Goal: Ask a question: Seek information or help from site administrators or community

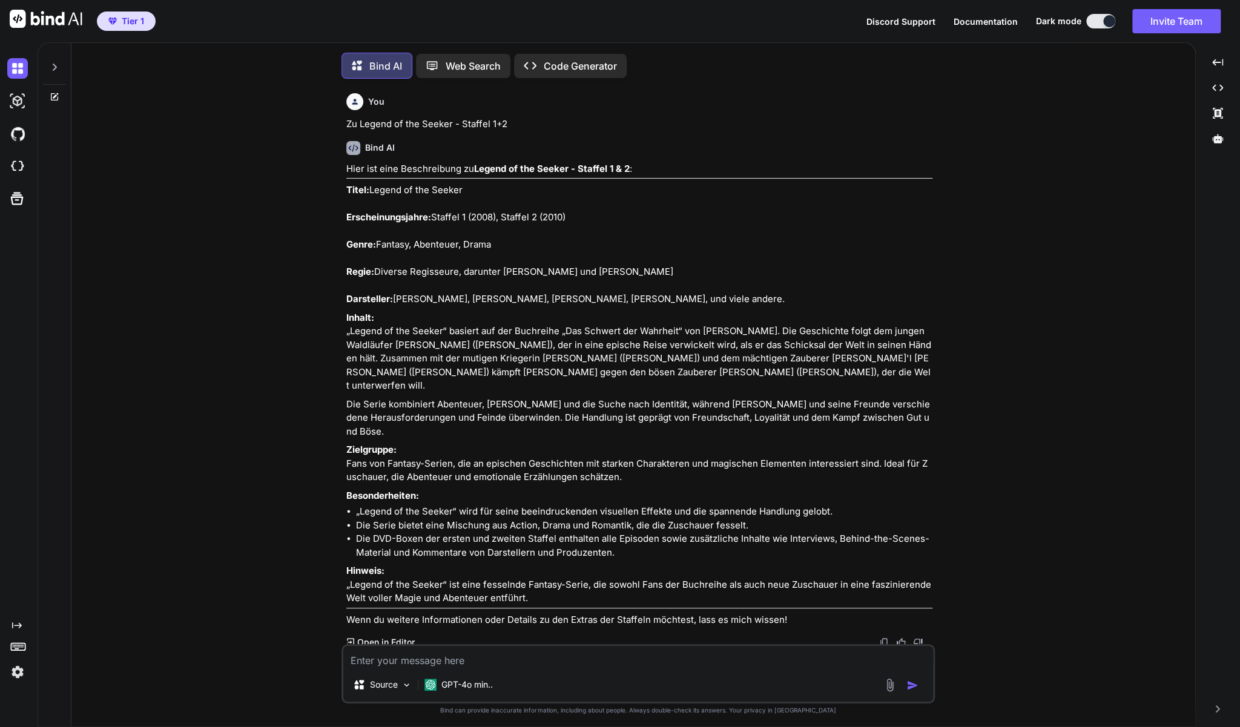
scroll to position [8876, 0]
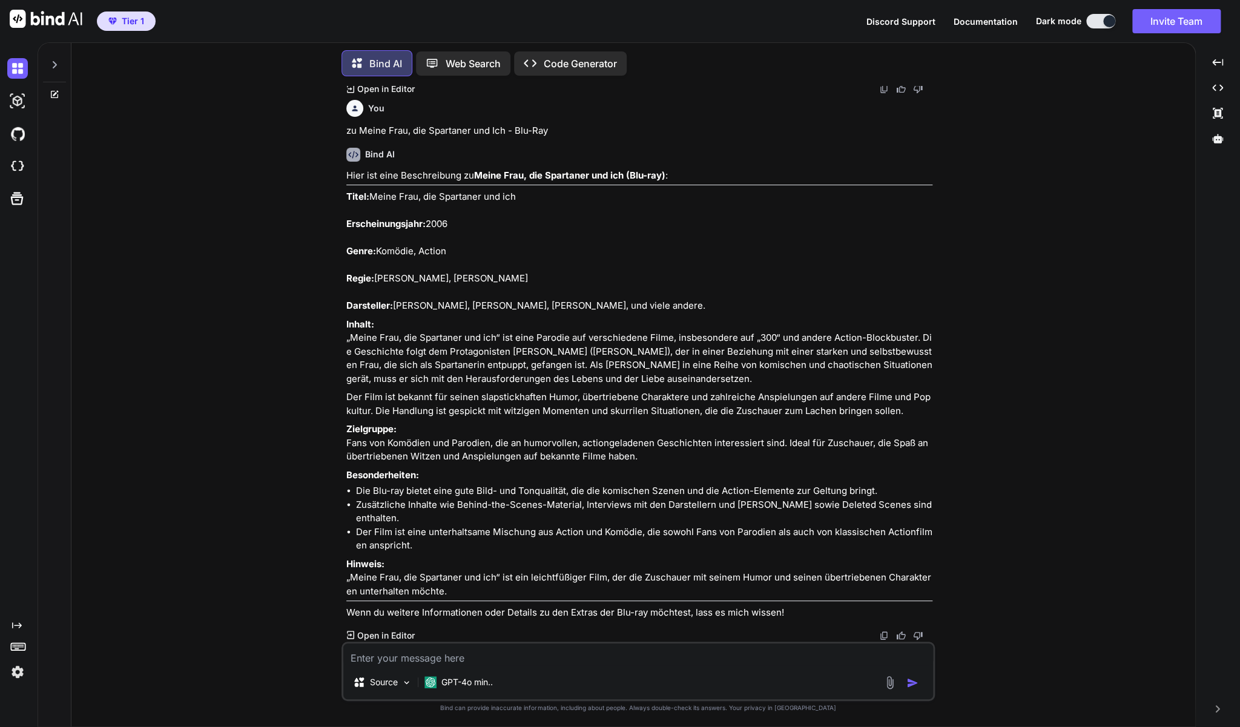
click at [596, 662] on textarea at bounding box center [638, 655] width 590 height 22
type textarea "Z"
type textarea "x"
type textarea "Zu"
type textarea "x"
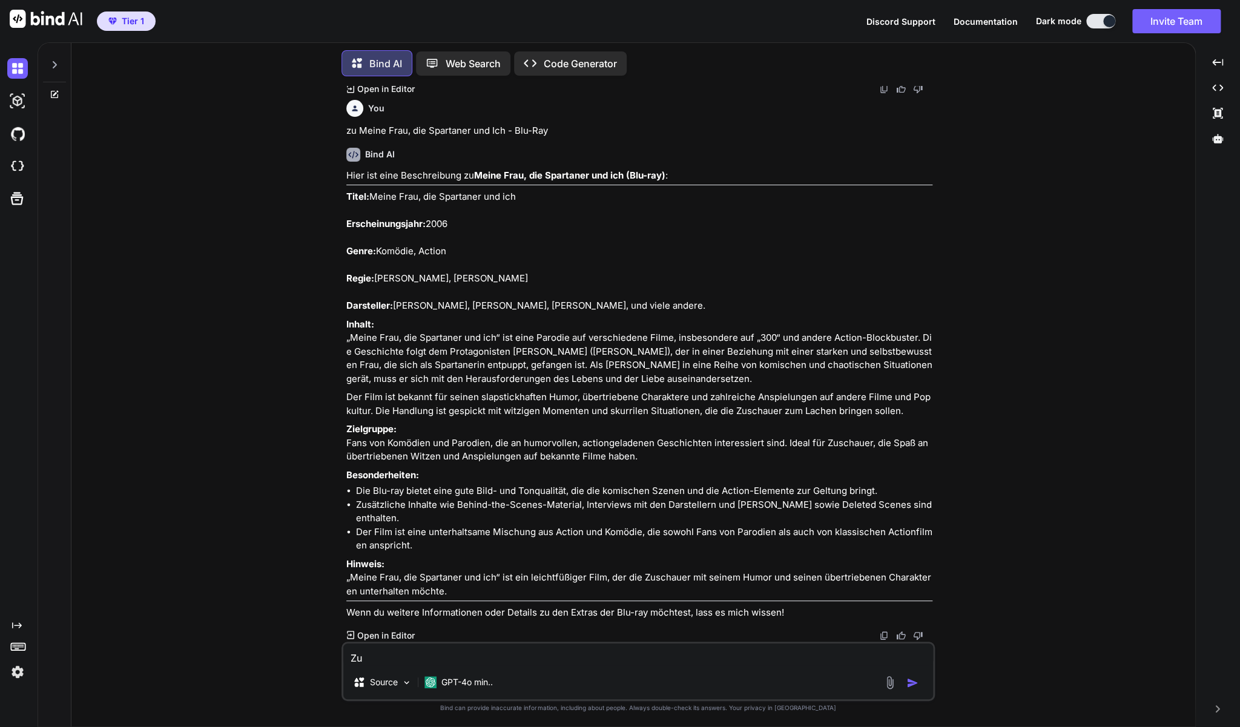
type textarea "Zu"
type textarea "x"
paste textarea "Olsen Twins - Eins und eins macht vier (DVD)"
type textarea "Zu Olsen Twins - Eins und eins macht vier (DVD)"
type textarea "x"
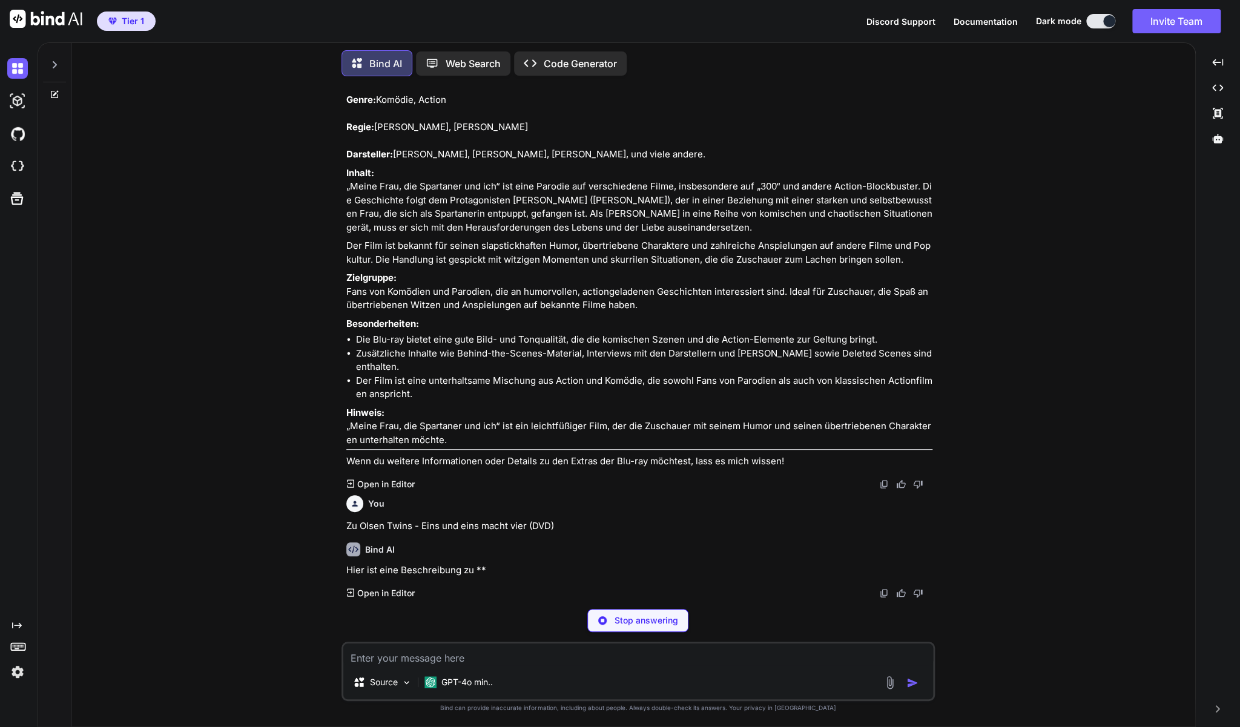
scroll to position [9180, 0]
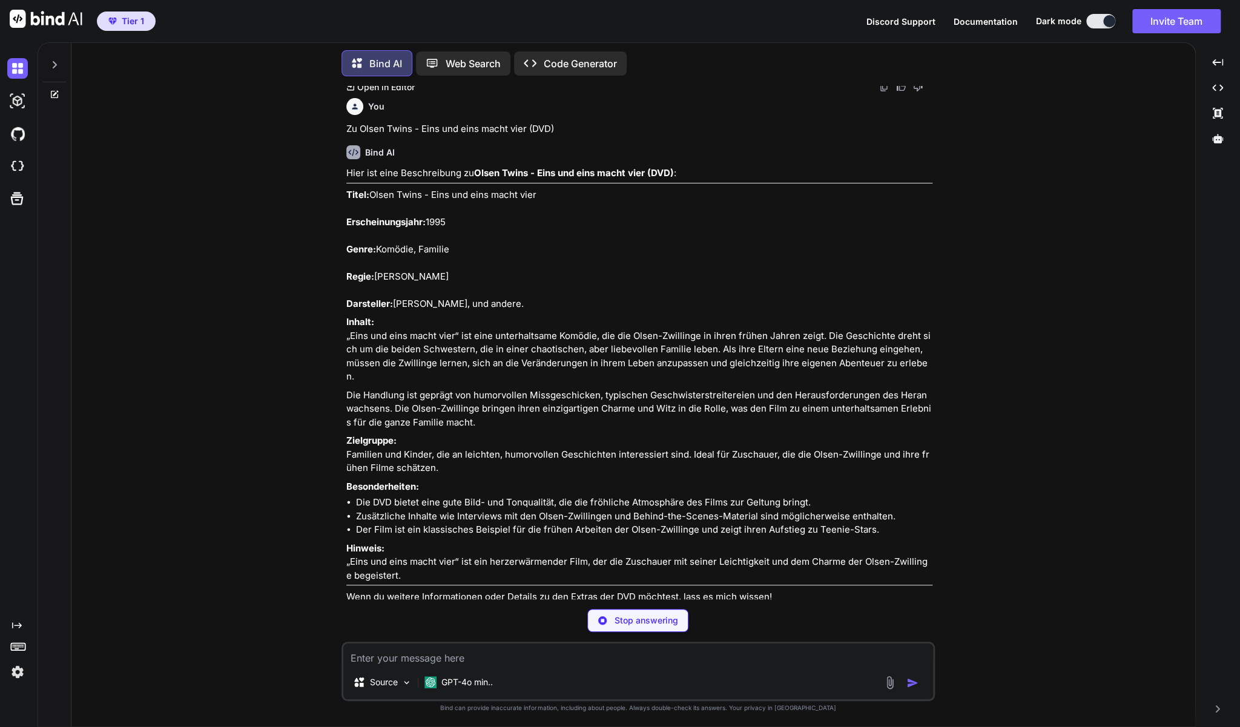
type textarea "x"
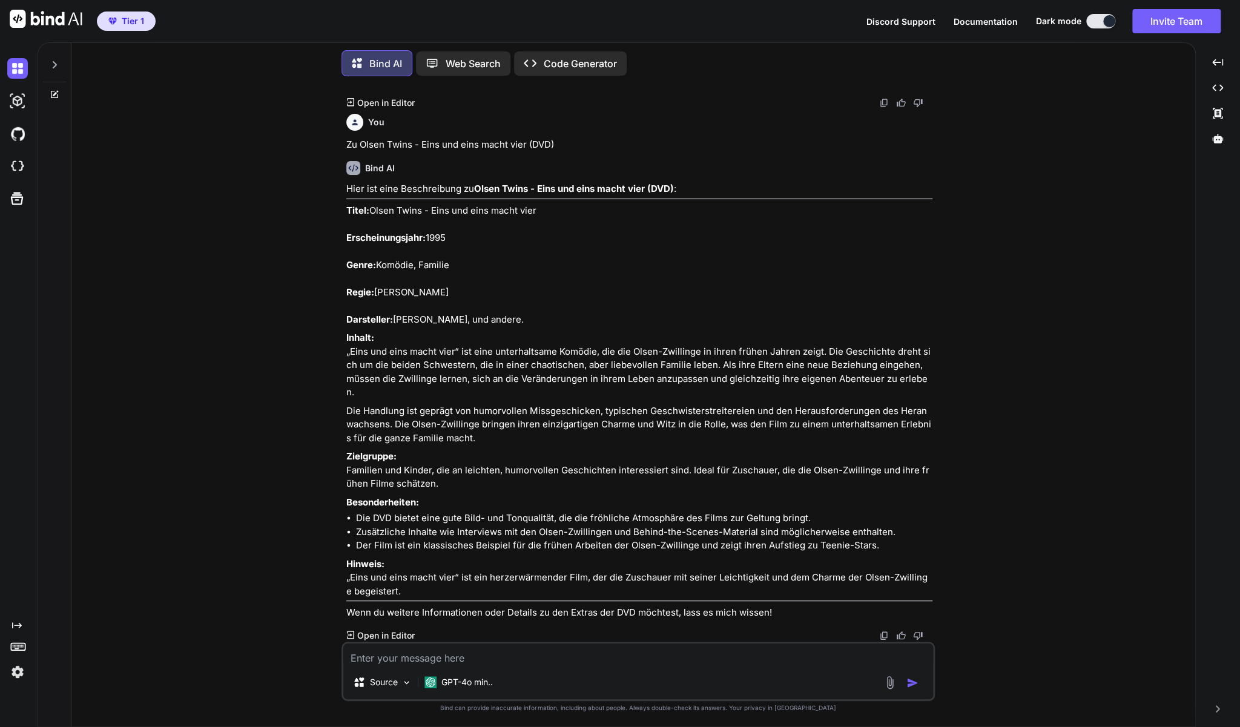
scroll to position [9533, 0]
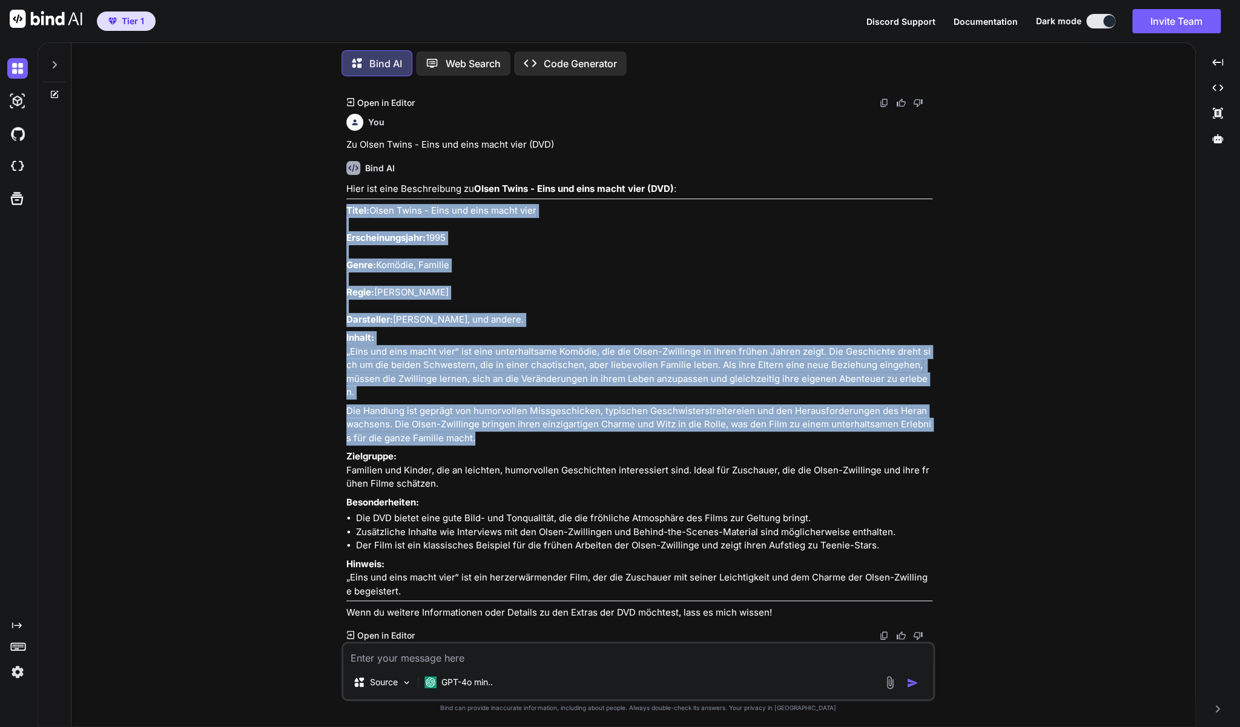
drag, startPoint x: 346, startPoint y: 274, endPoint x: 607, endPoint y: 501, distance: 345.9
click at [607, 501] on div "Hier ist eine Beschreibung zu Olsen Twins - Eins und eins macht vier (DVD) : Ti…" at bounding box center [639, 401] width 586 height 438
copy div "Titel: Olsen Twins - Eins und eins macht vier Erscheinungsjahr: 1995 Genre: Kom…"
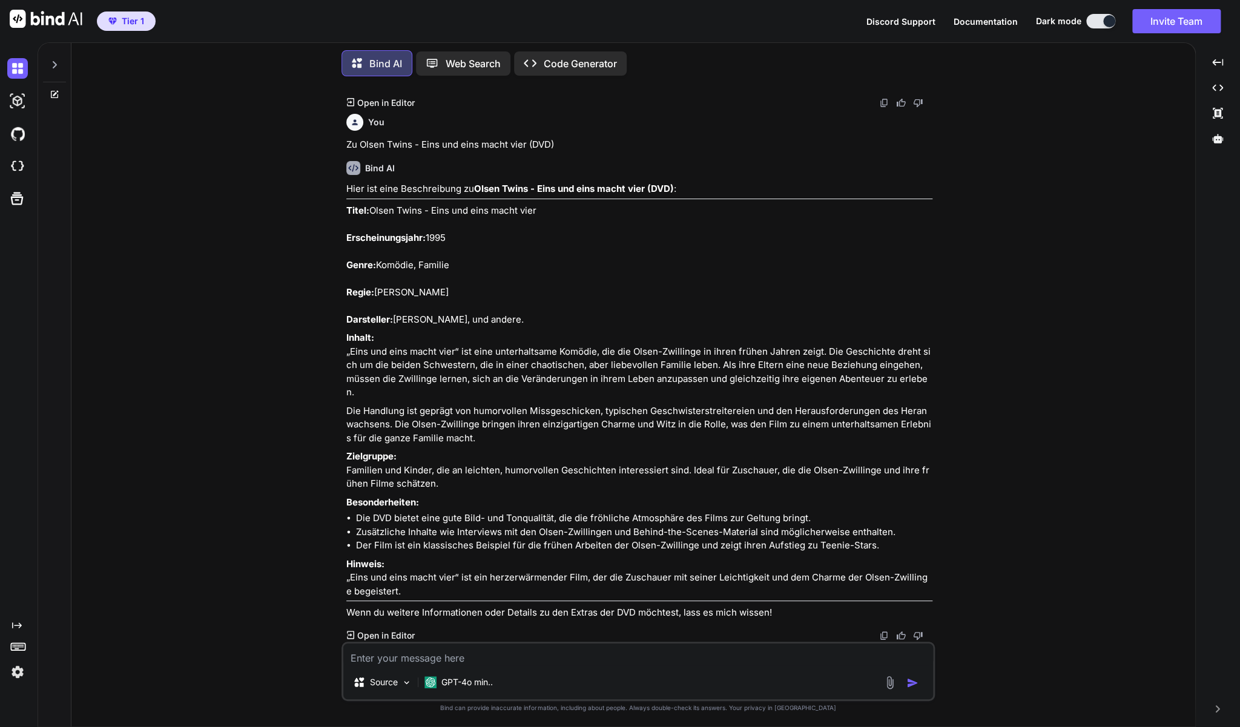
click at [579, 657] on textarea at bounding box center [638, 655] width 590 height 22
type textarea "z"
type textarea "x"
type textarea "zu"
type textarea "x"
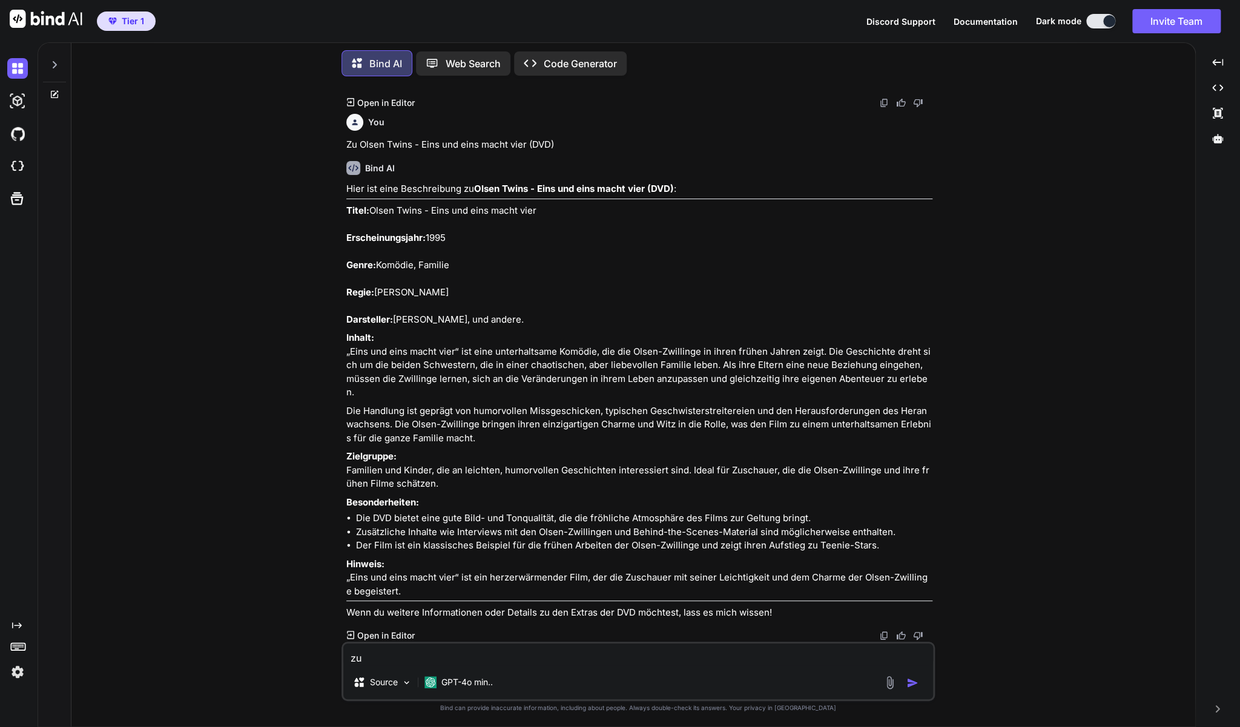
type textarea "zu"
type textarea "x"
paste textarea "Vikings - Men and Women (3 DVD's)"
type textarea "zu Vikings - Men and Women (3 DVD's)"
type textarea "x"
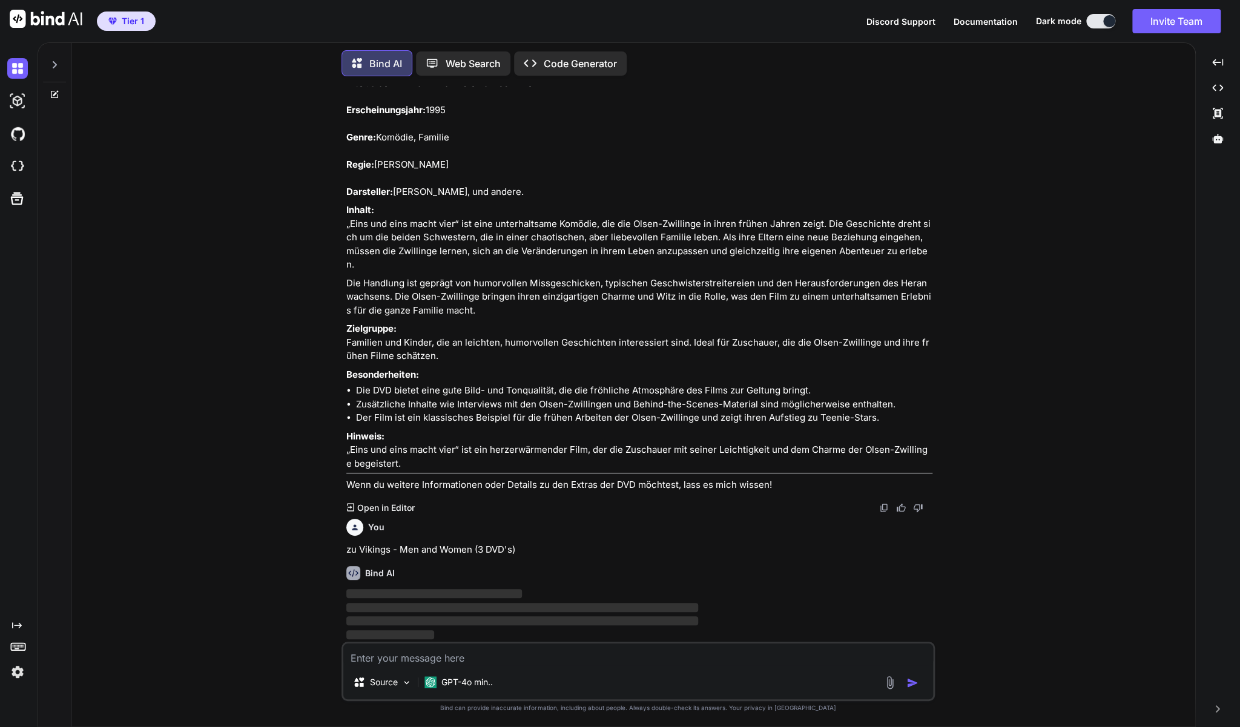
scroll to position [9740, 0]
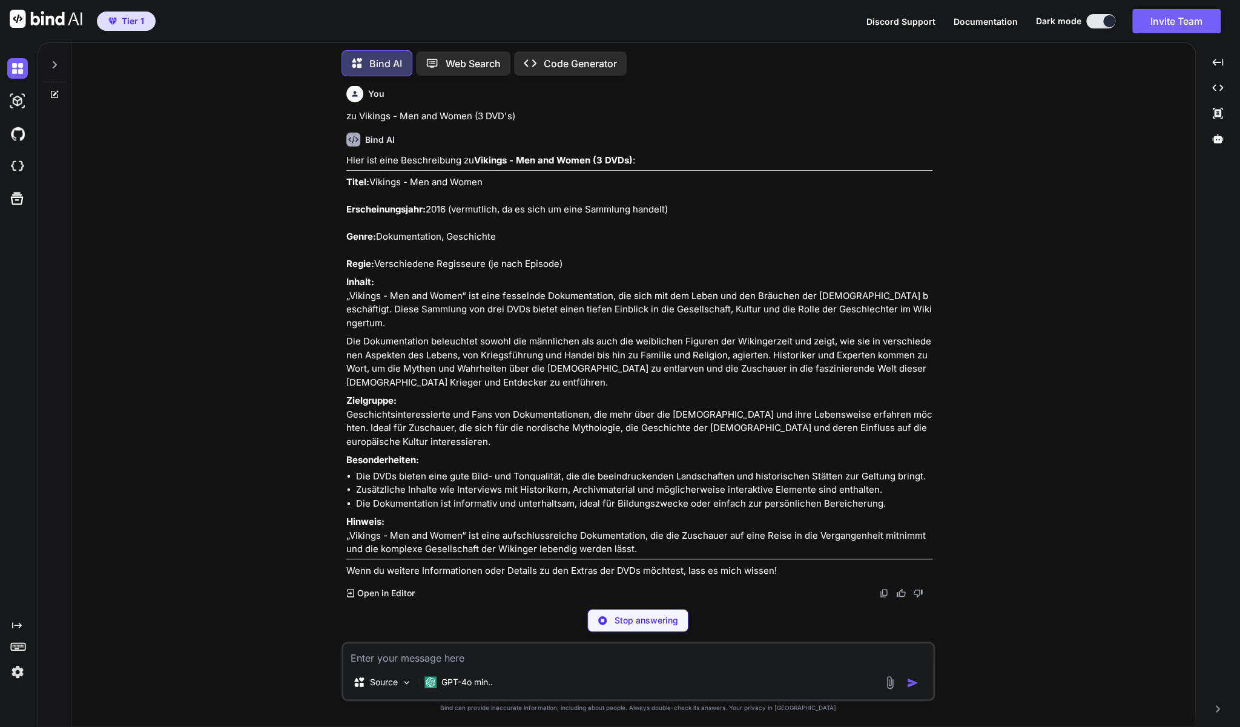
type textarea "x"
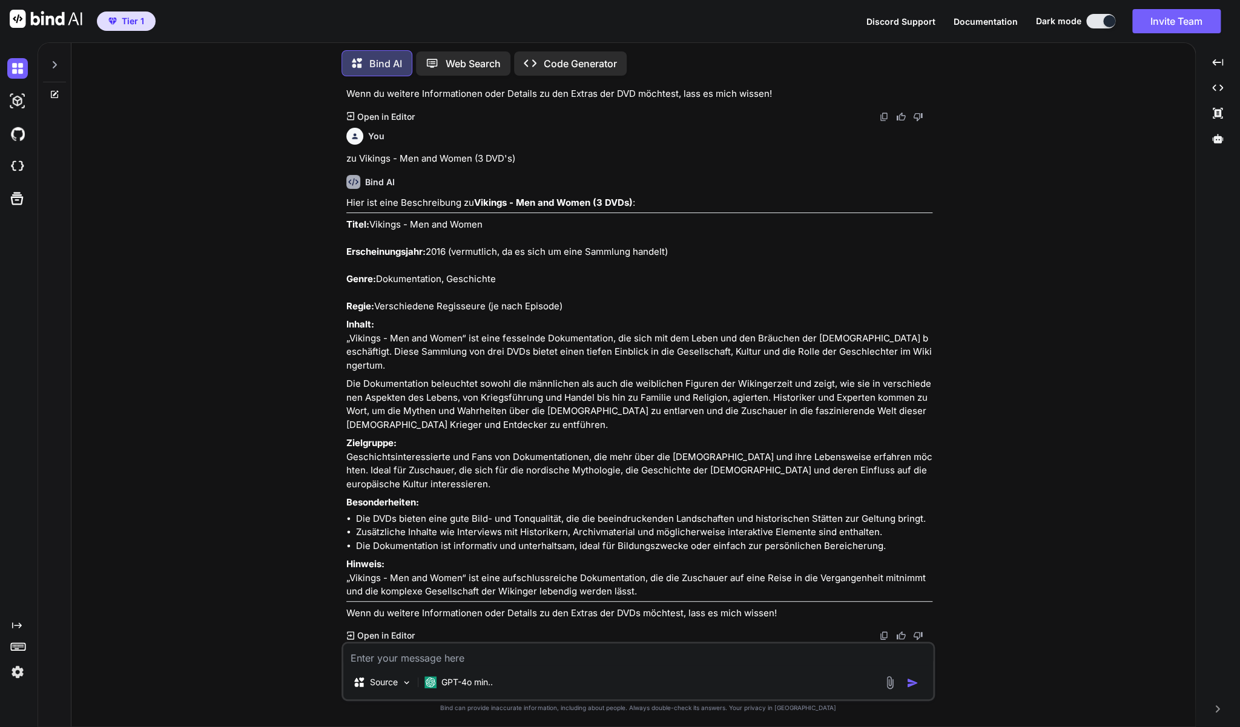
scroll to position [10093, 0]
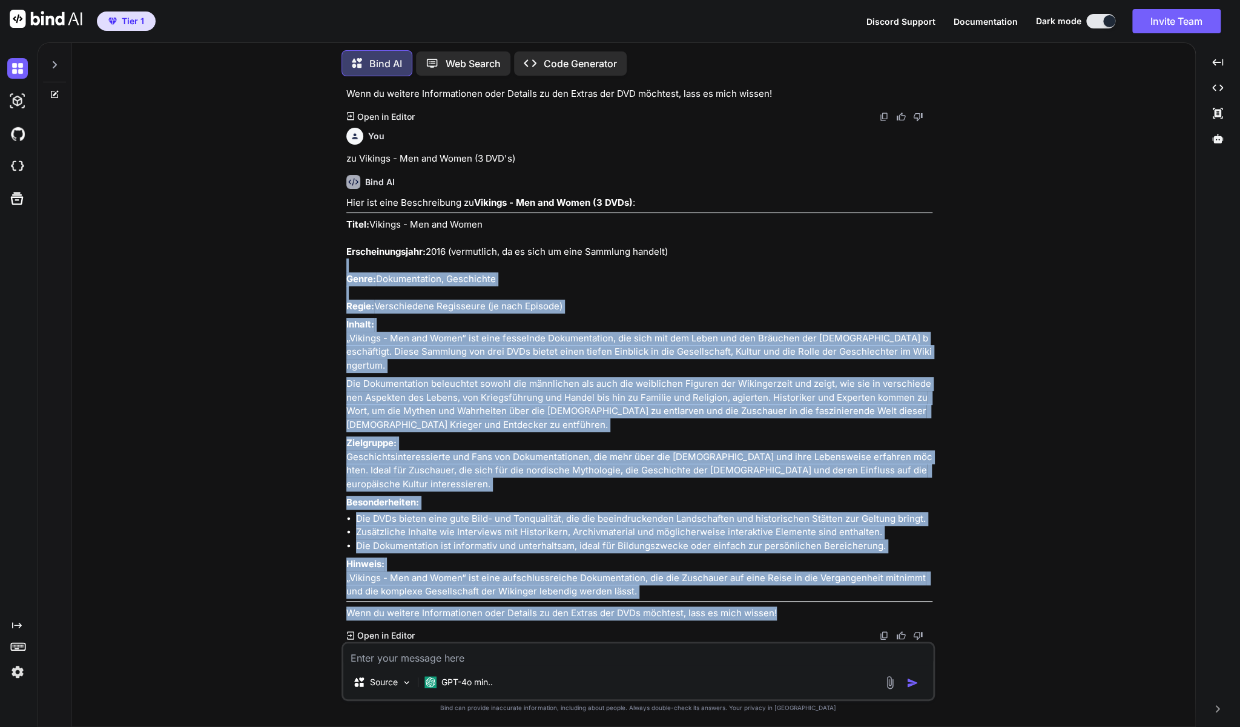
drag, startPoint x: 343, startPoint y: 272, endPoint x: 510, endPoint y: 315, distance: 173.3
click at [510, 315] on div "You Zu Legend of the Seeker - Staffel 1+2 Bind AI Hier ist eine Beschreibung zu…" at bounding box center [638, 406] width 1114 height 641
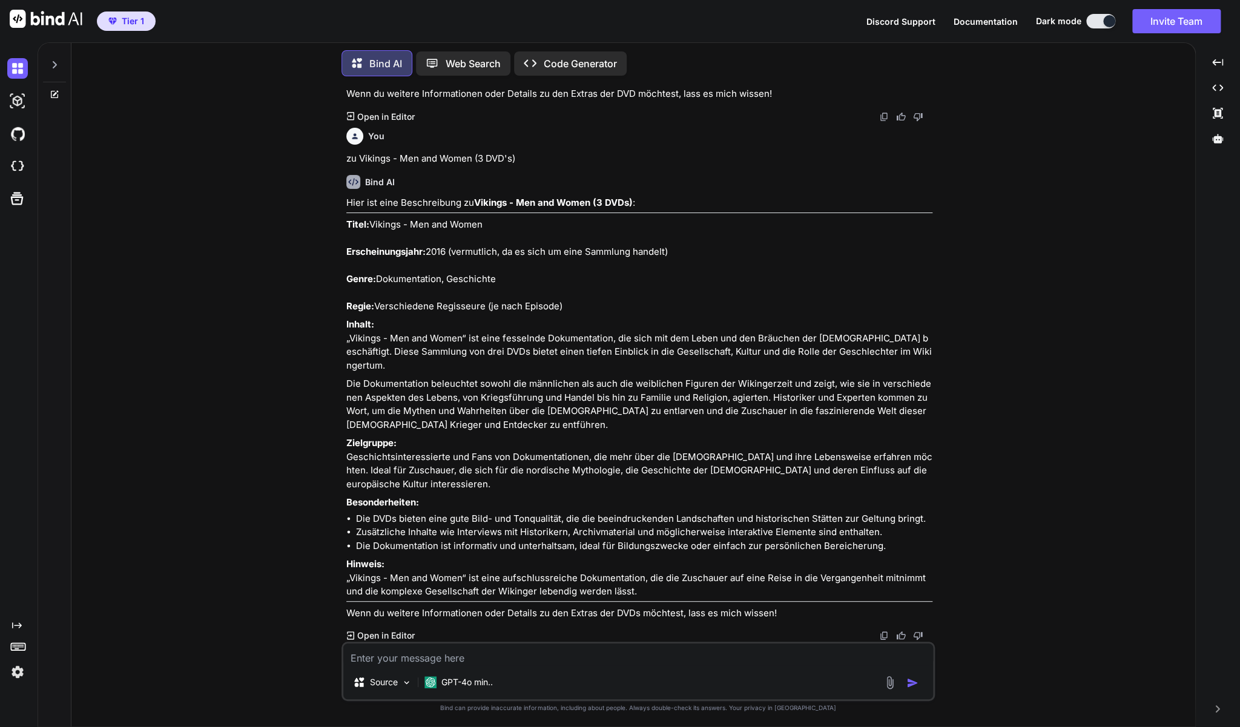
click at [510, 314] on p "Titel: Vikings - Men and Women Erscheinungsjahr: 2016 (vermutlich, da es sich u…" at bounding box center [639, 266] width 586 height 96
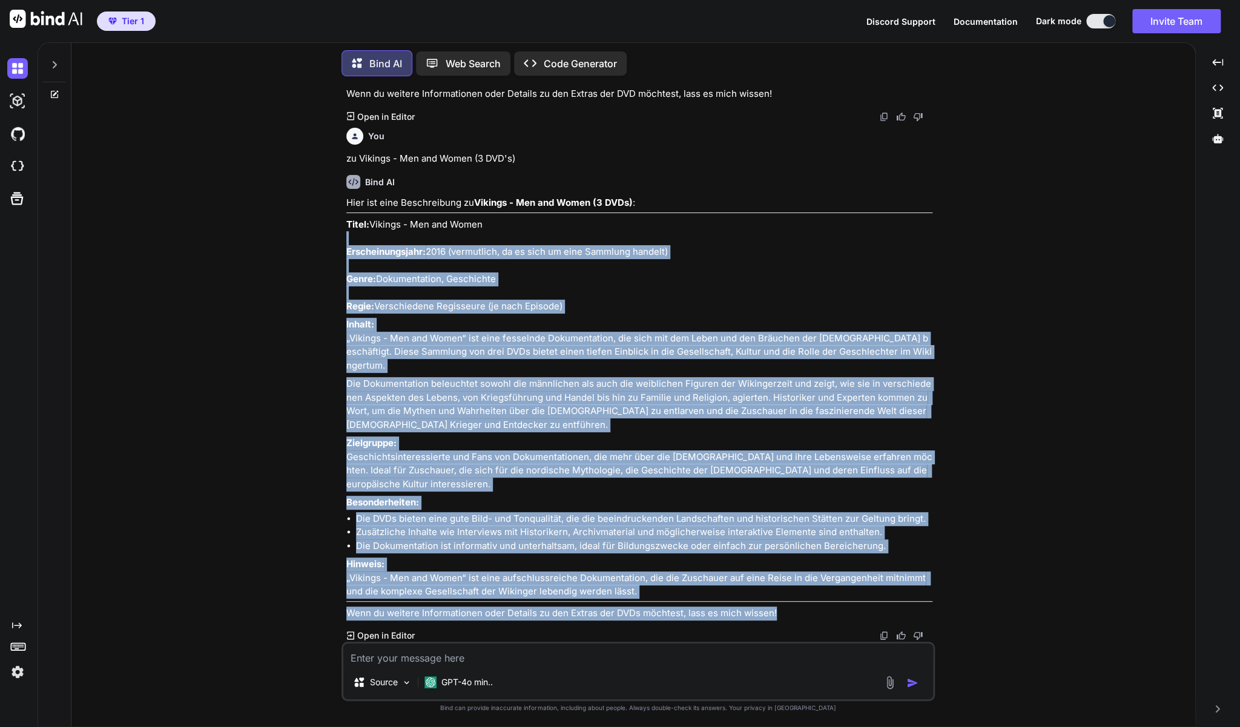
drag, startPoint x: 343, startPoint y: 275, endPoint x: 394, endPoint y: 289, distance: 52.7
click at [394, 289] on div "You Zu Legend of the Seeker - Staffel 1+2 Bind AI Hier ist eine Beschreibung zu…" at bounding box center [638, 406] width 593 height 641
click at [453, 299] on p "Titel: Vikings - Men and Women Erscheinungsjahr: 2016 (vermutlich, da es sich u…" at bounding box center [639, 266] width 586 height 96
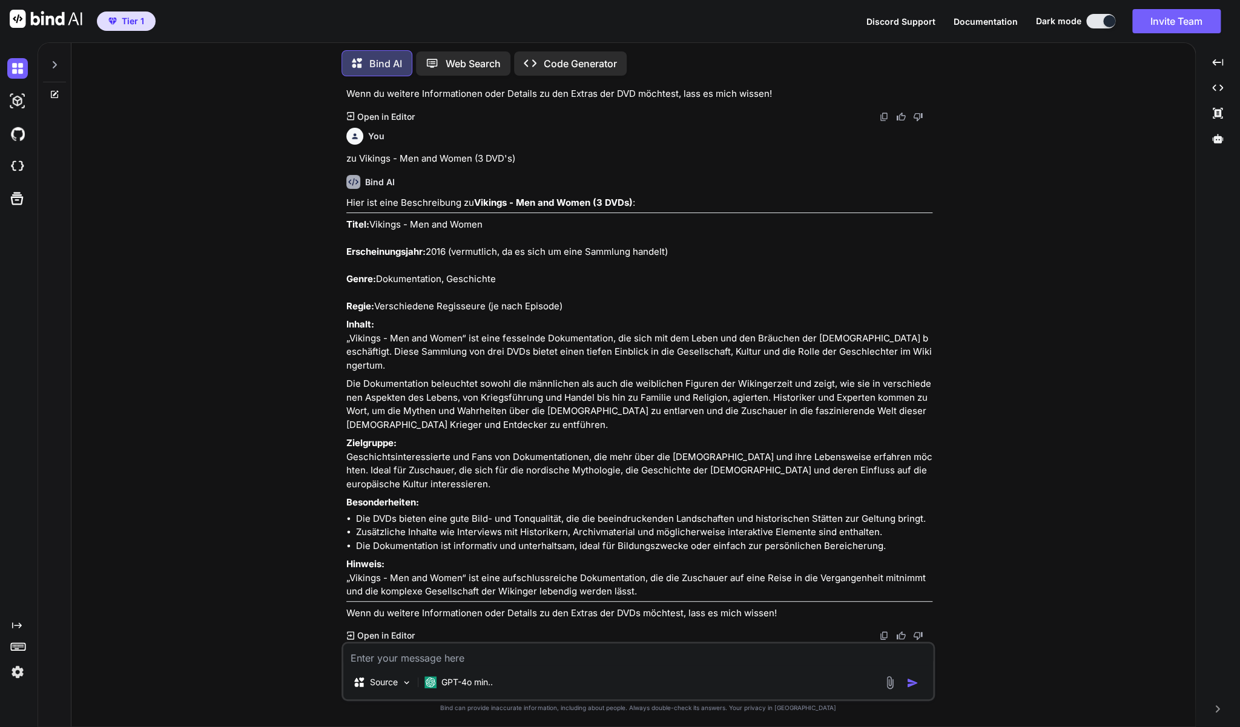
drag, startPoint x: 485, startPoint y: 279, endPoint x: 372, endPoint y: 275, distance: 113.3
click at [372, 275] on p "Titel: Vikings - Men and Women Erscheinungsjahr: 2016 (vermutlich, da es sich u…" at bounding box center [639, 266] width 586 height 96
copy p "Vikings - Men and Women"
click at [387, 659] on textarea at bounding box center [638, 655] width 590 height 22
type textarea "z"
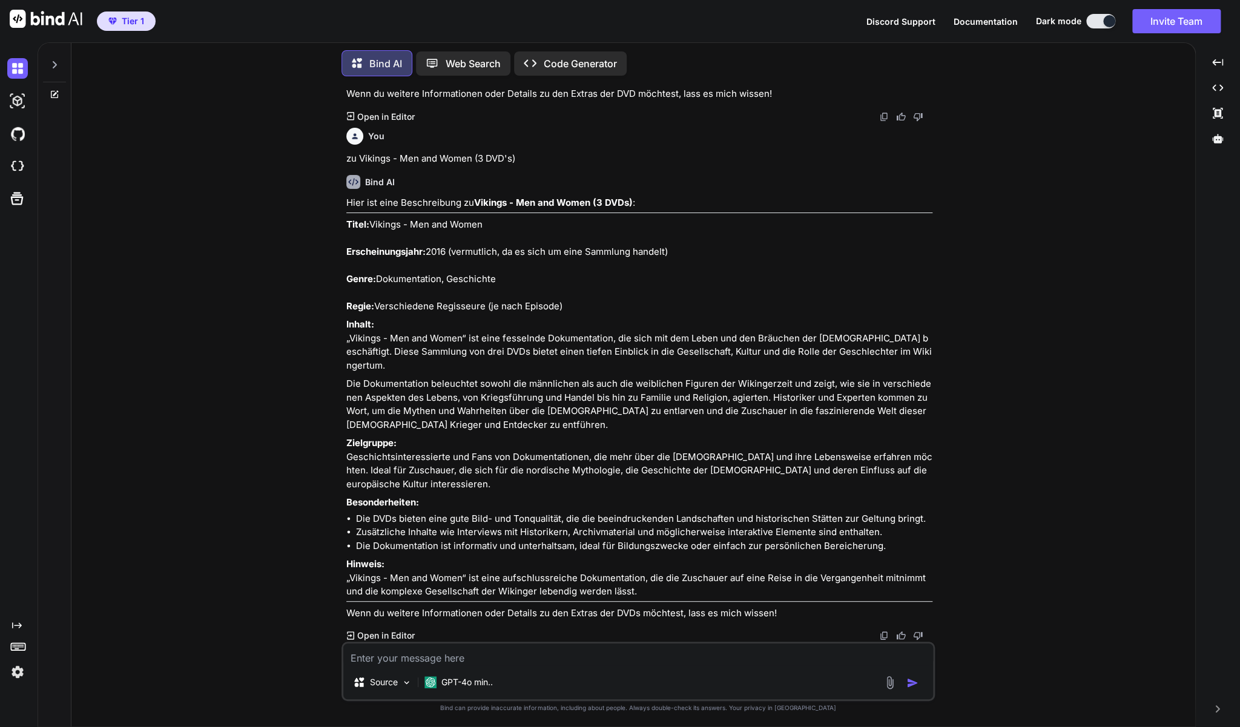
type textarea "x"
type textarea "zu"
type textarea "x"
type textarea "zu"
type textarea "x"
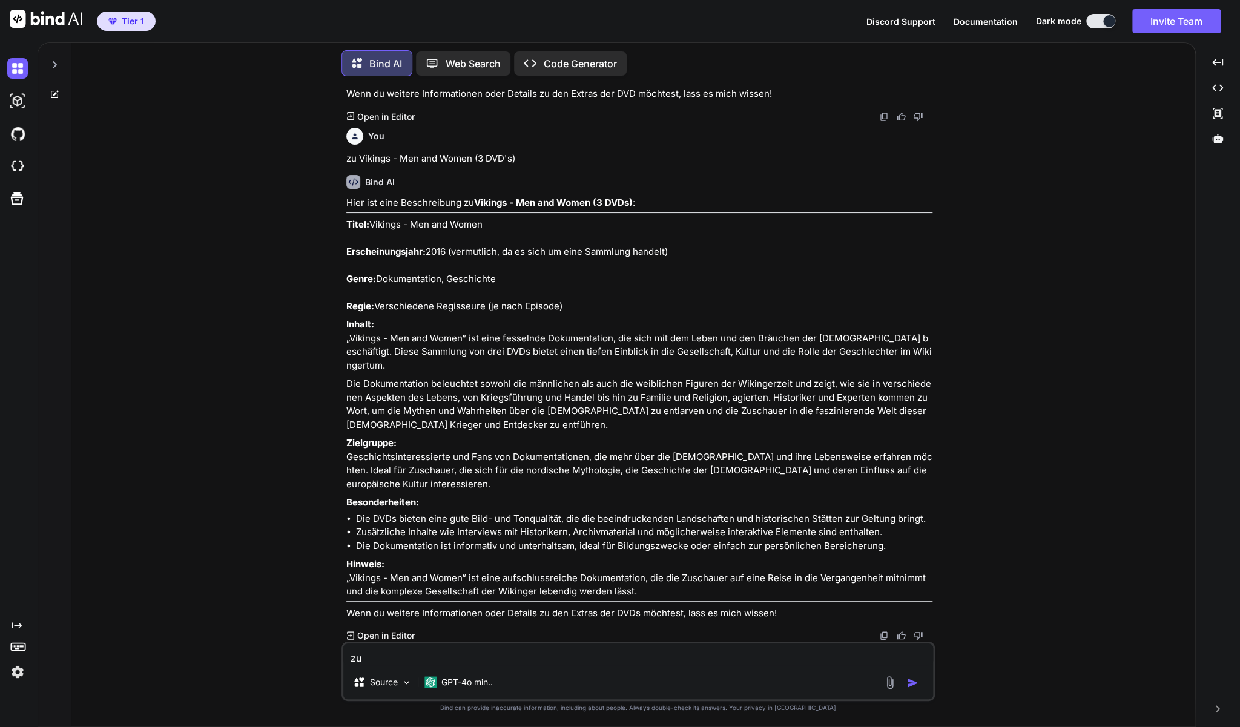
paste textarea "Camino de Santiago - Blu-ray"
type textarea "zu Camino de Santiago - Blu-ray"
type textarea "x"
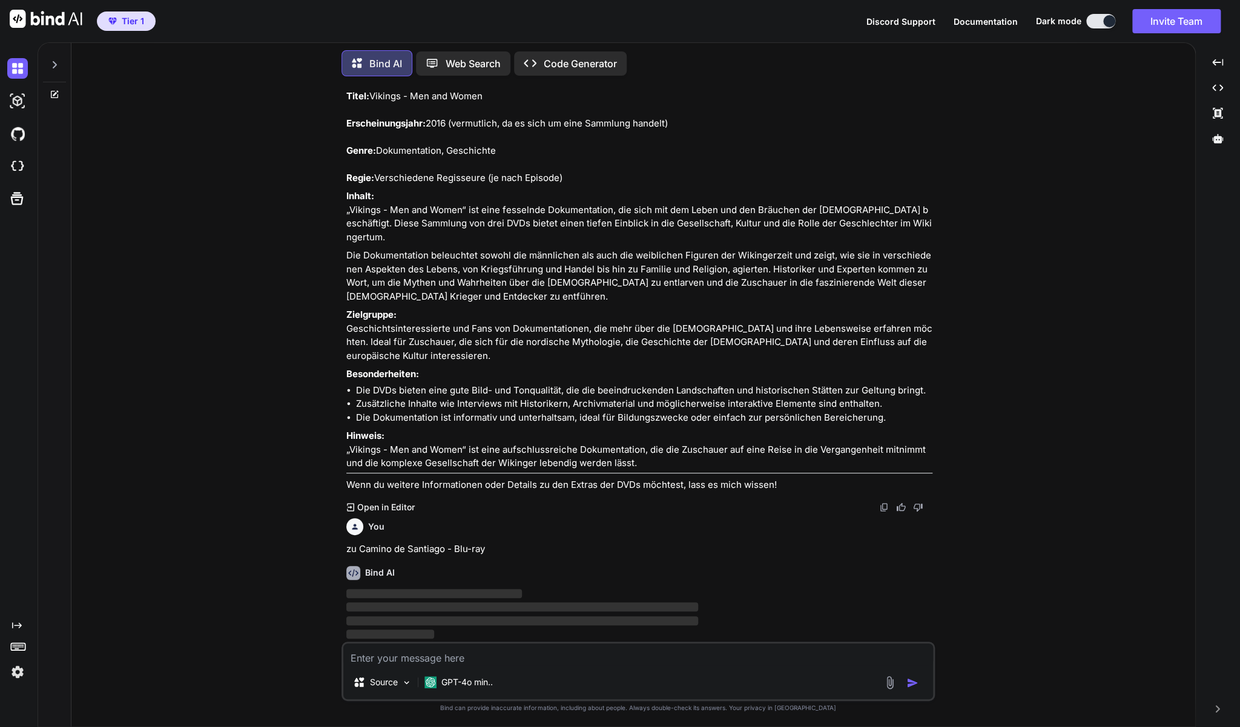
scroll to position [10287, 0]
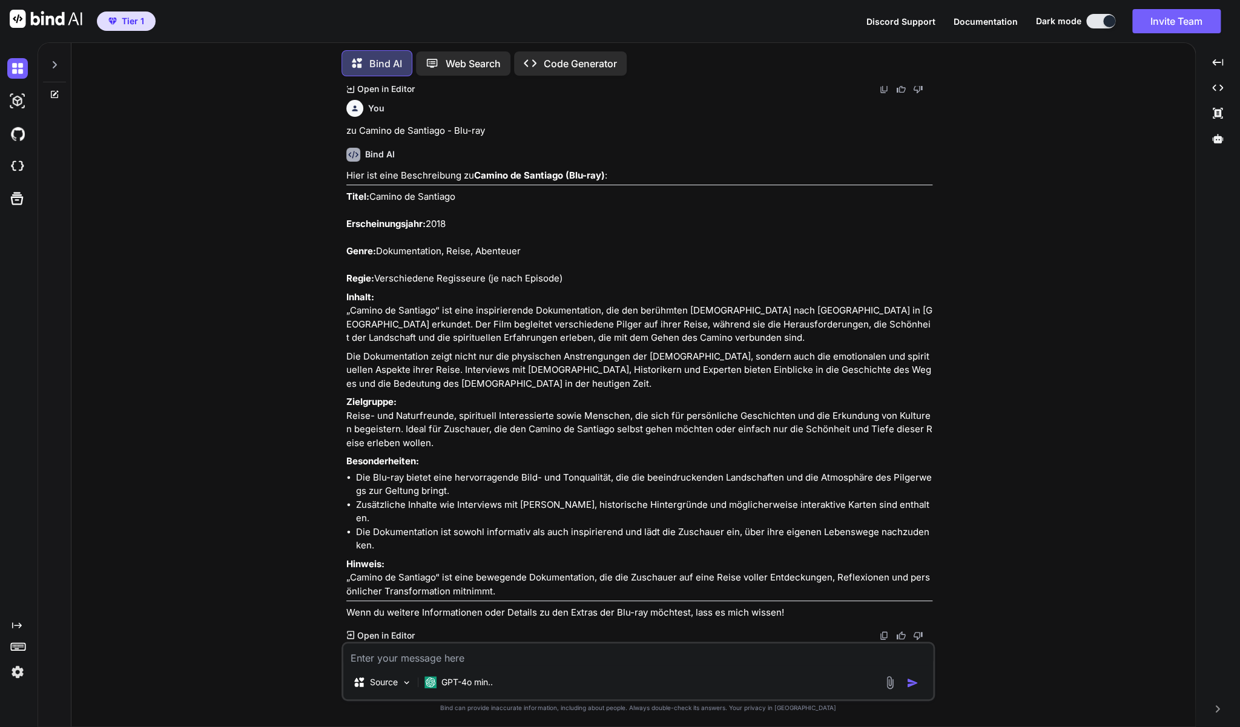
type textarea "x"
drag, startPoint x: 347, startPoint y: 205, endPoint x: 649, endPoint y: 472, distance: 402.8
click at [649, 472] on div "Hier ist eine Beschreibung zu Camino de Santiago (Blu-ray) : Titel: Camino de S…" at bounding box center [639, 394] width 586 height 451
copy div "Lorem: Ipsumd si Ametcons Adipiscingelitse: 7429 Doeiu: Temporincidid, Utlab, E…"
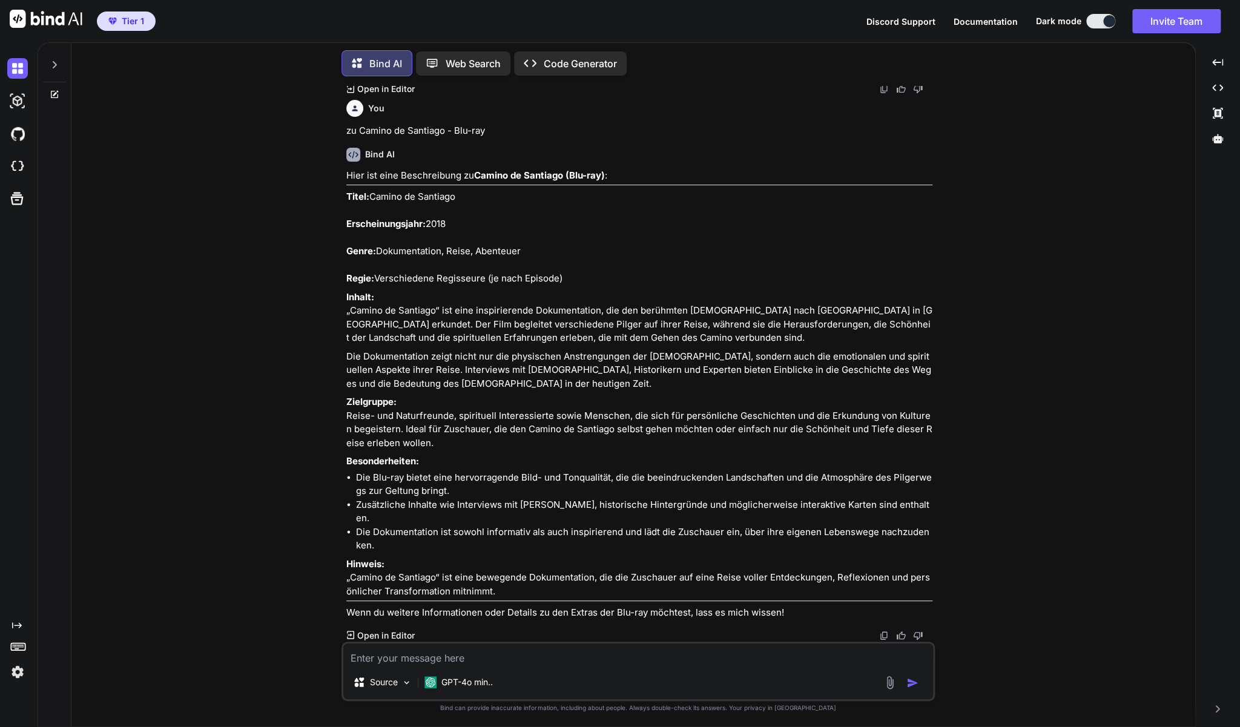
click at [521, 659] on textarea at bounding box center [638, 655] width 590 height 22
type textarea "z"
type textarea "x"
type textarea "zu"
type textarea "x"
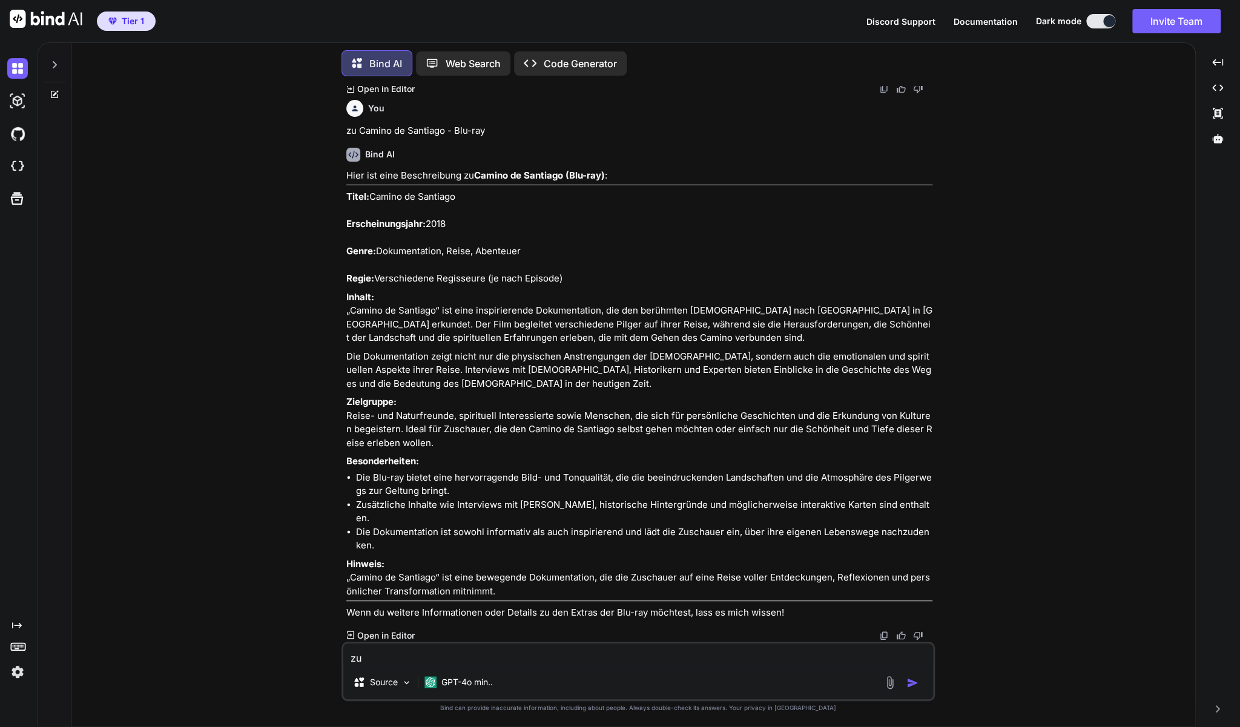
type textarea "zu"
type textarea "x"
paste textarea "Butterfly Effect 3 - Die Offenbarung (Blu-Ray)"
type textarea "zu Butterfly Effect 3 - Die Offenbarung (Blu-Ray)"
type textarea "x"
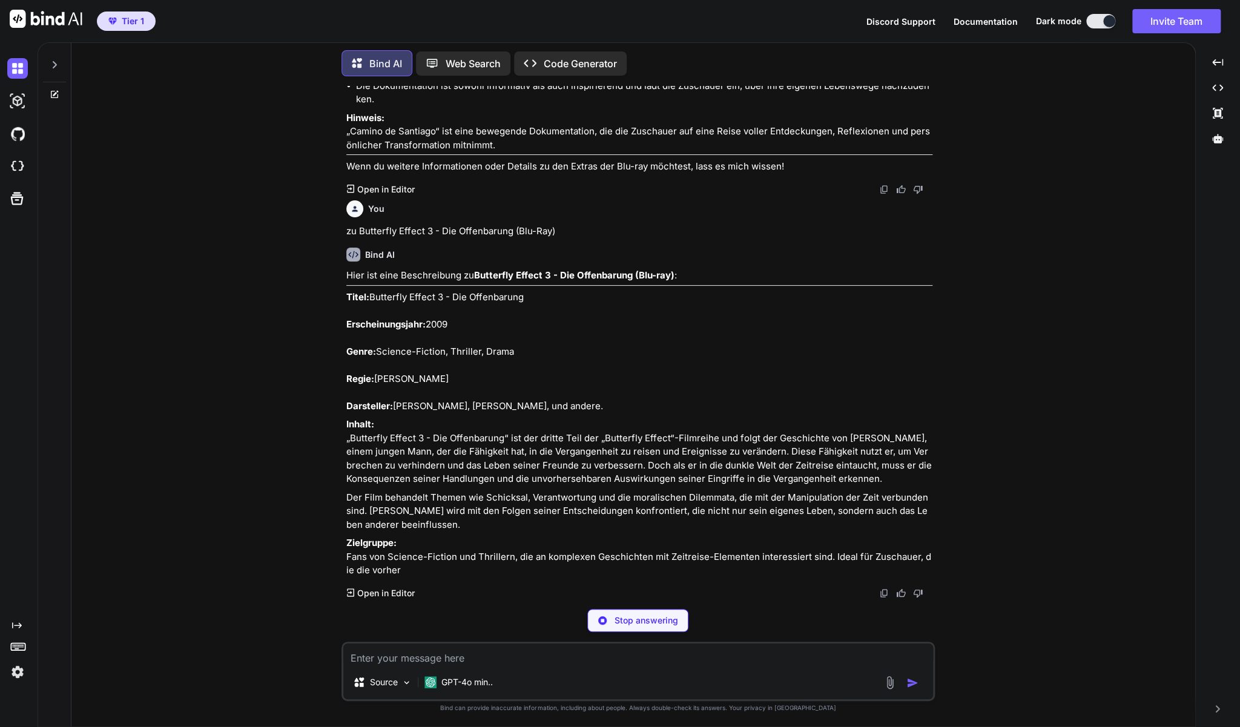
scroll to position [11205, 0]
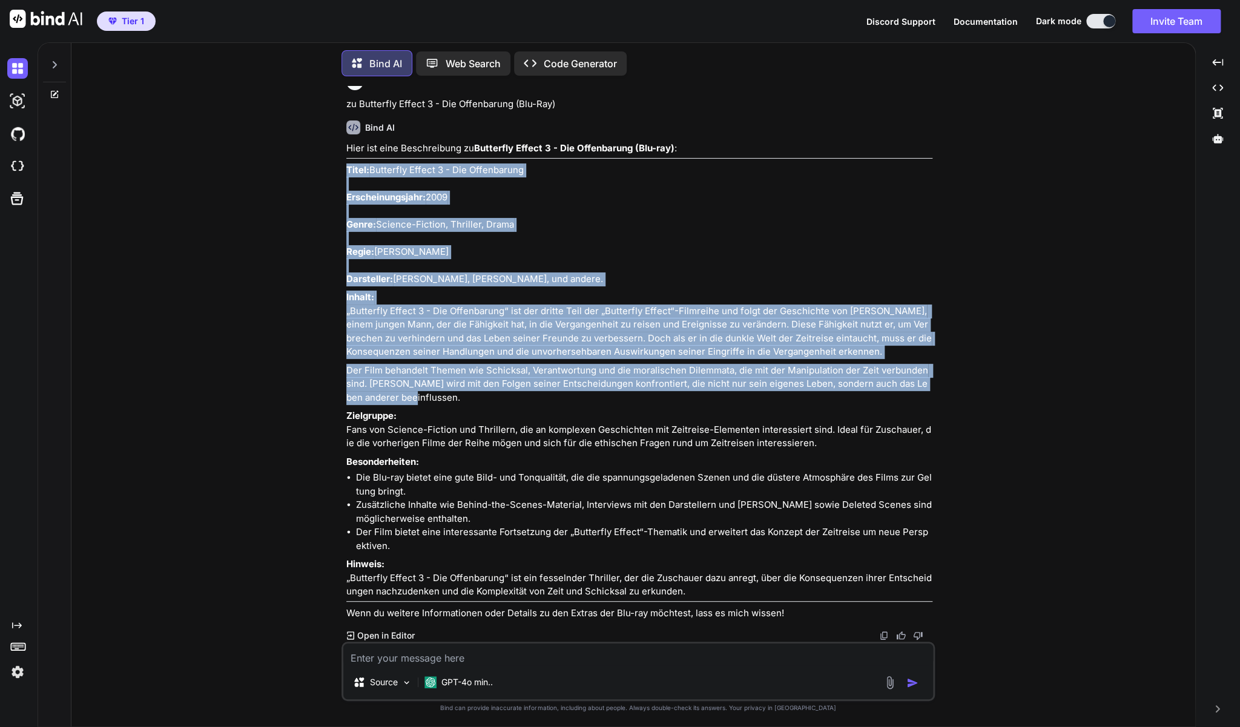
type textarea "x"
drag, startPoint x: 403, startPoint y: 529, endPoint x: 349, endPoint y: 284, distance: 250.5
click at [349, 284] on div "Hier ist eine Beschreibung zu Butterfly Effect 3 - Die Offenbarung (Blu-ray) : …" at bounding box center [639, 381] width 586 height 478
copy div "Titel: Butterfly Effect 3 - Die Offenbarung Erscheinungsjahr: 2009 Genre: Scien…"
click at [602, 658] on textarea at bounding box center [638, 655] width 590 height 22
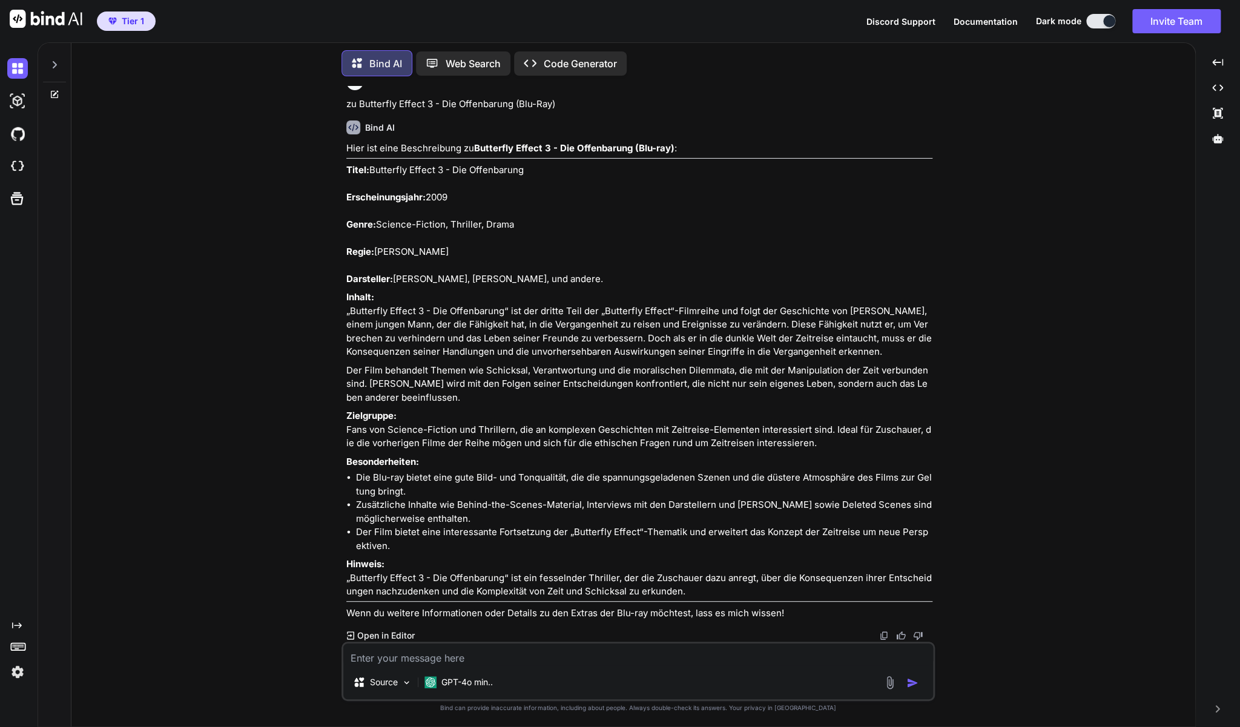
type textarea "z"
type textarea "x"
type textarea "zu"
type textarea "x"
type textarea "zu"
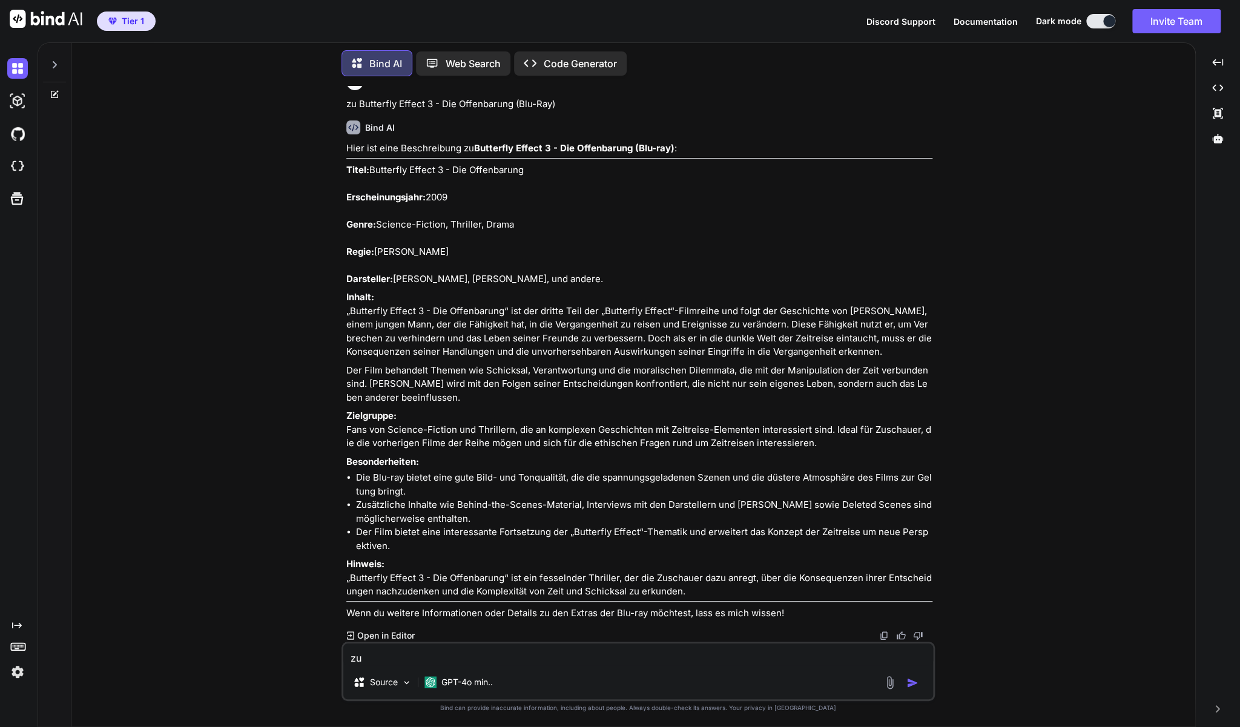
type textarea "x"
paste textarea "Sinister (DVD)"
type textarea "zu Sinister (DVD)"
type textarea "x"
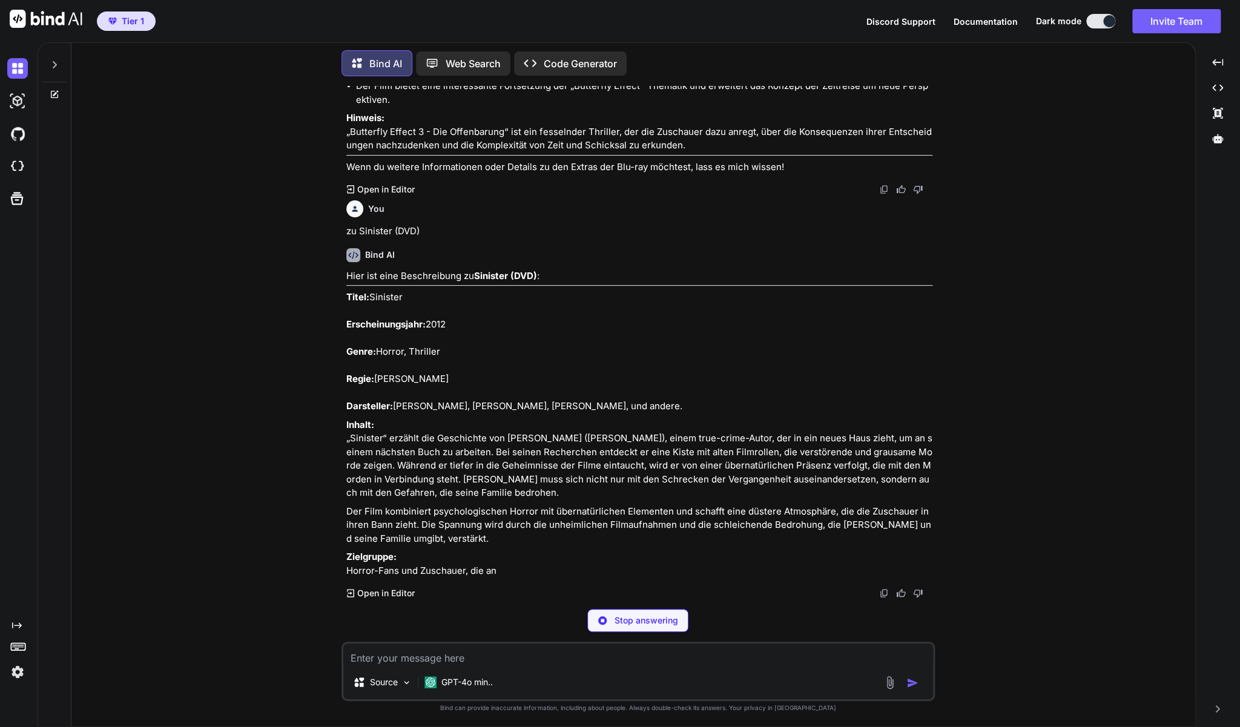
scroll to position [11828, 0]
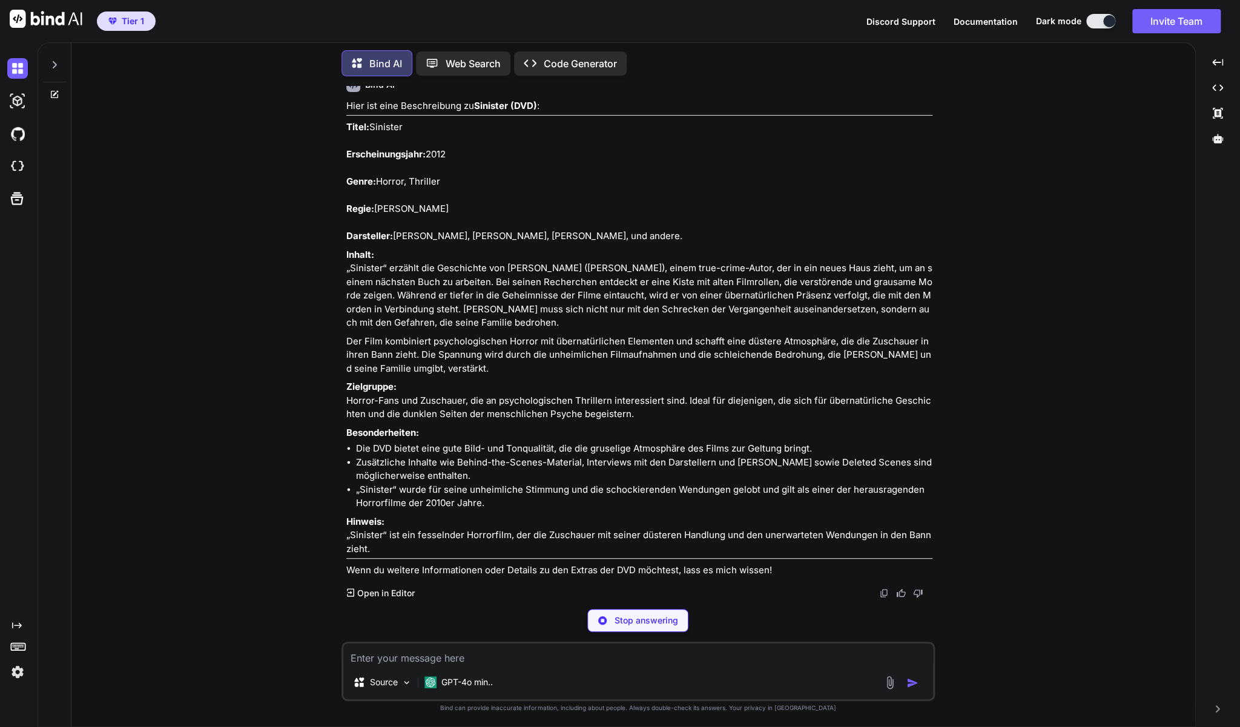
type textarea "x"
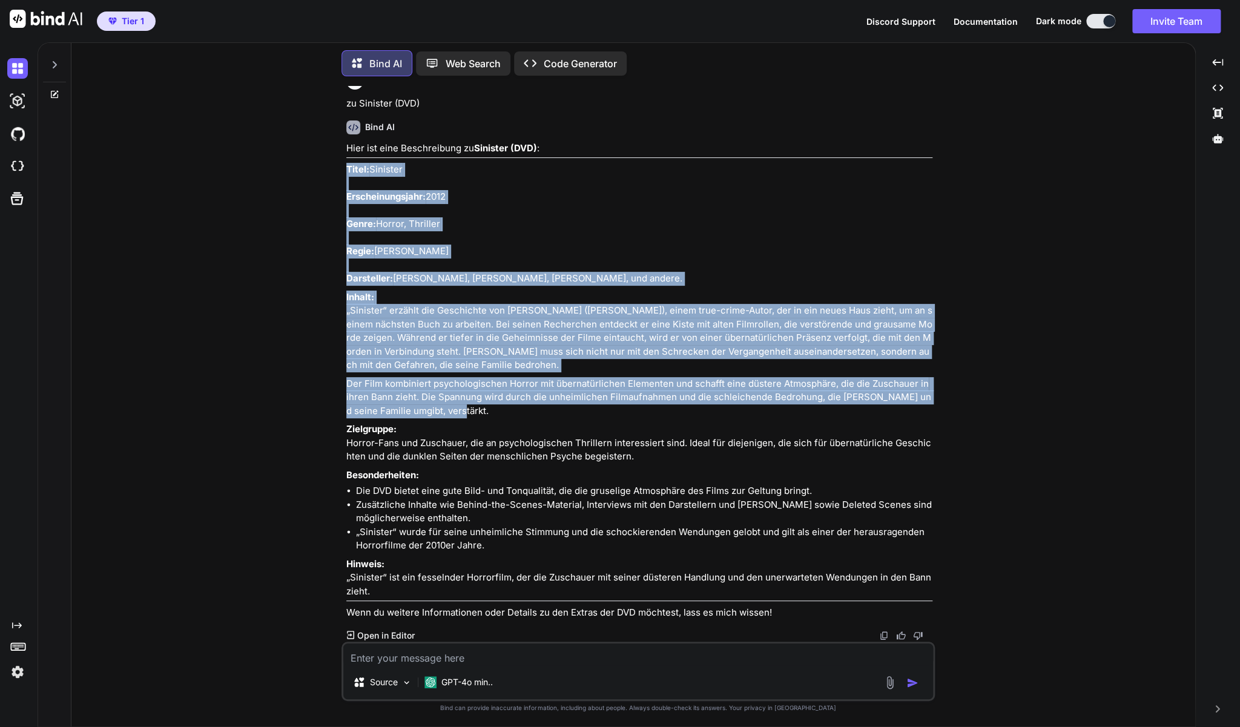
drag, startPoint x: 348, startPoint y: 274, endPoint x: 544, endPoint y: 529, distance: 321.6
click at [544, 529] on div "Hier ist eine Beschreibung zu Sinister (DVD) : Titel: Sinister Erscheinungsjahr…" at bounding box center [639, 381] width 586 height 478
copy div "Lorem: Ipsumdol Sitametconsectet: 4151 Adipi: Elitse, Doeiusmo Tempo: Incid Utl…"
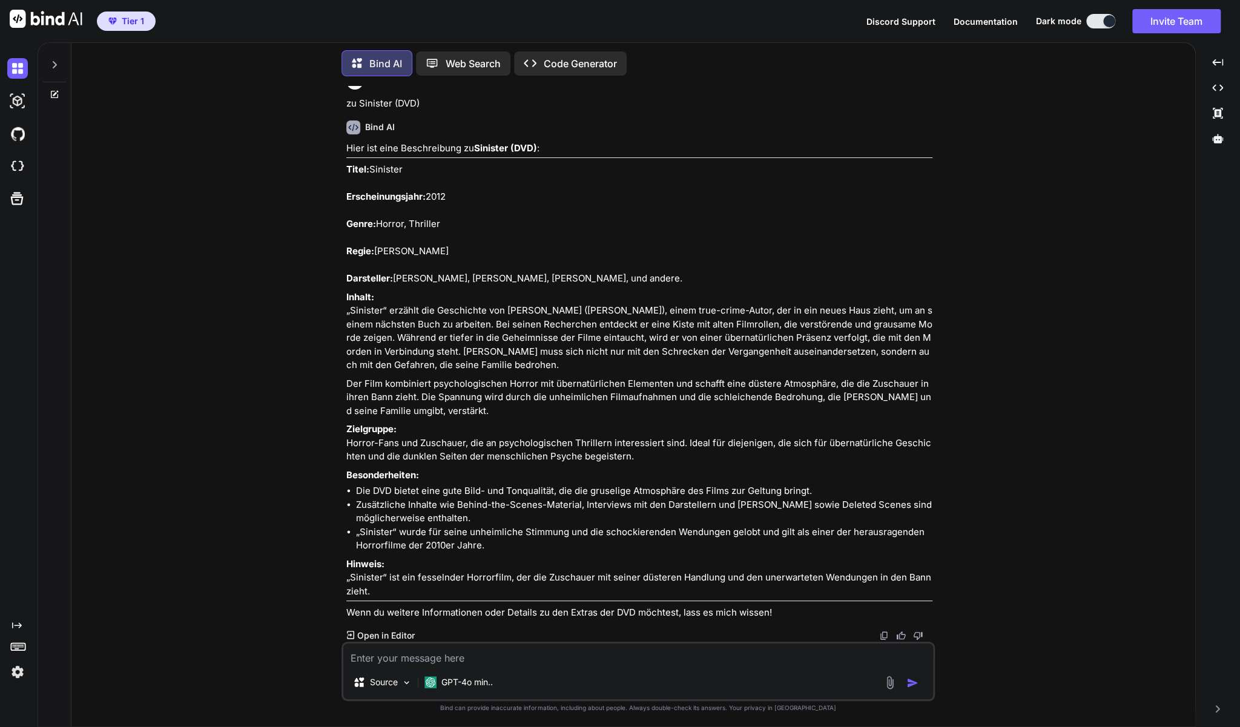
click at [552, 658] on textarea at bounding box center [638, 655] width 590 height 22
type textarea "Z"
type textarea "x"
type textarea "Zu"
type textarea "x"
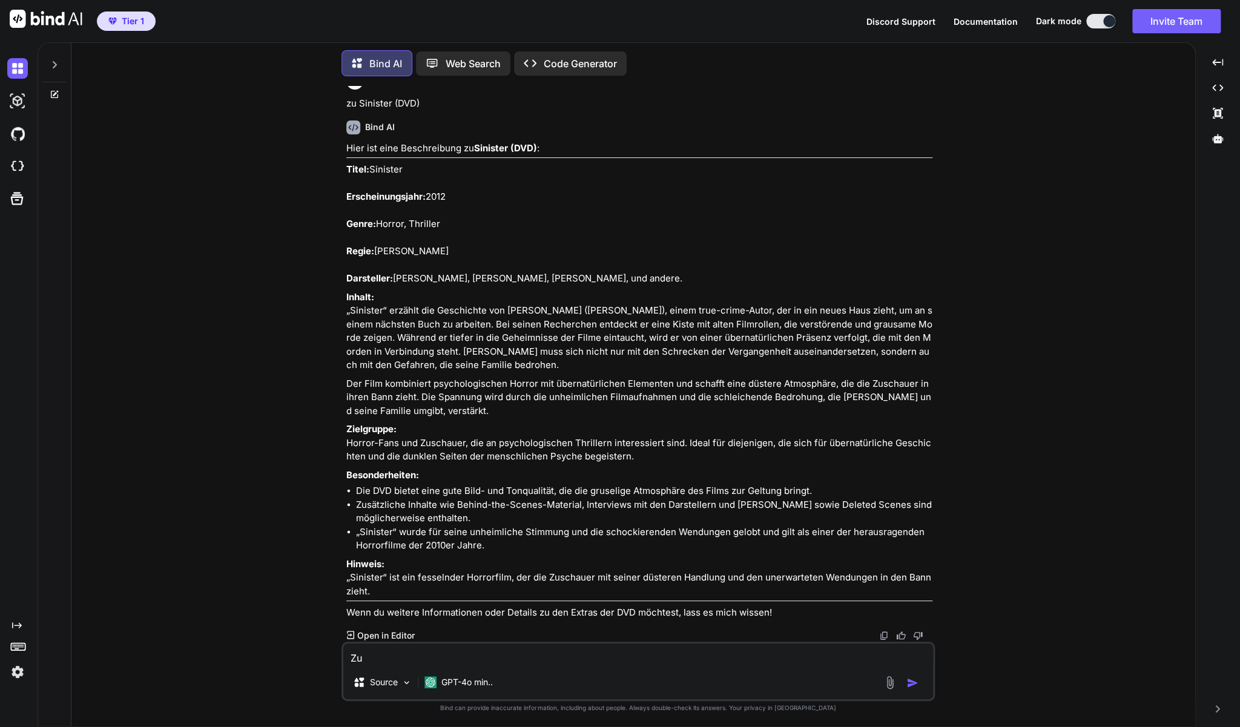
type textarea "Zu"
type textarea "x"
paste textarea "Dirty Dancing 1 & 2"
type textarea "Zu Dirty Dancing 1 & 2"
type textarea "x"
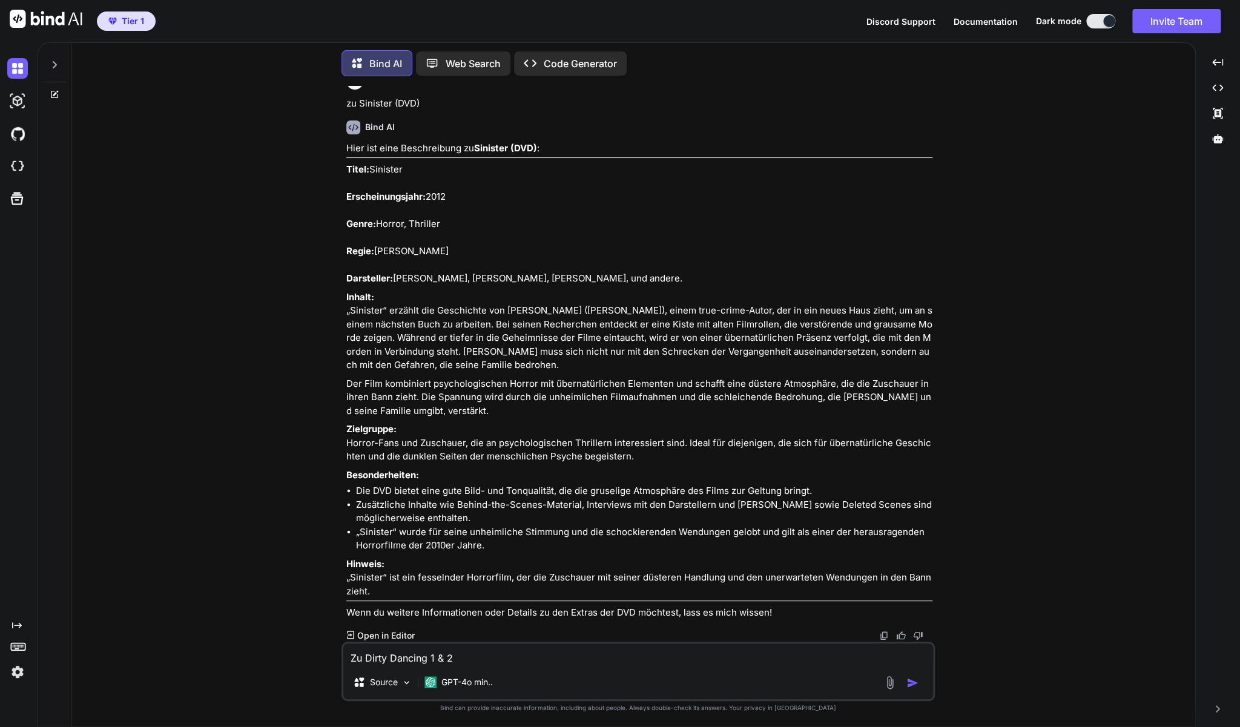
type textarea "Zu Dirty Dancing 1 & 2"
type textarea "x"
type textarea "Zu Dirty Dancing 1 & 2 ("
type textarea "x"
type textarea "Zu Dirty Dancing 1 & 2 (D"
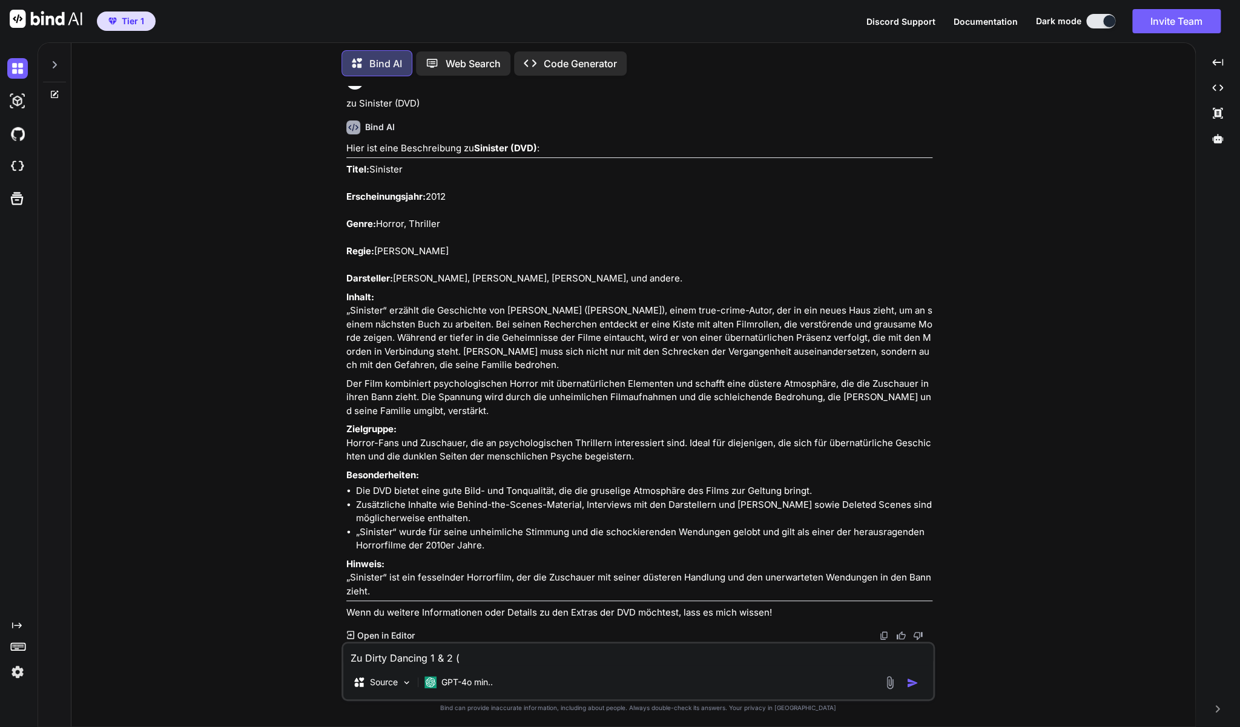
type textarea "x"
type textarea "Zu Dirty Dancing 1 & 2 (DV"
type textarea "x"
type textarea "Zu Dirty Dancing 1 & 2 (DVD"
type textarea "x"
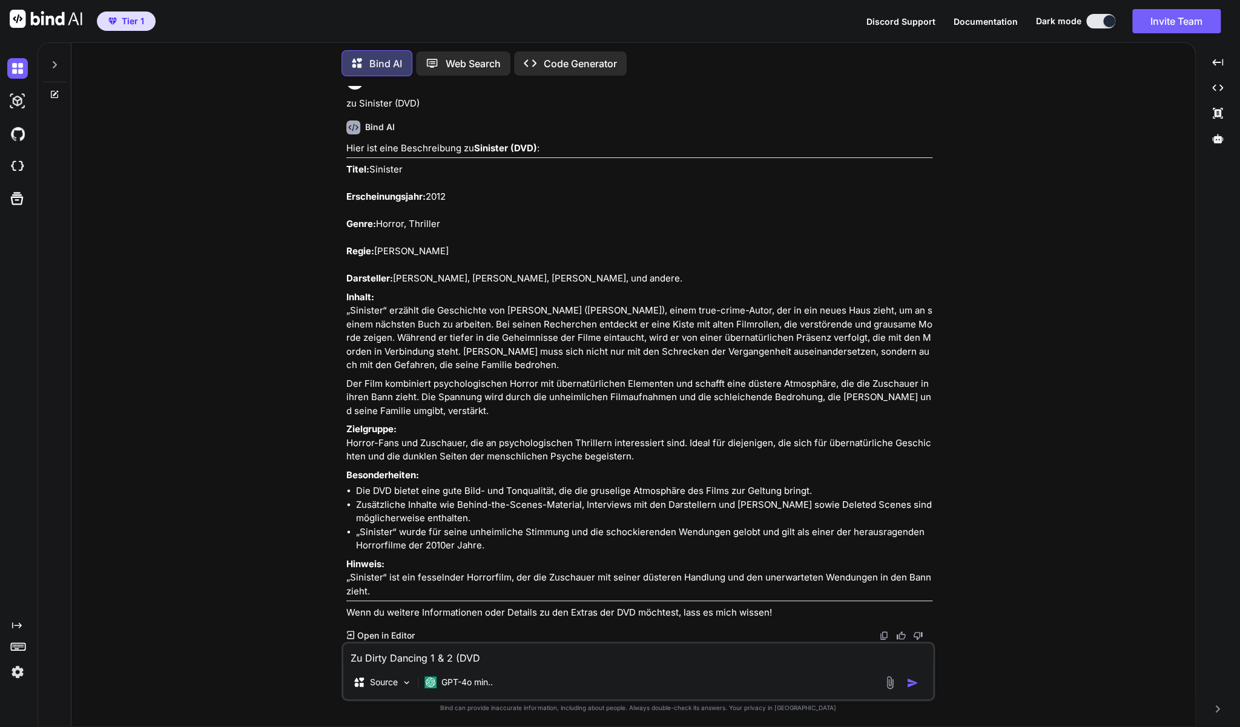
type textarea "Zu Dirty Dancing 1 & 2 (DV"
type textarea "x"
type textarea "Zu Dirty Dancing 1 & 2 (D"
type textarea "x"
type textarea "Zu Dirty Dancing 1 & 2 ("
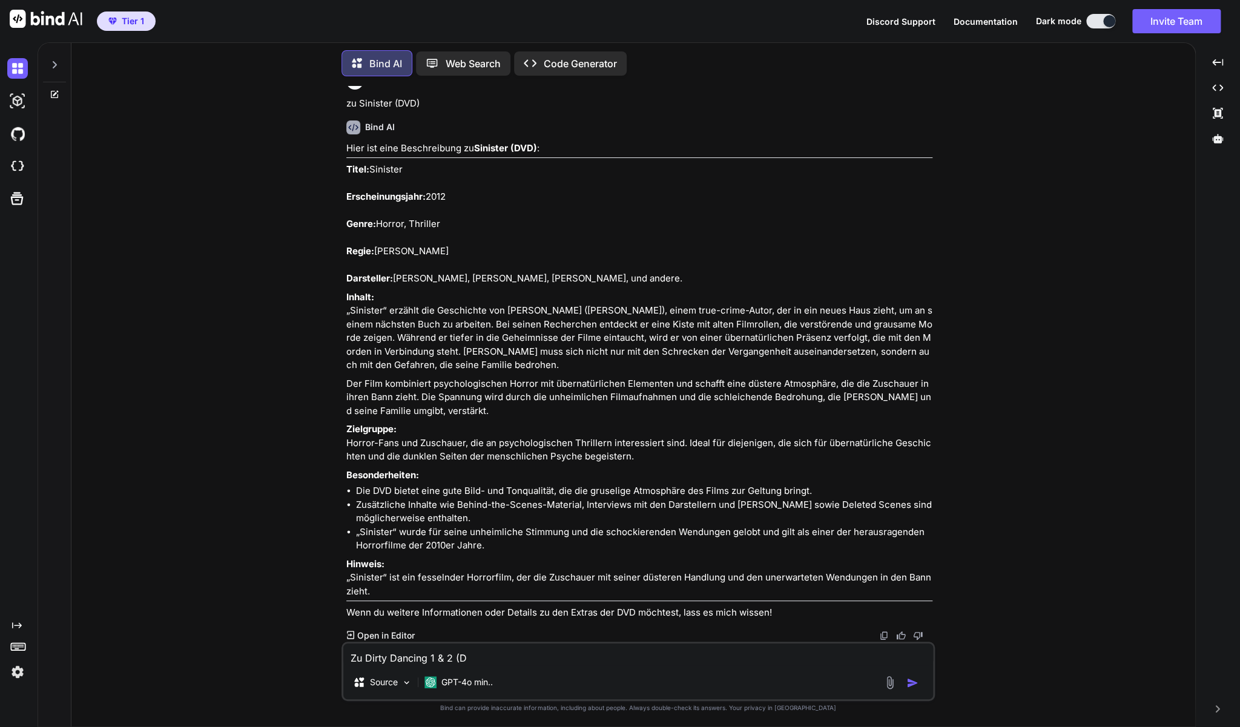
type textarea "x"
type textarea "Zu Dirty Dancing 1 & 2 (2"
type textarea "x"
type textarea "Zu Dirty Dancing 1 & 2 (2"
type textarea "x"
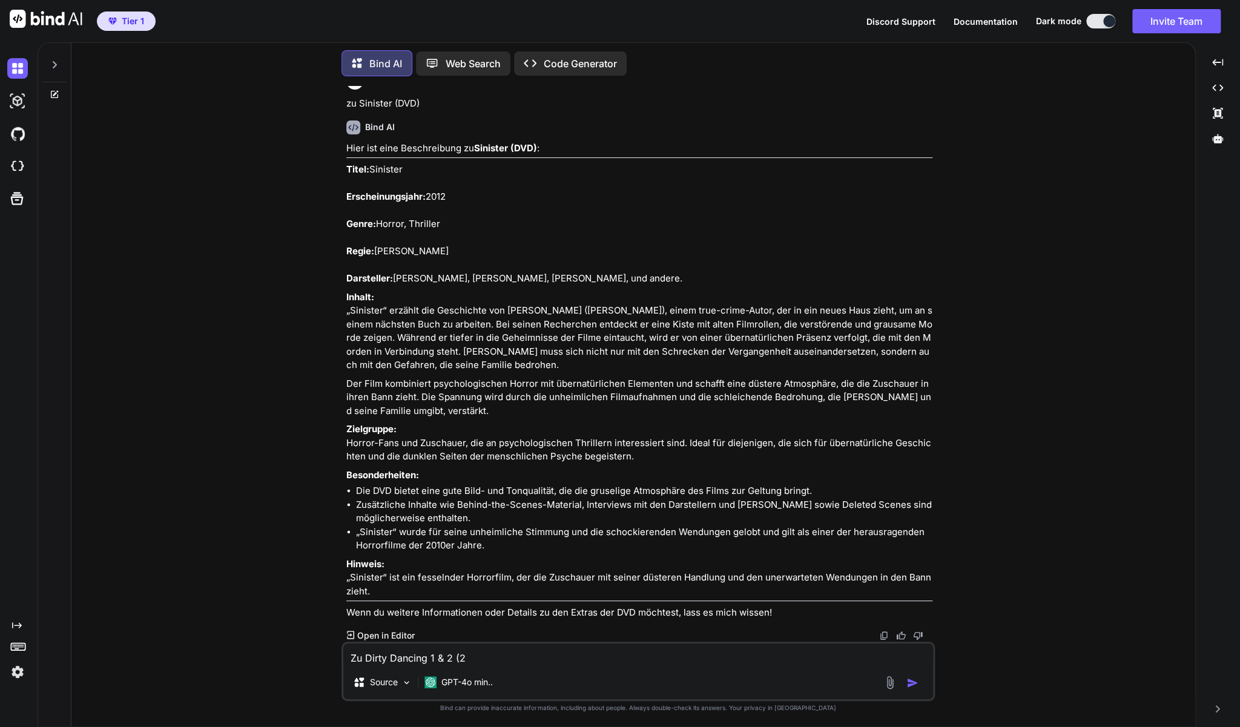
type textarea "Zu Dirty Dancing 1 & 2 (2 D"
type textarea "x"
type textarea "Zu Dirty Dancing 1 & 2 (2 DV"
type textarea "x"
type textarea "Zu Dirty Dancing 1 & 2 (2 DVD"
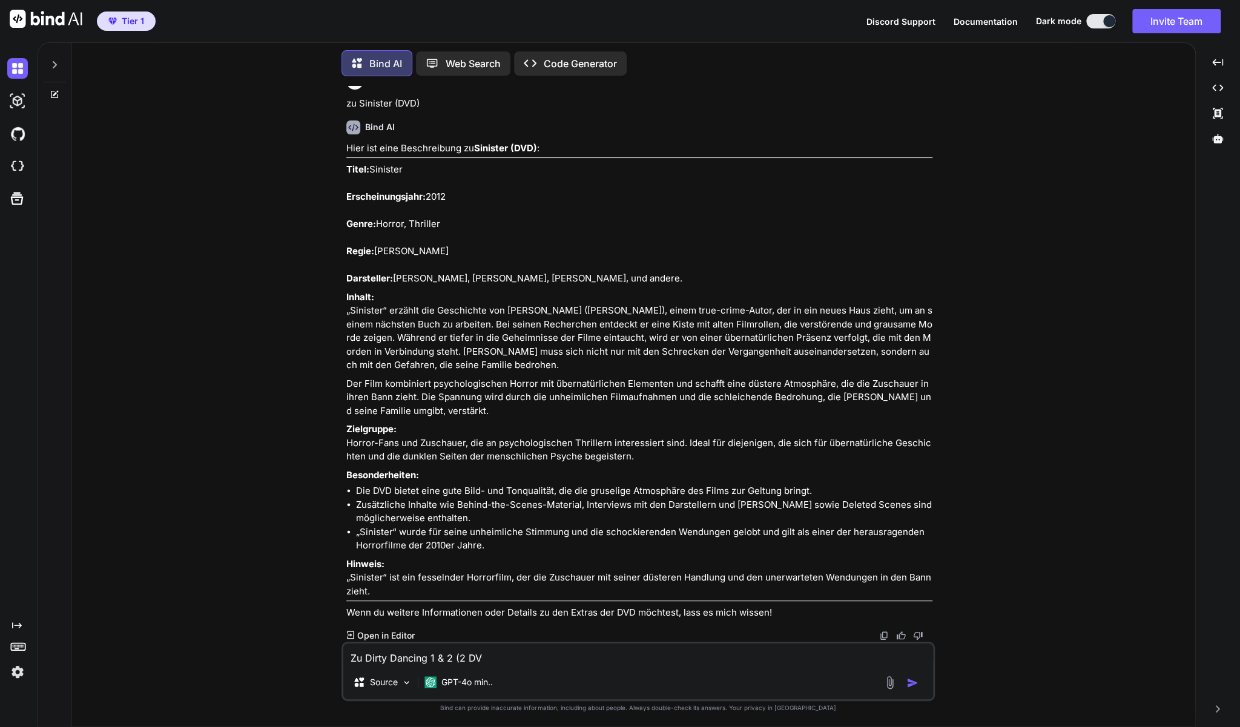
type textarea "x"
type textarea "Zu Dirty Dancing 1 & 2 (2 DVD'"
type textarea "x"
type textarea "Zu Dirty Dancing 1 & 2 (2 DVD's"
type textarea "x"
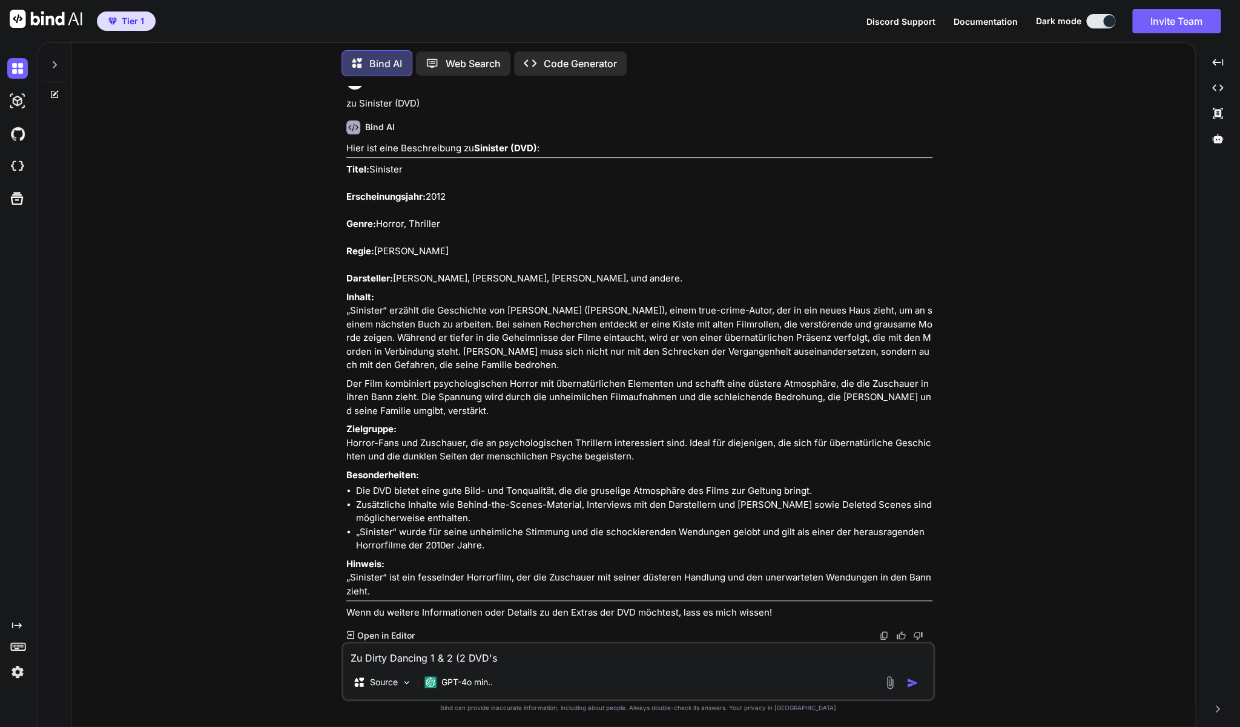
type textarea "Zu Dirty Dancing 1 & 2 (2 DVD's)"
type textarea "x"
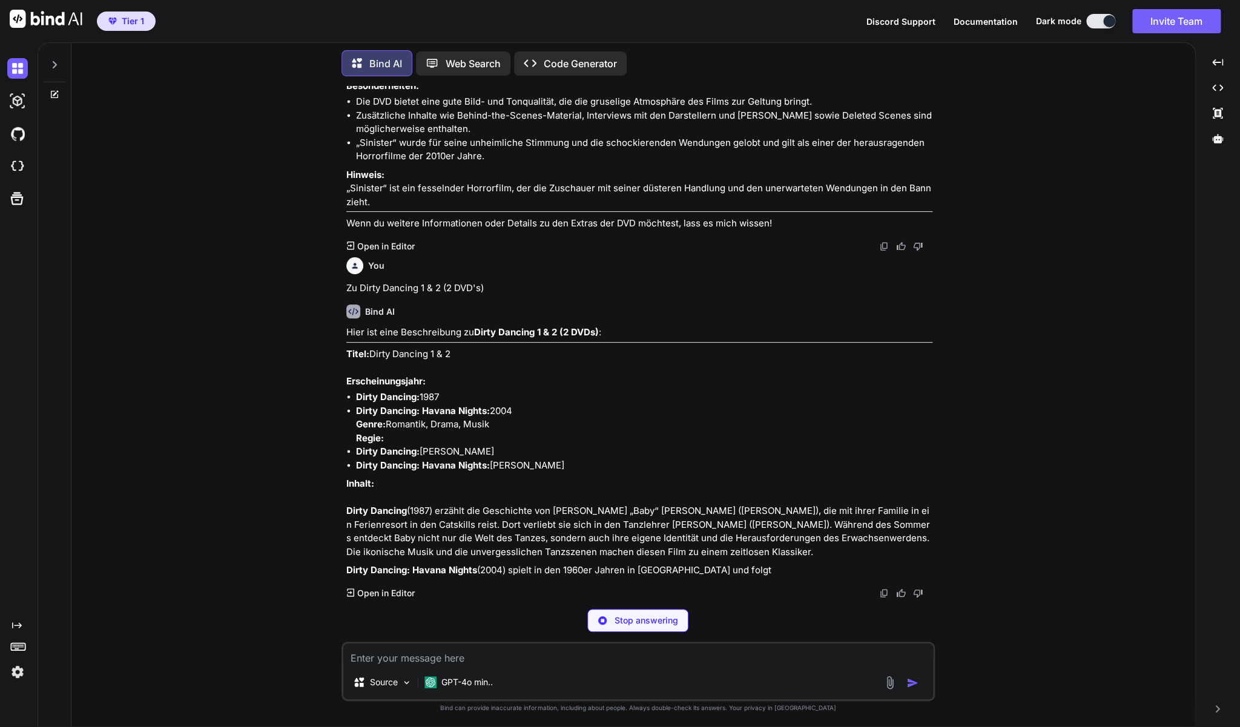
scroll to position [12362, 0]
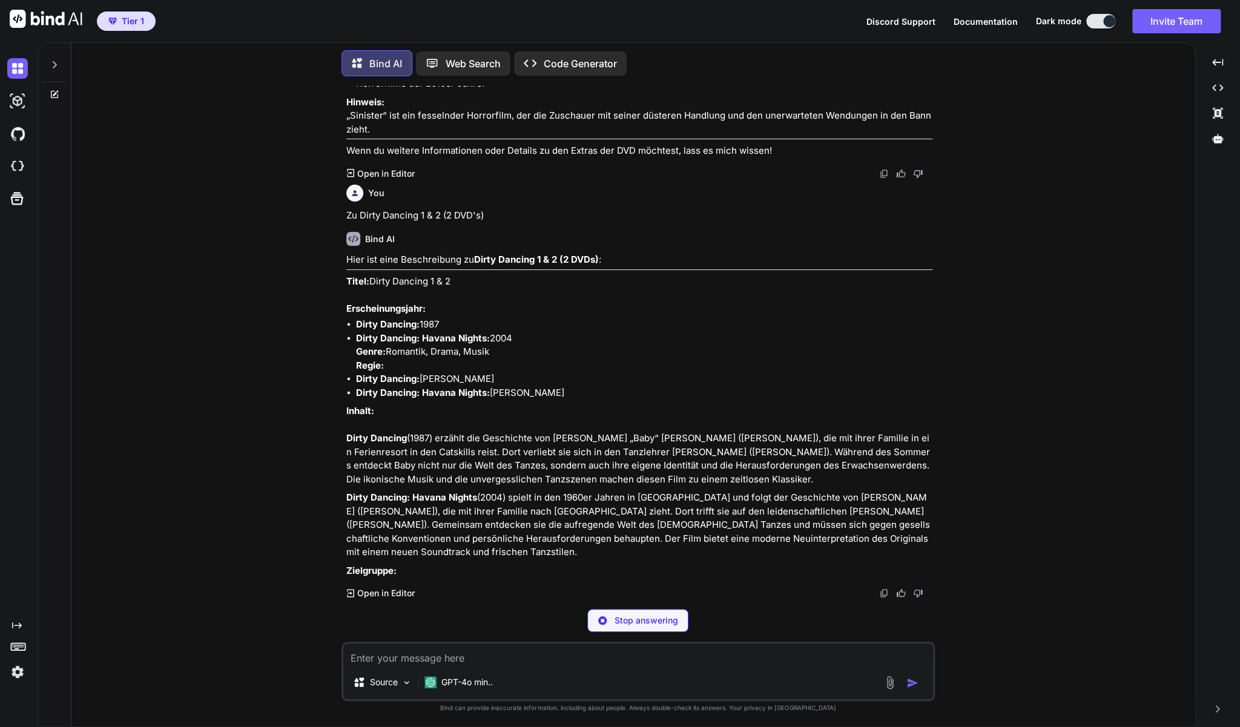
drag, startPoint x: 343, startPoint y: 354, endPoint x: 513, endPoint y: 414, distance: 179.8
click at [514, 415] on div "You Zu Legend of the Seeker - Staffel 1+2 Bind AI Hier ist eine Beschreibung zu…" at bounding box center [638, 406] width 593 height 641
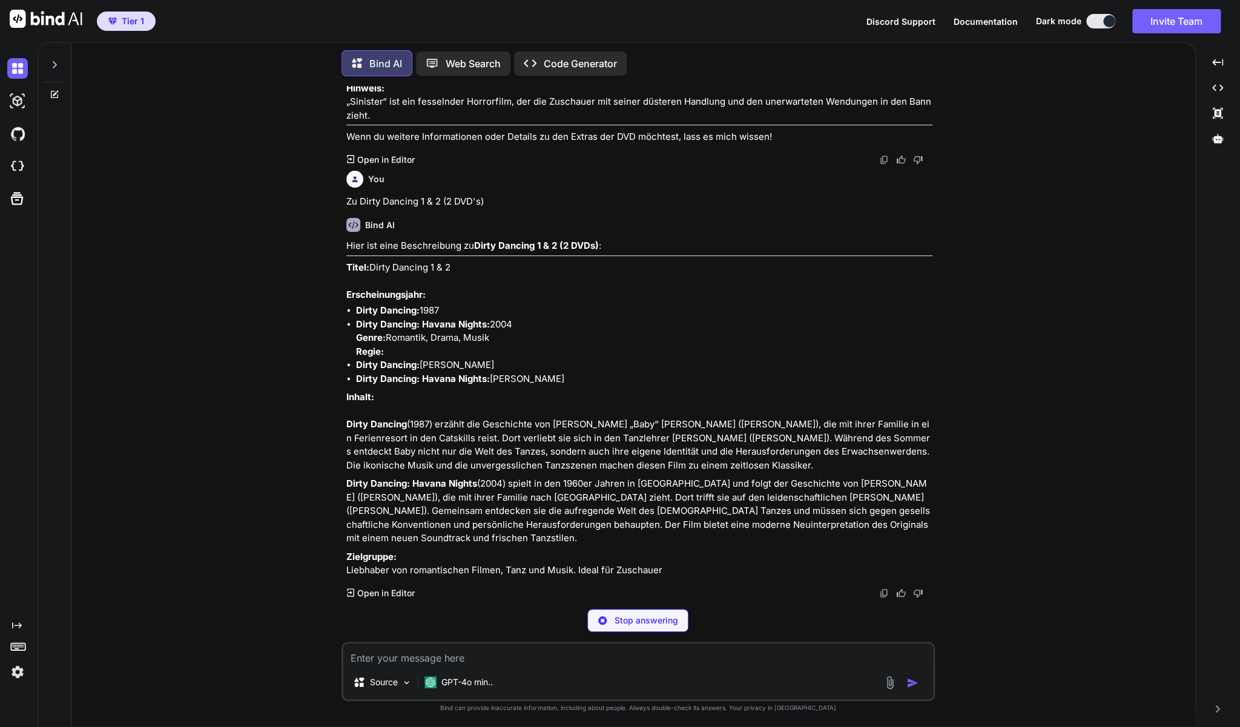
click at [513, 359] on li "Dirty Dancing: Havana Nights: 2004 Genre: Romantik, Drama, Musik Regie:" at bounding box center [644, 338] width 576 height 41
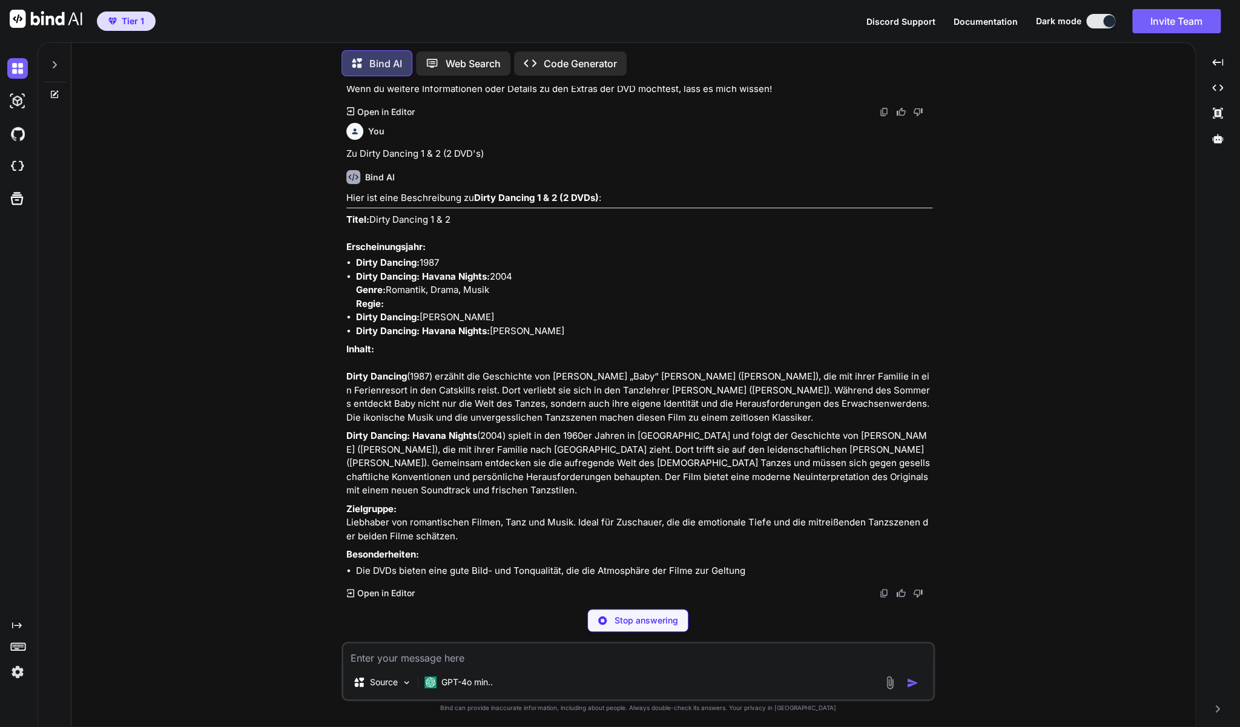
scroll to position [12497, 0]
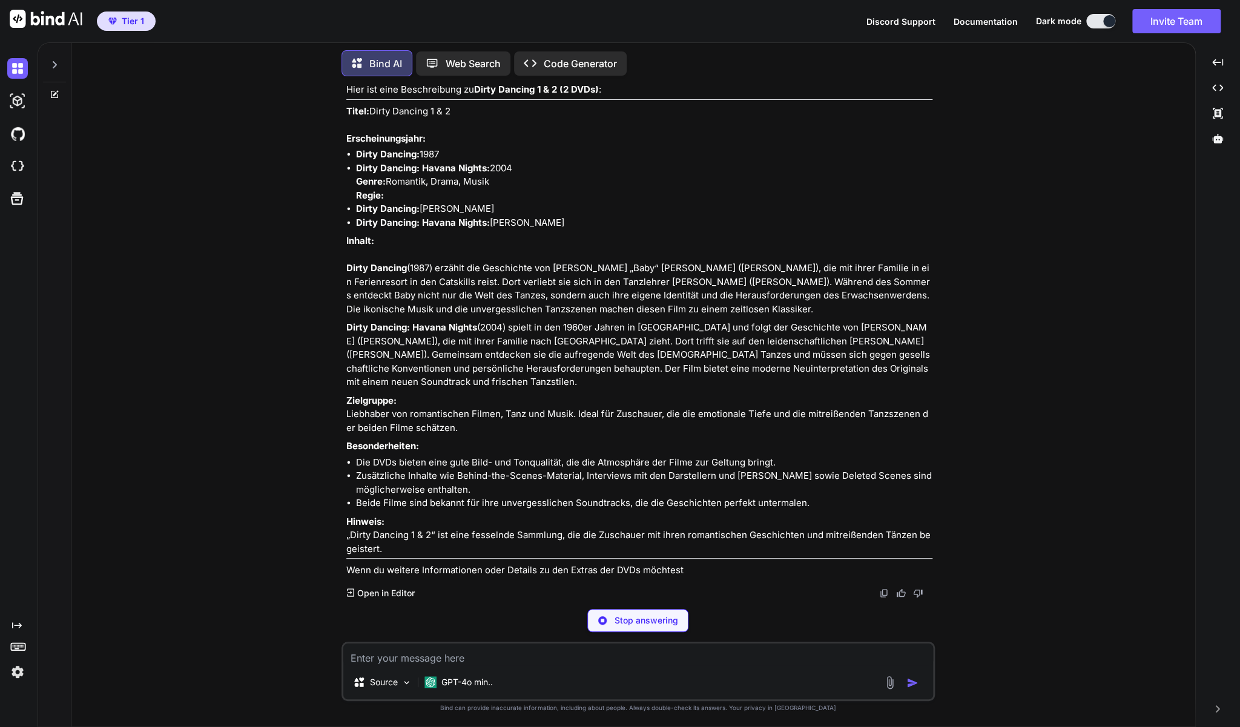
type textarea "x"
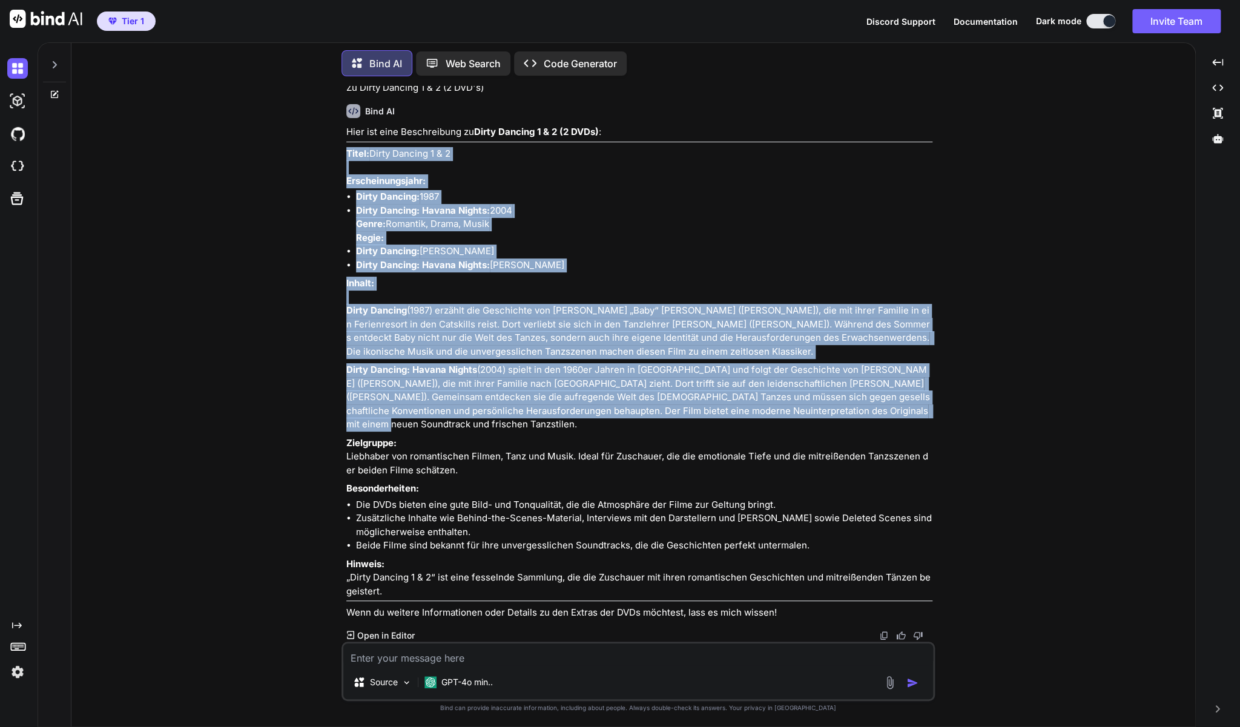
drag, startPoint x: 816, startPoint y: 458, endPoint x: 346, endPoint y: 217, distance: 527.3
click at [346, 217] on div "Hier ist eine Beschreibung zu Dirty Dancing 1 & 2 (2 DVDs) : Titel: Dirty Danci…" at bounding box center [639, 372] width 586 height 495
copy div "Lorem: Ipsum Dolorsi 3 & 1 Ametconsectetura: Elits Doeiusm: 2234 Tempo Incidid:…"
click at [627, 671] on div "Source GPT-4o min.." at bounding box center [638, 684] width 590 height 29
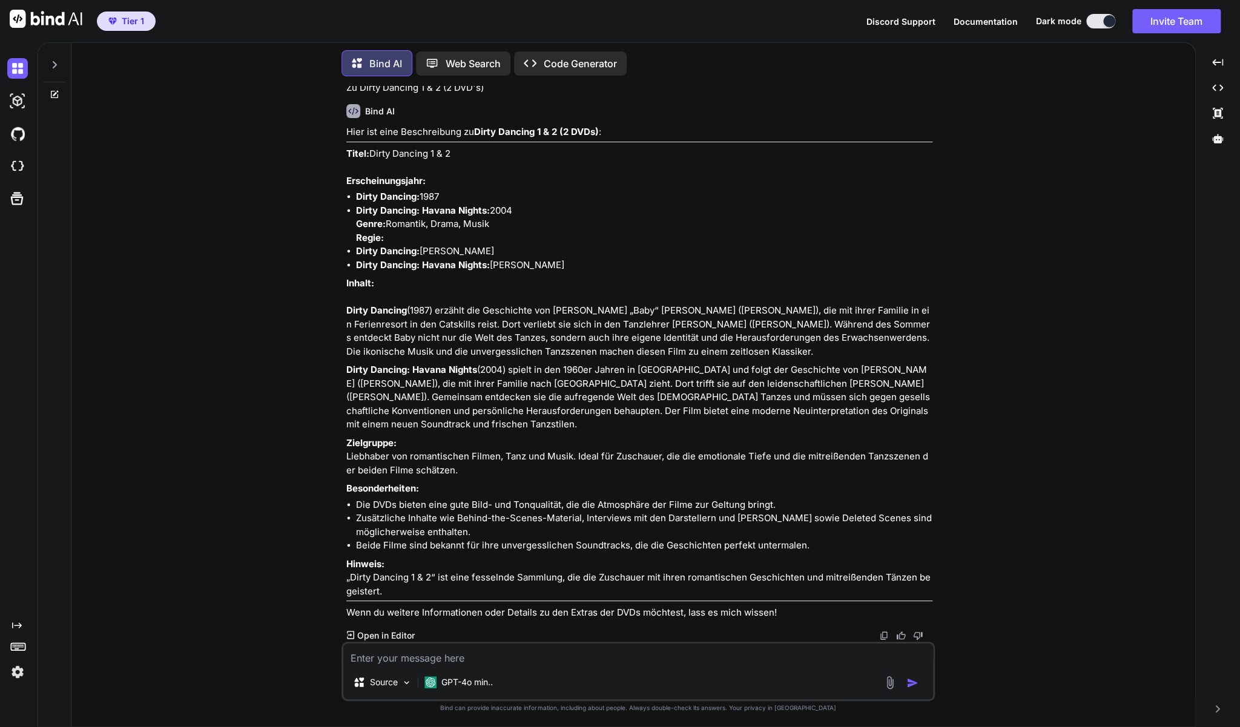
click at [627, 664] on textarea at bounding box center [638, 655] width 590 height 22
type textarea "Z"
type textarea "x"
type textarea "Zu"
type textarea "x"
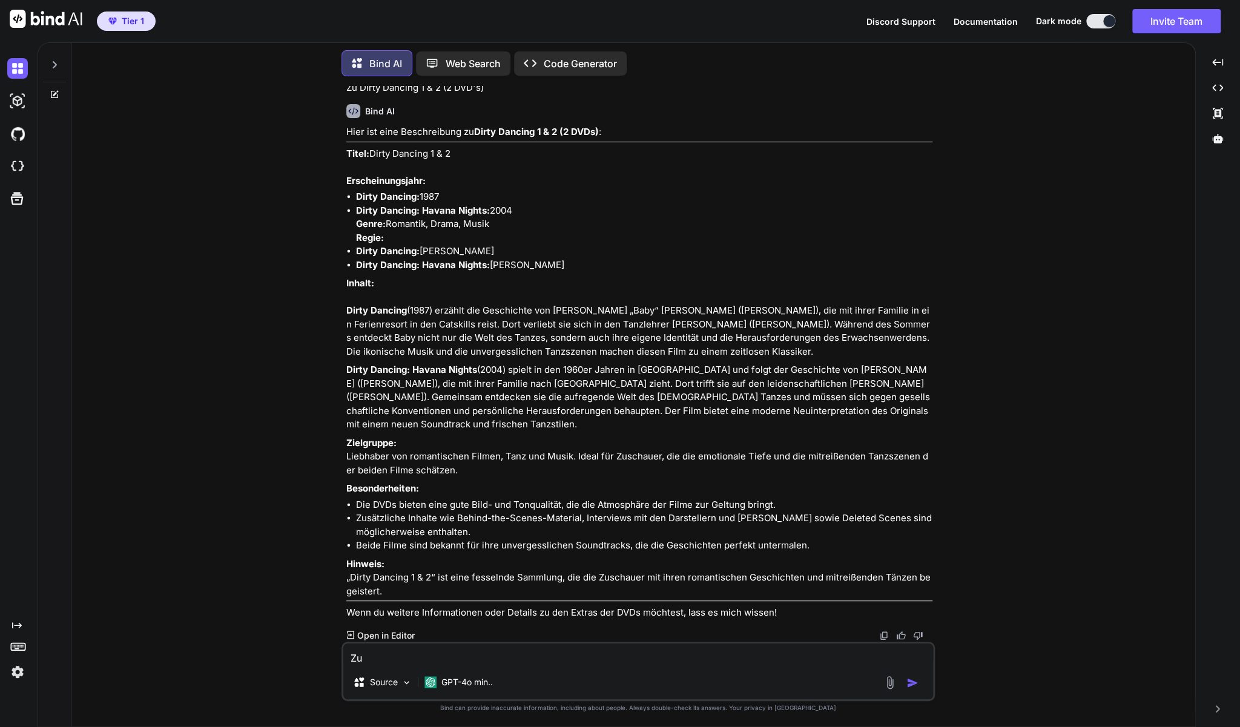
type textarea "Zu"
type textarea "x"
paste textarea "Vater der Braut 1 & 2 (2 DVD's)"
type textarea "Zu Vater der Braut 1 & 2 (2 DVD's)"
type textarea "x"
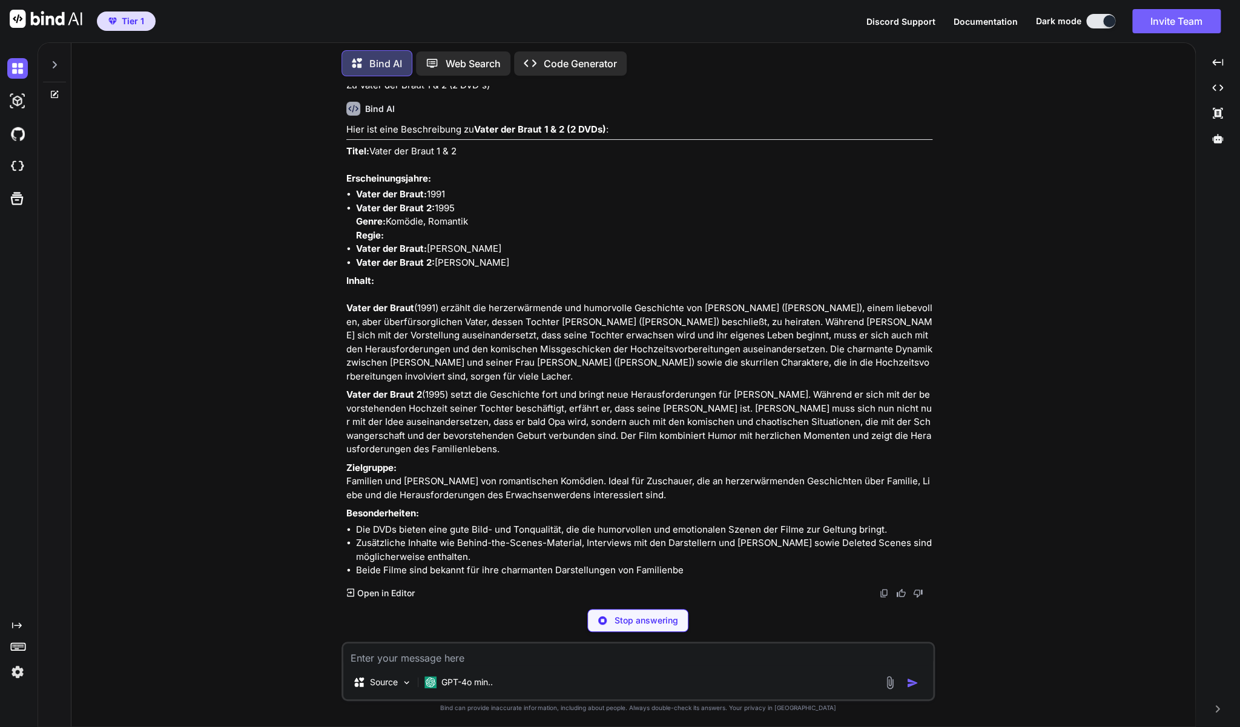
scroll to position [13172, 0]
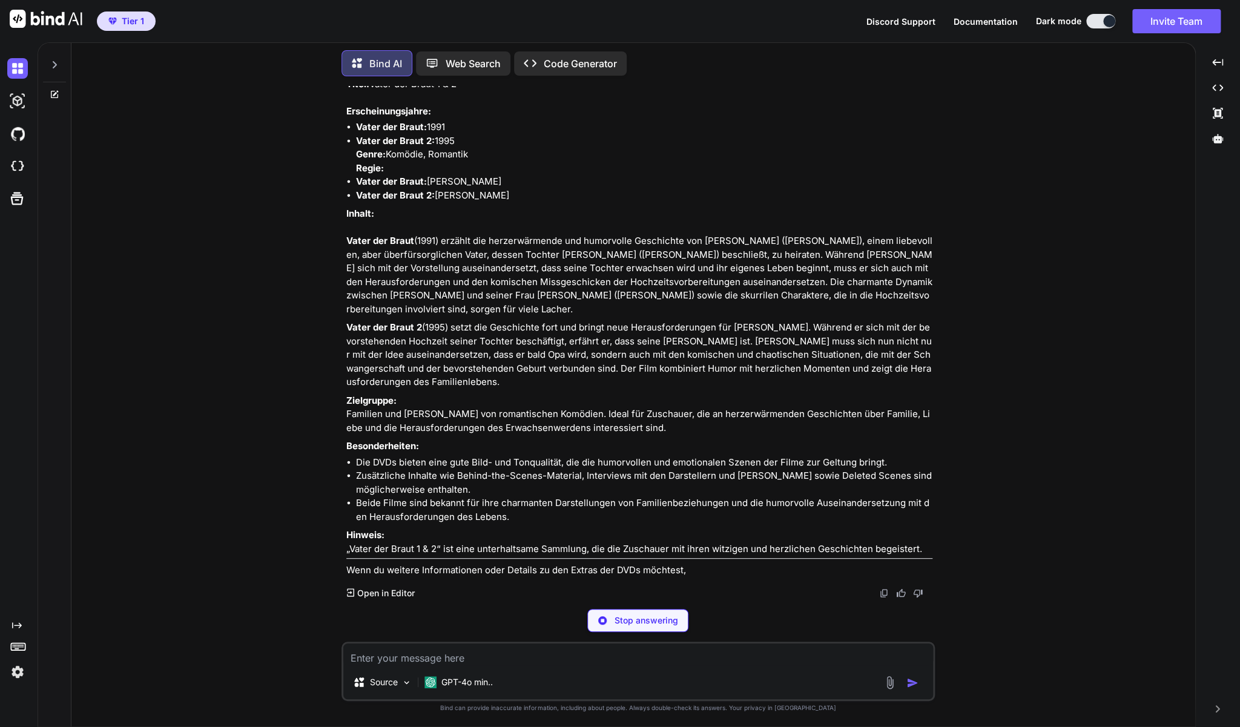
type textarea "x"
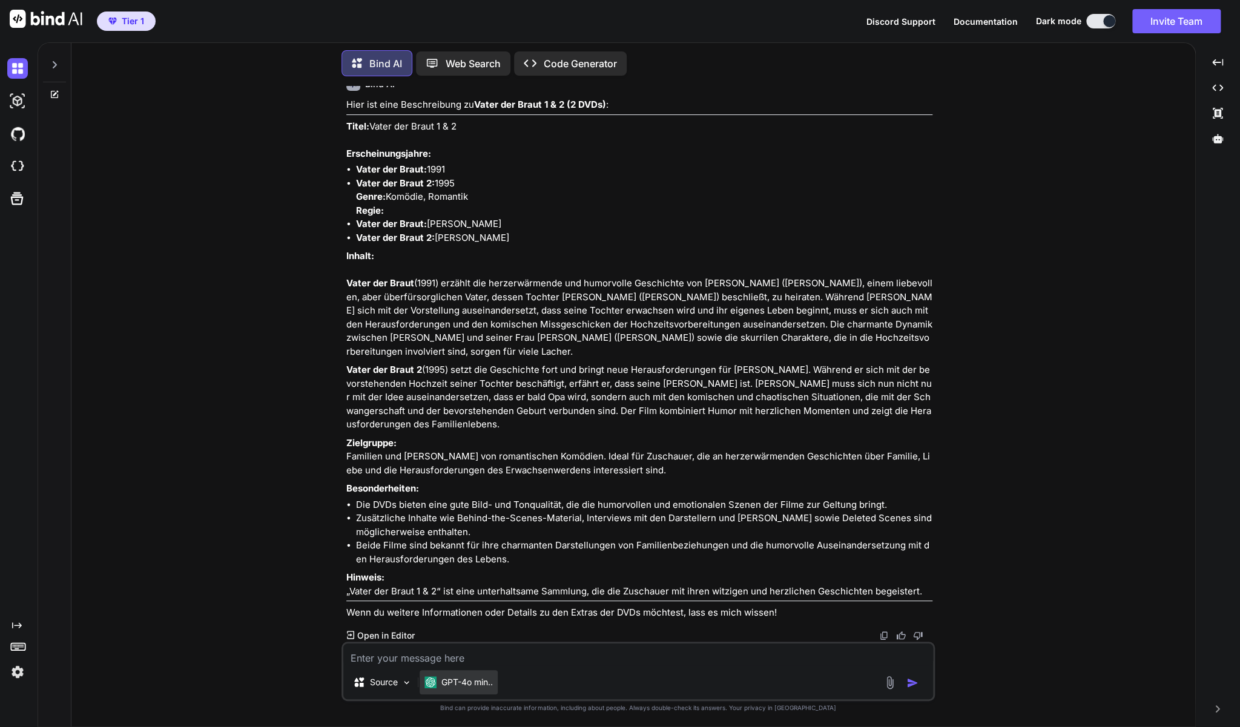
scroll to position [13102, 0]
click at [495, 658] on textarea at bounding box center [638, 655] width 590 height 22
type textarea "K"
type textarea "x"
type textarea "Kö"
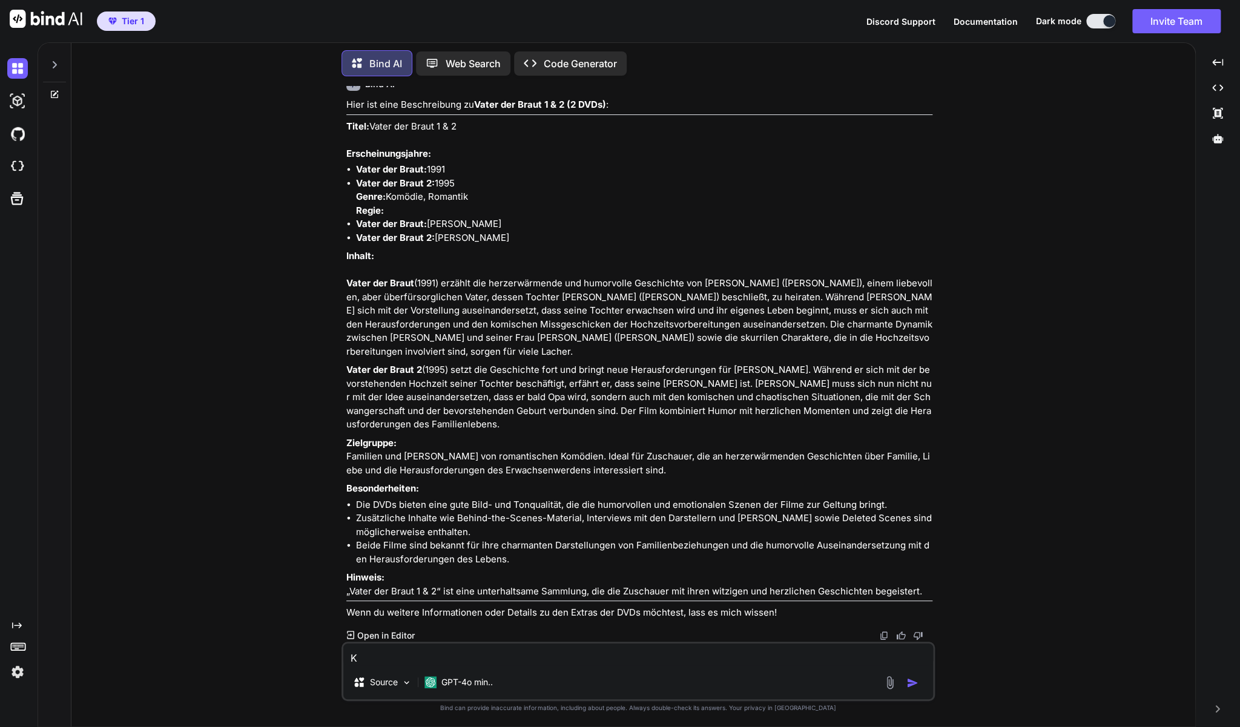
type textarea "x"
type textarea "Kön"
type textarea "x"
type textarea "Könn"
type textarea "x"
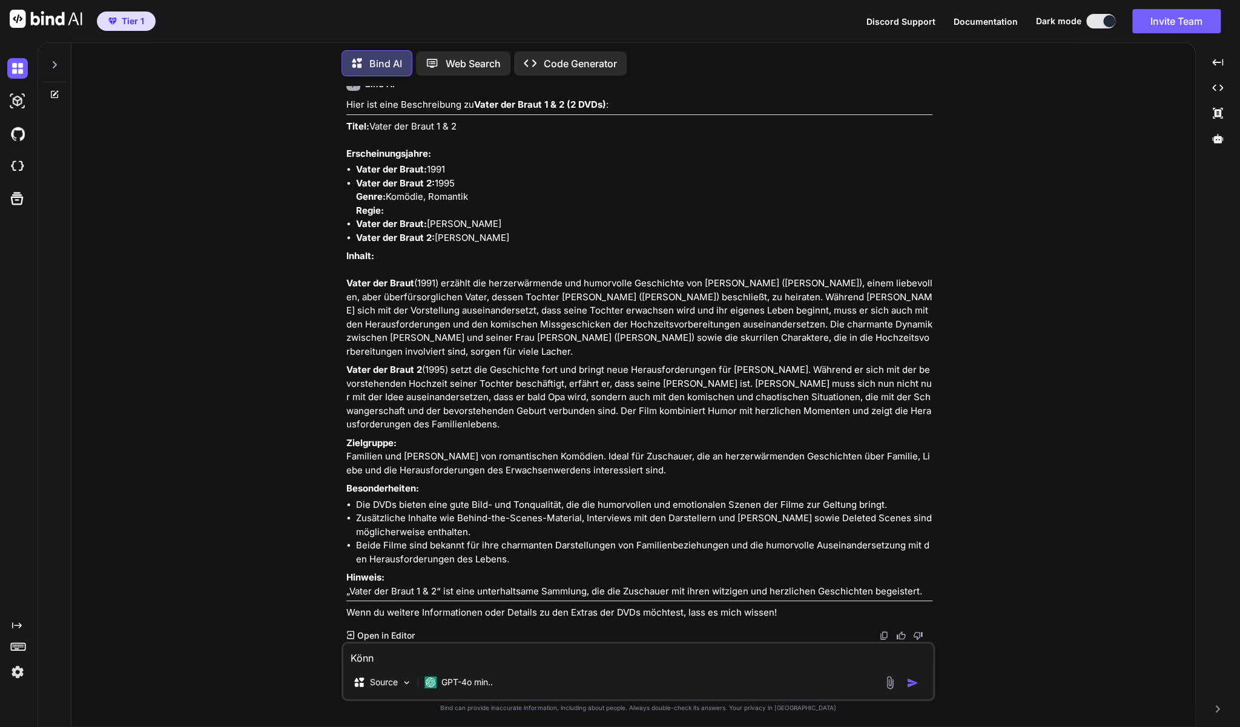
type textarea "Könnt"
type textarea "x"
type textarea "Könnte"
type textarea "x"
type textarea "Könntes"
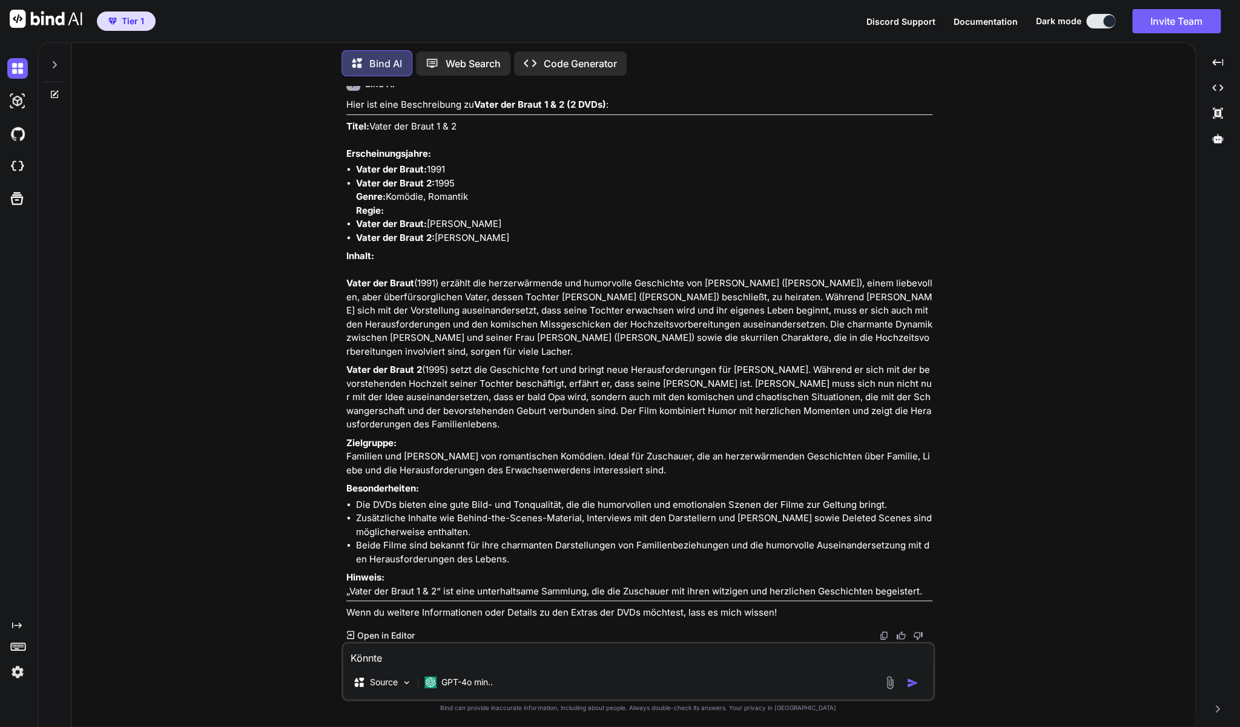
type textarea "x"
type textarea "Könntest"
type textarea "x"
type textarea "Könntest"
type textarea "x"
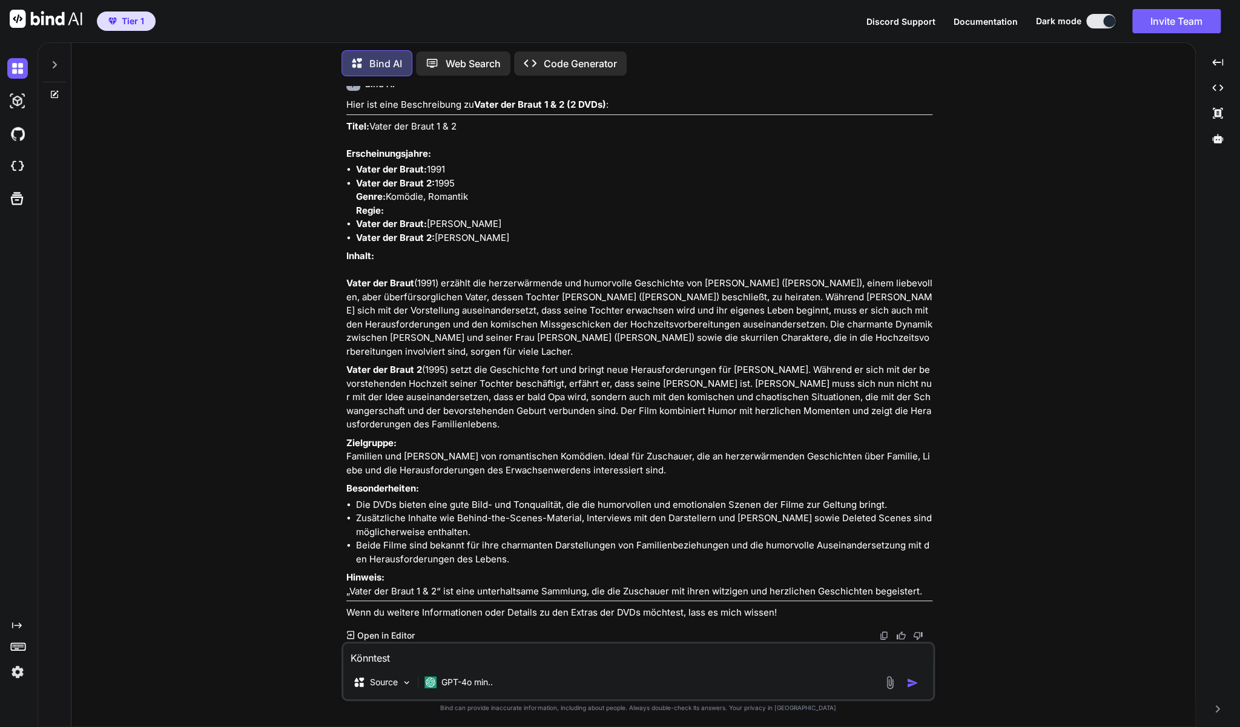
type textarea "Könntest D"
type textarea "x"
type textarea "Könntest Du"
type textarea "x"
type textarea "Könntest Du"
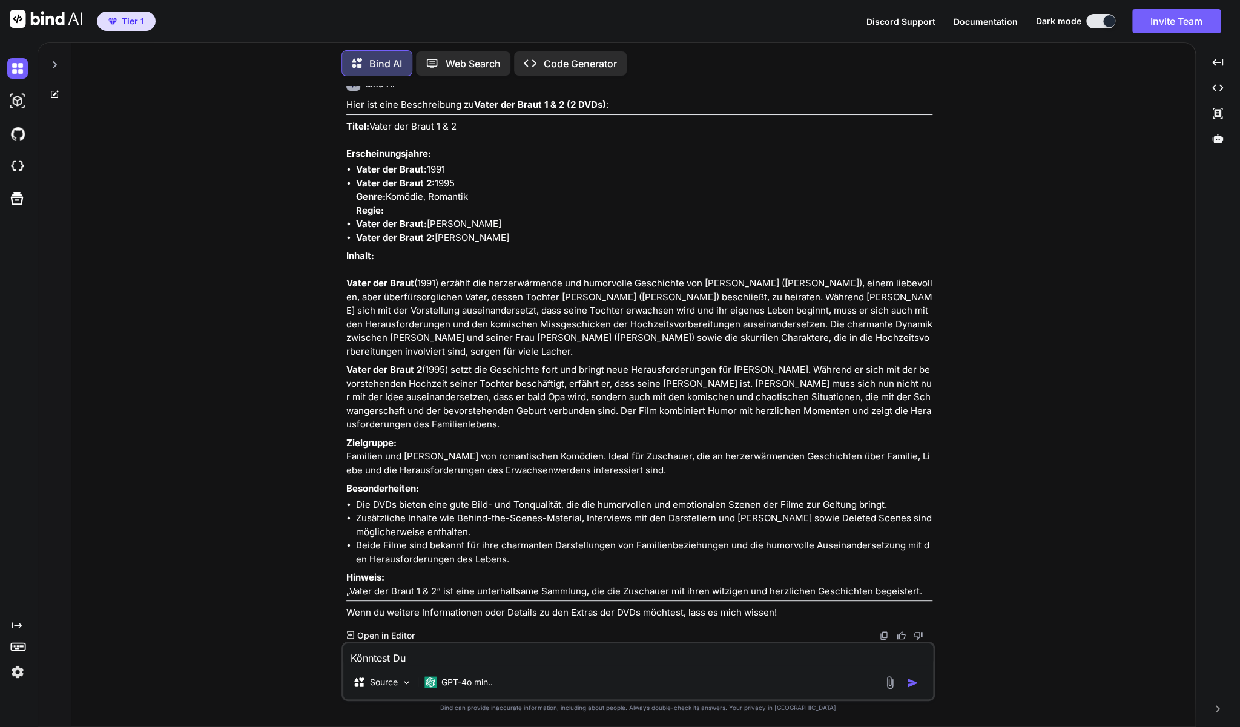
type textarea "x"
type textarea "Könntest Du n"
type textarea "x"
type textarea "Könntest Du no"
type textarea "x"
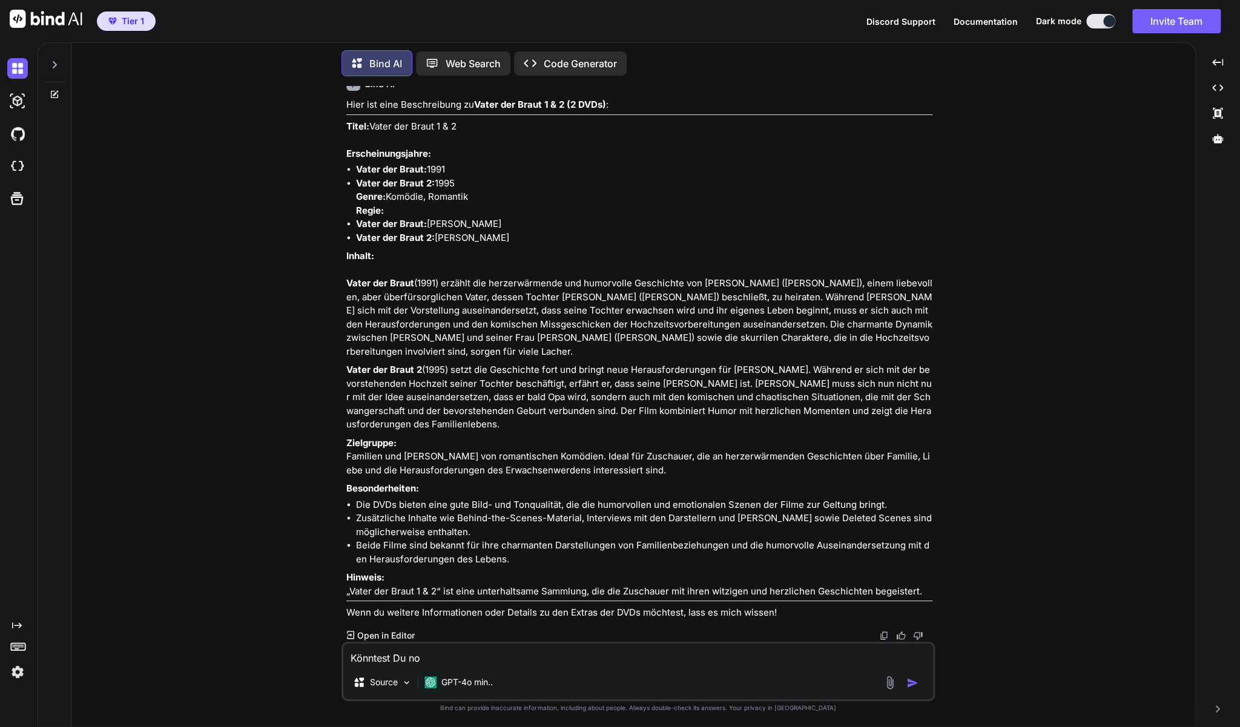
type textarea "Könntest Du noc"
type textarea "x"
type textarea "Könntest Du noch"
type textarea "x"
type textarea "Könntest Du noch"
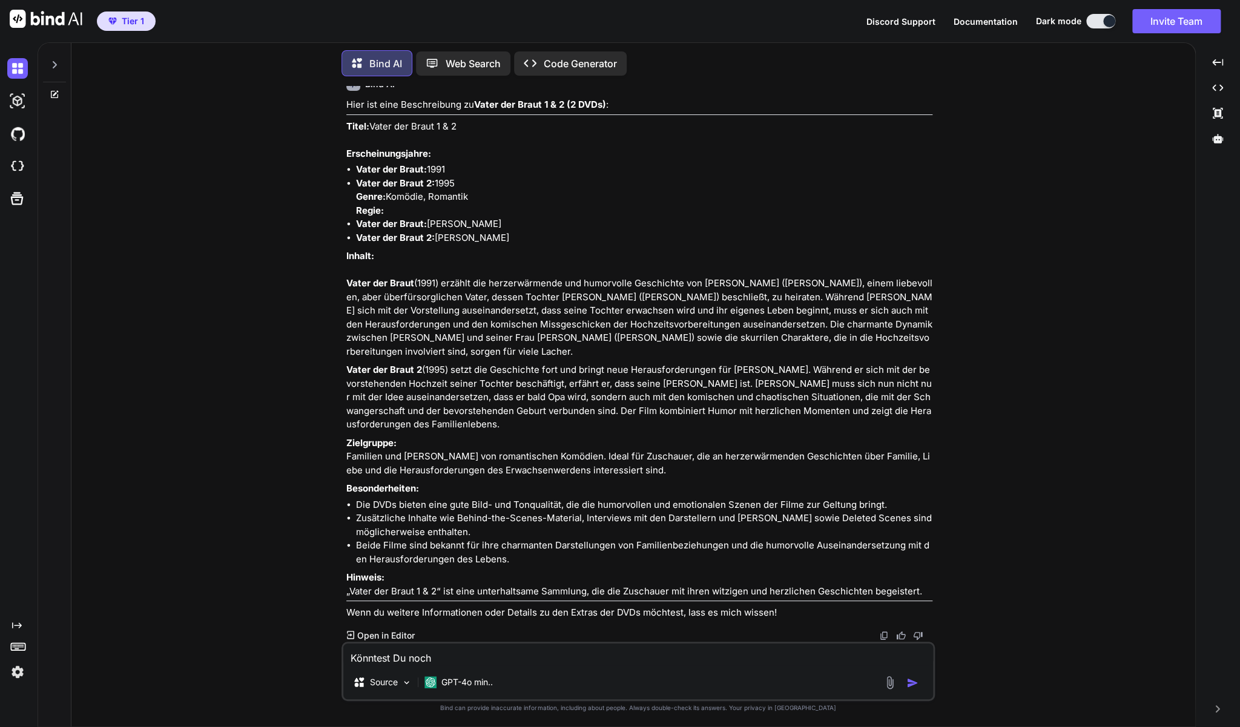
type textarea "x"
type textarea "Könntest Du noch d"
type textarea "x"
type textarea "Könntest Du noch di"
type textarea "x"
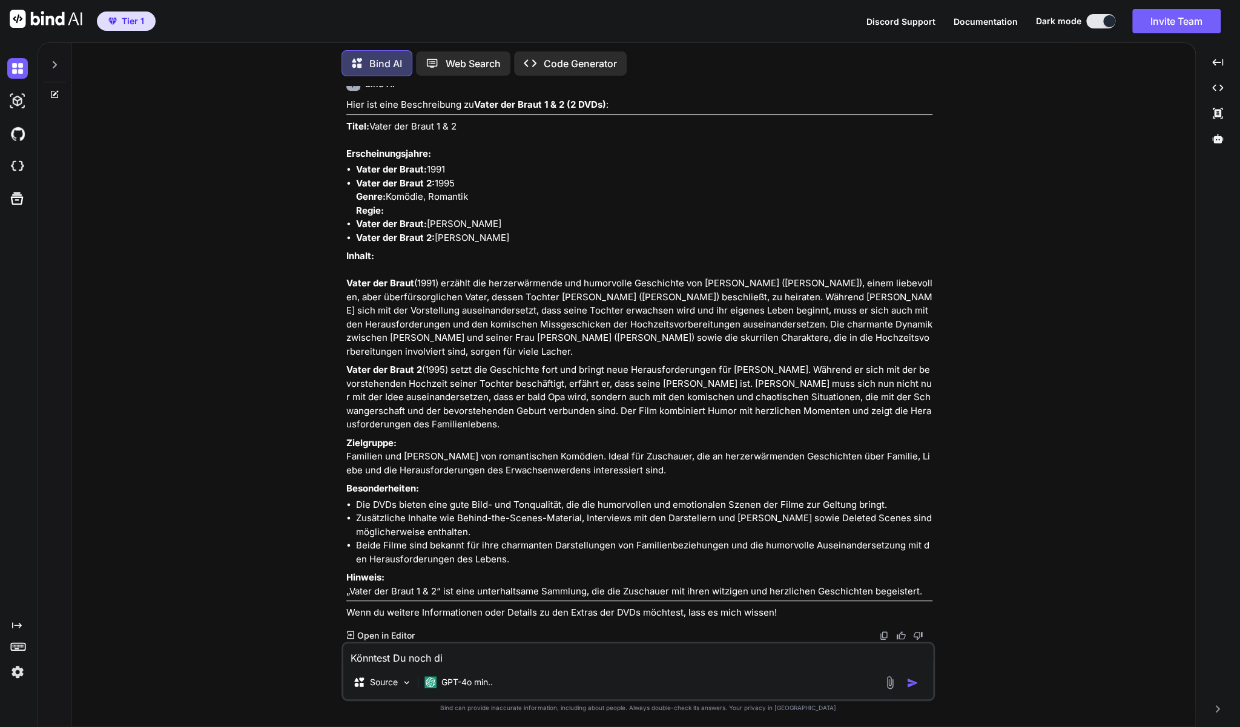
type textarea "Könntest Du noch die"
type textarea "x"
type textarea "Könntest Du noch die"
type textarea "x"
type textarea "Könntest Du noch die S"
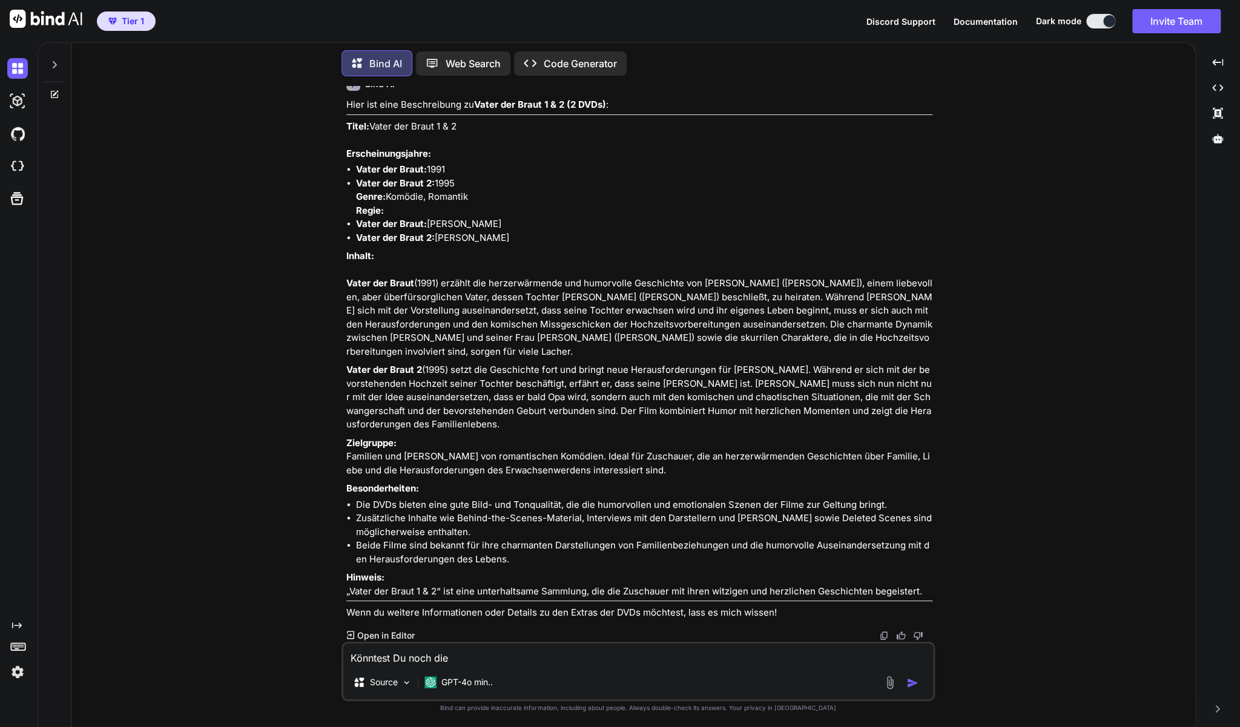
type textarea "x"
type textarea "Könntest Du noch die Sc"
type textarea "x"
type textarea "Könntest Du noch die Sch"
type textarea "x"
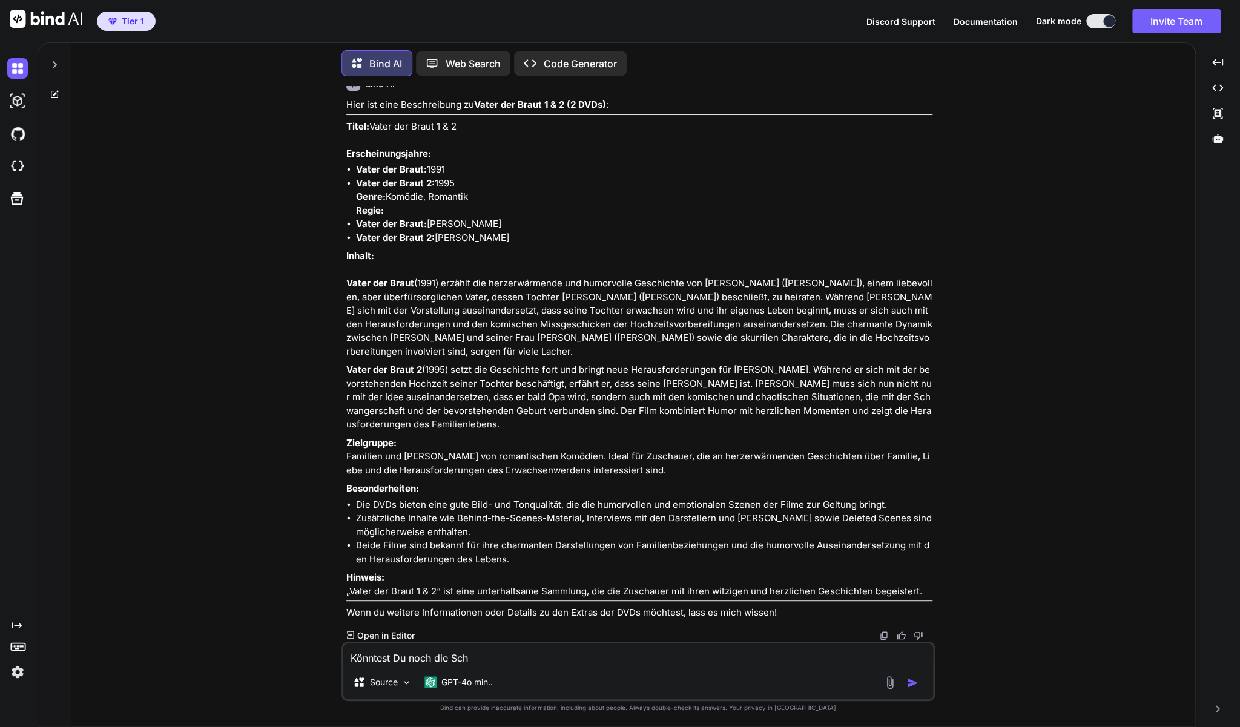
type textarea "Könntest Du noch die Scha"
type textarea "x"
type textarea "Könntest Du noch die Schau"
type textarea "x"
type textarea "Könntest Du noch die Schaus"
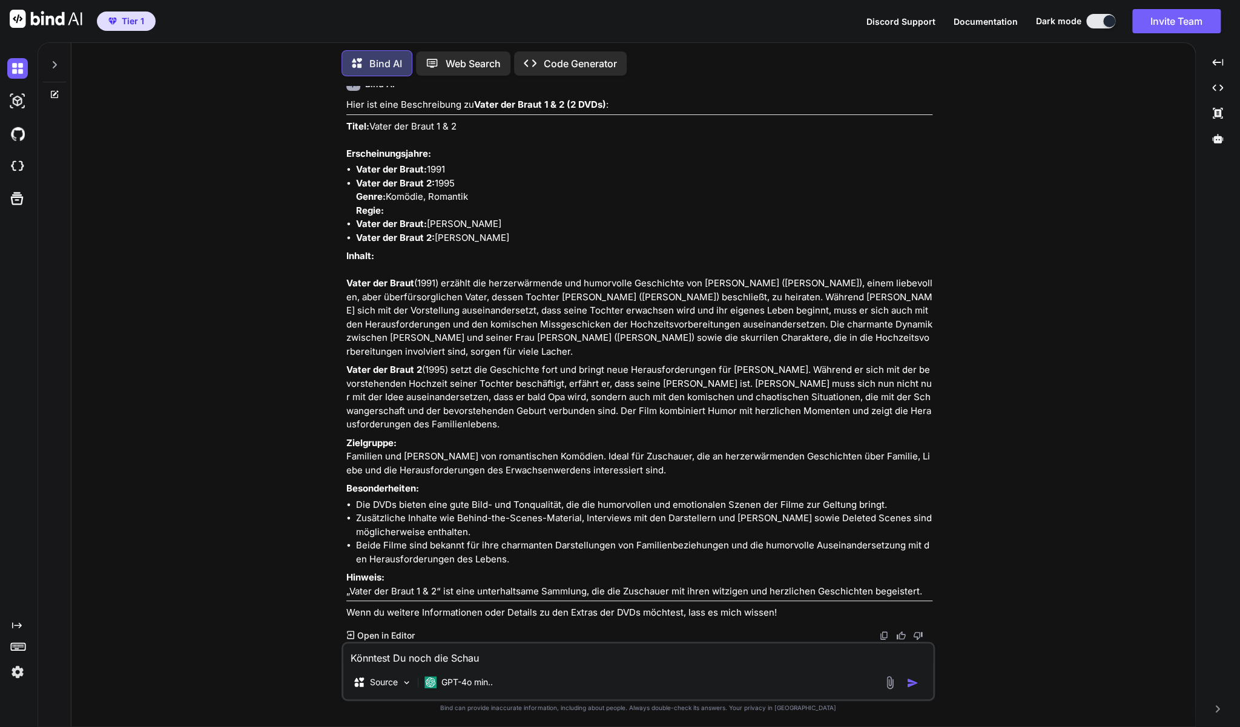
type textarea "x"
type textarea "Könntest Du noch die Schausp"
type textarea "x"
type textarea "Könntest Du noch die Schauspi"
type textarea "x"
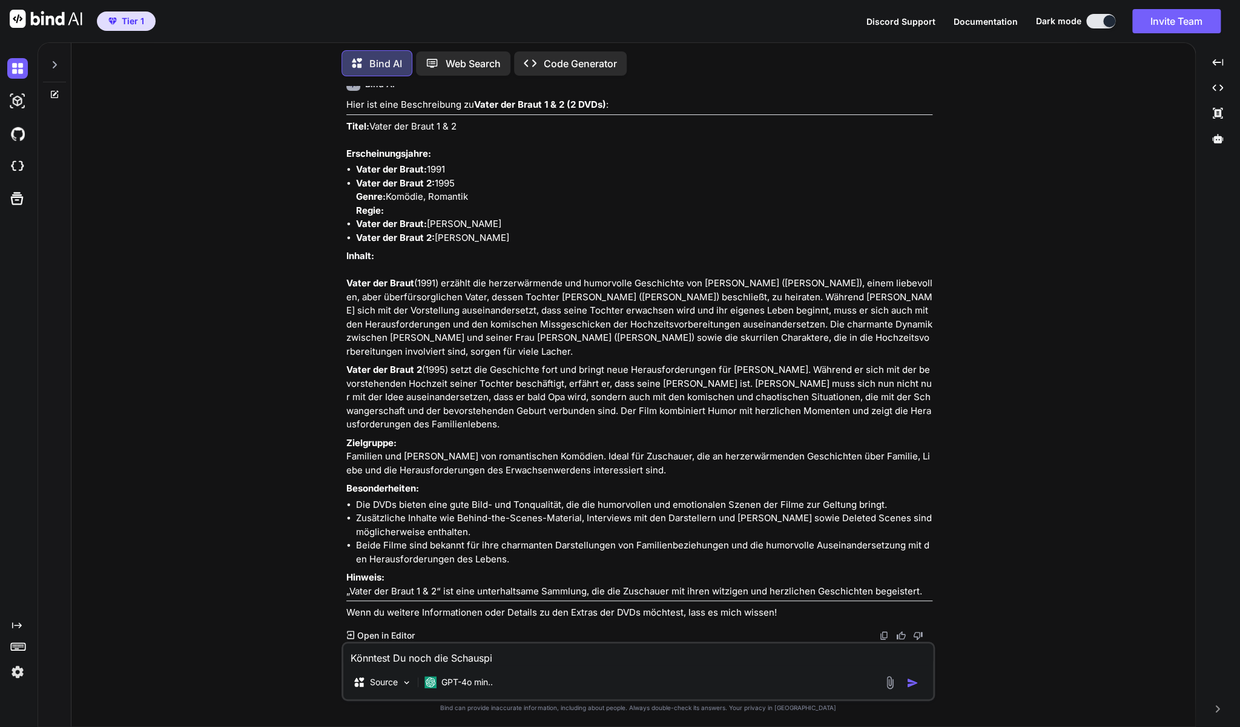
type textarea "Könntest Du noch die Schauspie"
type textarea "x"
type textarea "Könntest Du noch die Schauspiel"
type textarea "x"
type textarea "Könntest Du noch die Schauspiele"
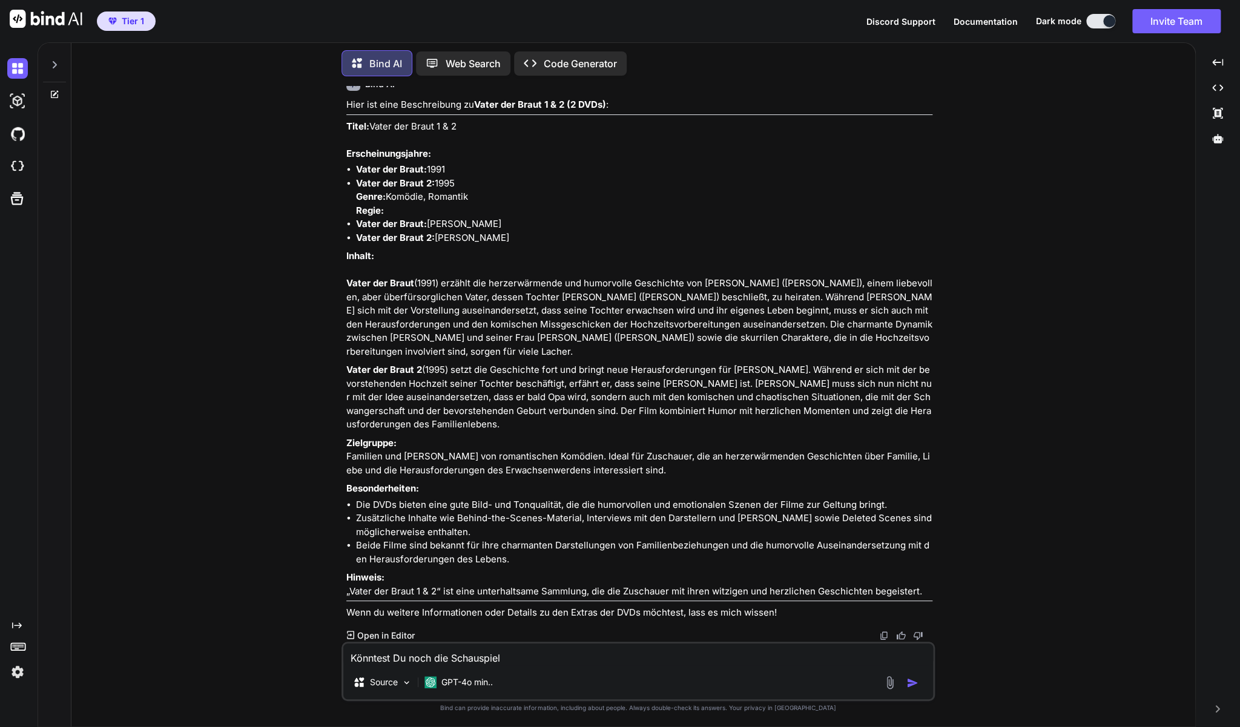
type textarea "x"
type textarea "Könntest Du noch die Schauspieler"
type textarea "x"
type textarea "Könntest Du noch die Schauspieler"
type textarea "x"
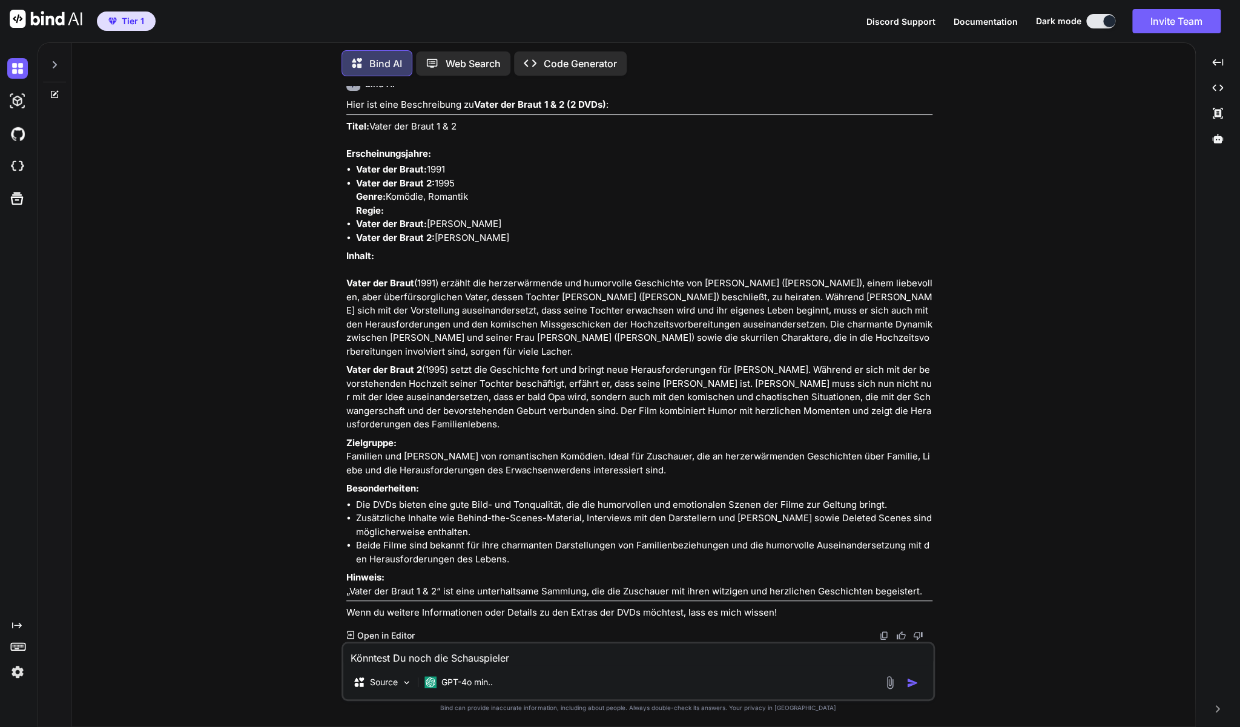
type textarea "Könntest Du noch die Schauspieler a"
type textarea "x"
type textarea "Könntest Du noch die Schauspieler au"
type textarea "x"
type textarea "Könntest Du noch die Schauspieler auf"
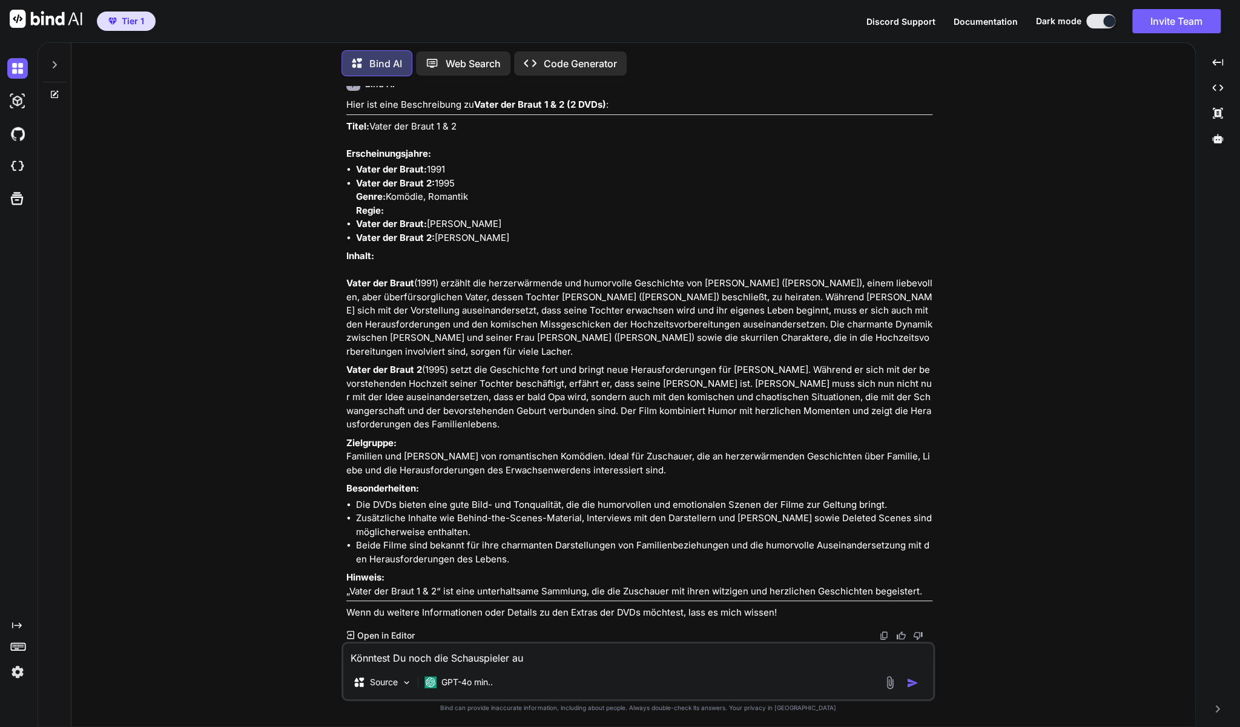
type textarea "x"
type textarea "Könntest Du noch die Schauspieler auff"
type textarea "x"
type textarea "Könntest Du noch die Schauspieler auffü"
type textarea "x"
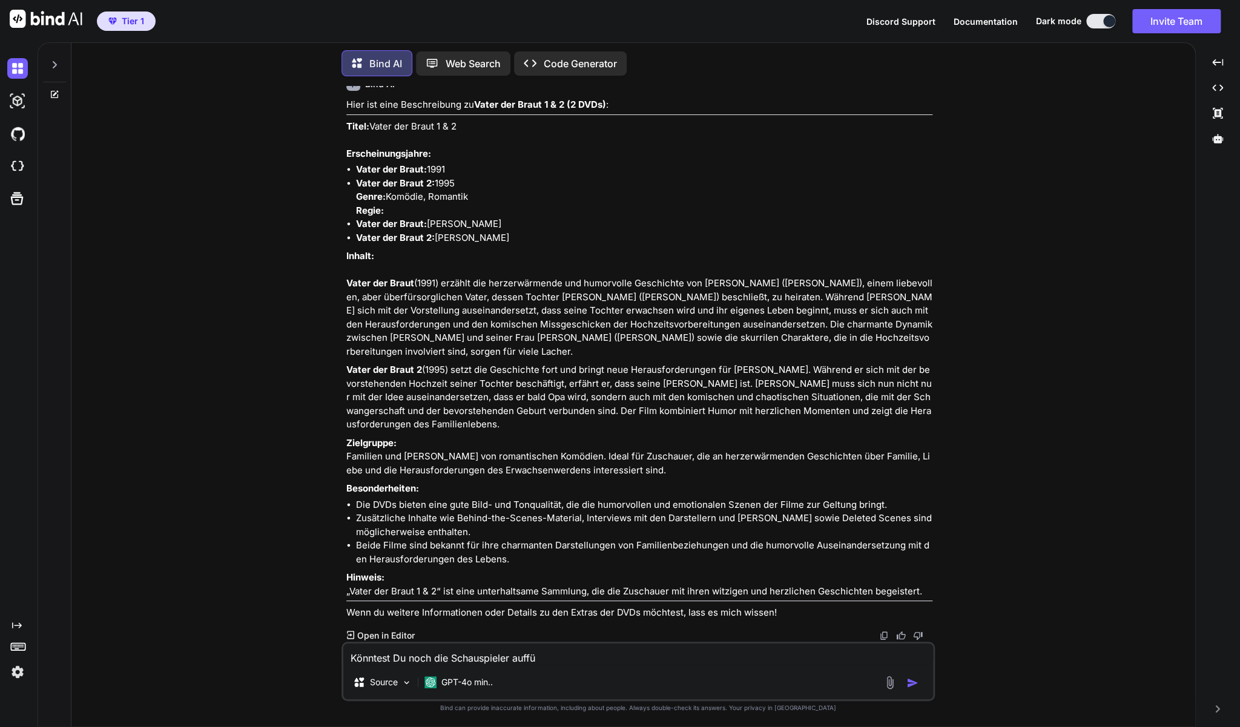
type textarea "Könntest Du noch die Schauspieler auffüh"
type textarea "x"
type textarea "Könntest Du noch die Schauspieler aufführ"
type textarea "x"
type textarea "Könntest Du noch die Schauspieler aufführe"
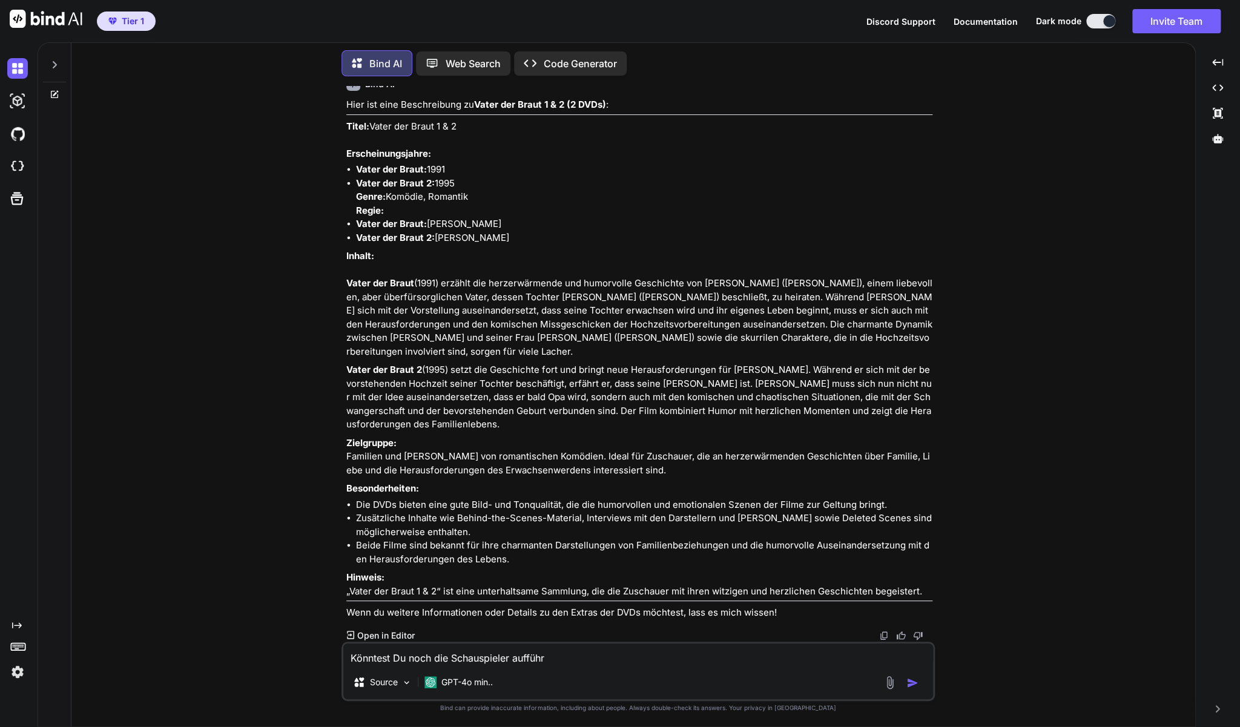
type textarea "x"
type textarea "Könntest Du noch die Schauspieler aufführen"
type textarea "x"
type textarea "Könntest Du noch die Schauspieler aufführen?"
type textarea "x"
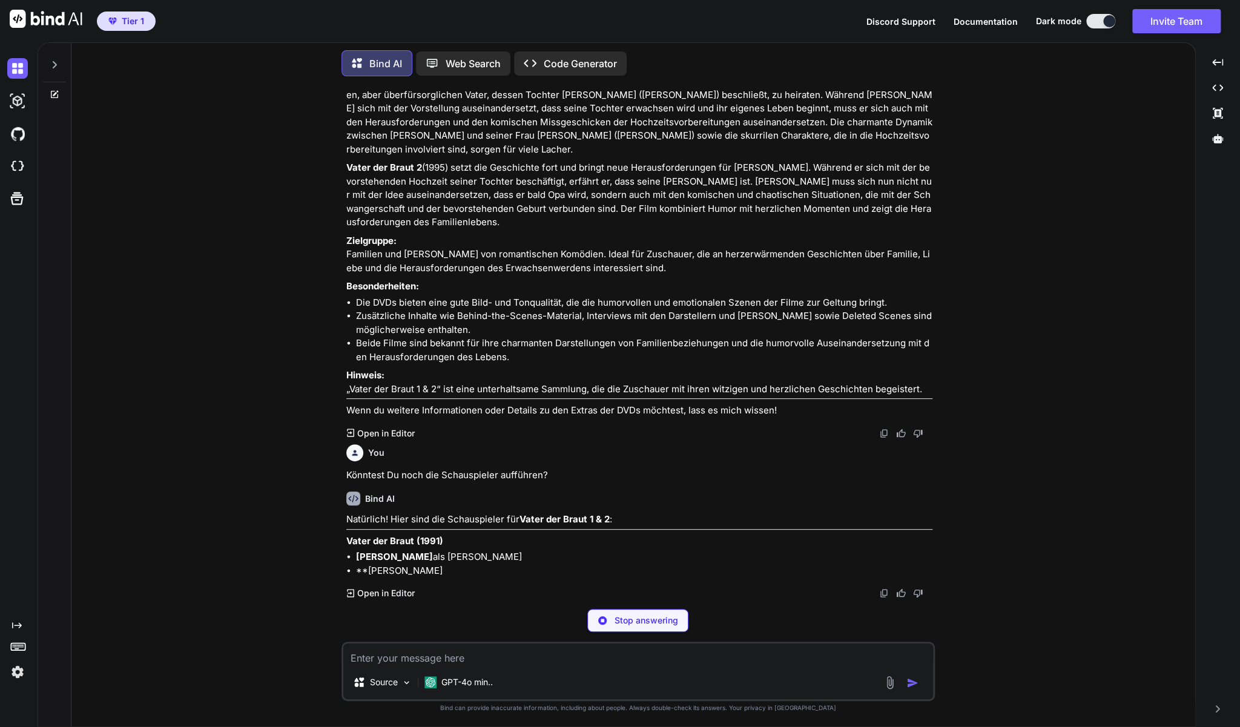
scroll to position [13410, 0]
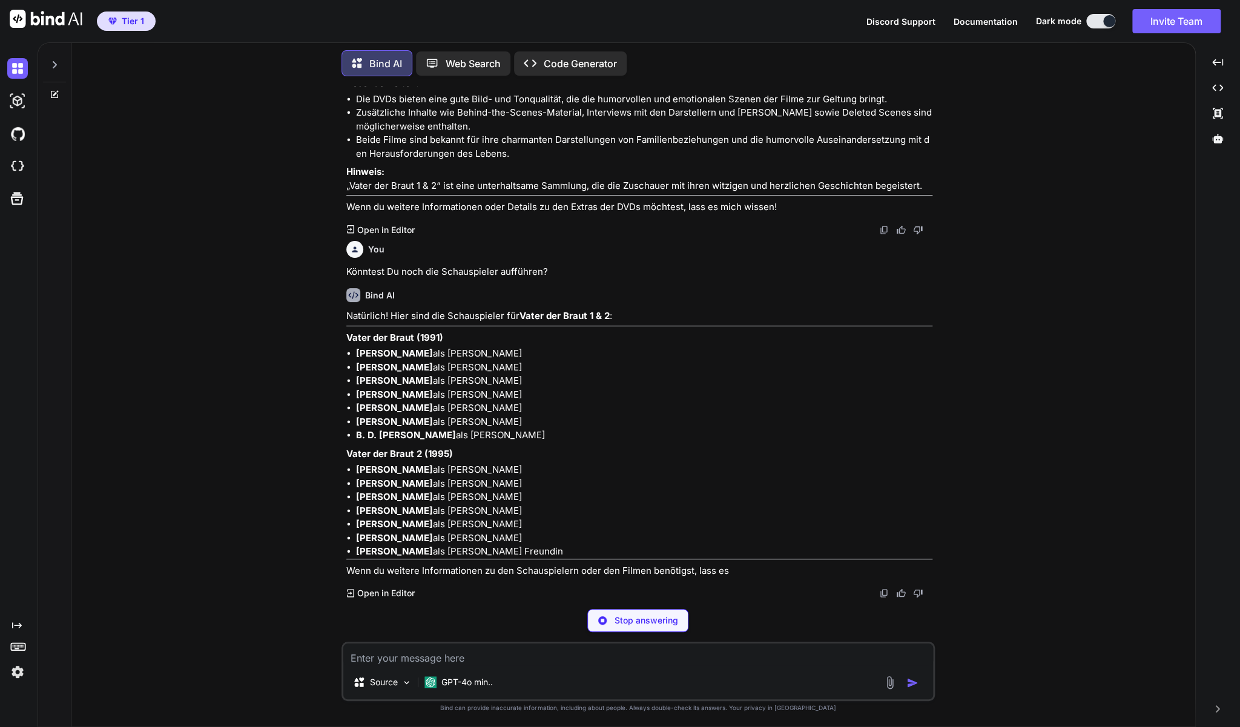
type textarea "x"
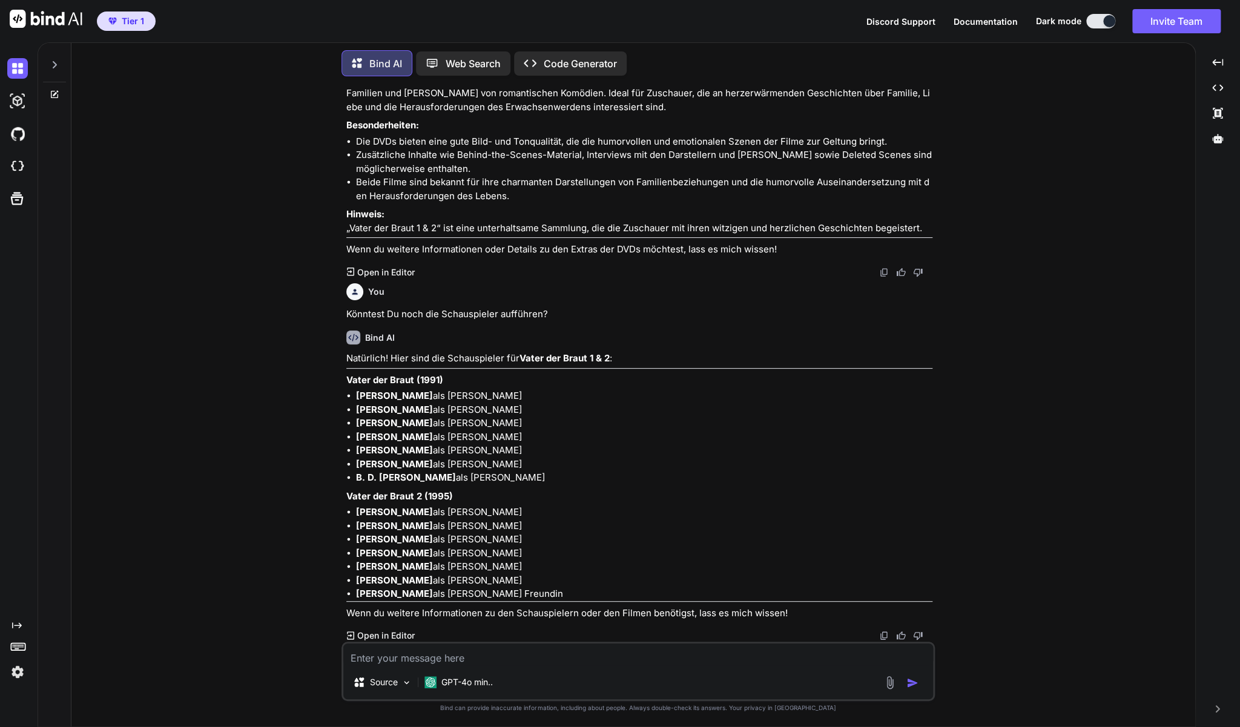
scroll to position [13090, 0]
drag, startPoint x: 462, startPoint y: 232, endPoint x: 359, endPoint y: 228, distance: 103.0
drag, startPoint x: 461, startPoint y: 231, endPoint x: 348, endPoint y: 229, distance: 112.6
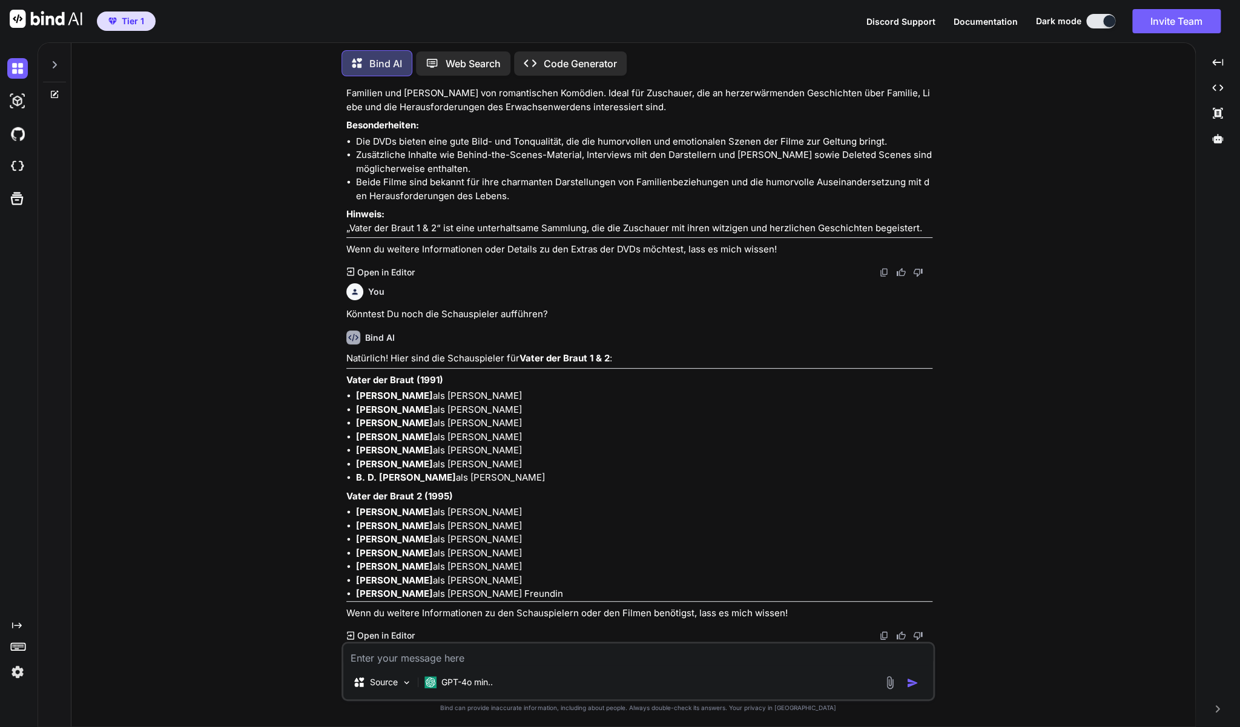
copy p "Titel: Vater der Braut 1 & 2"
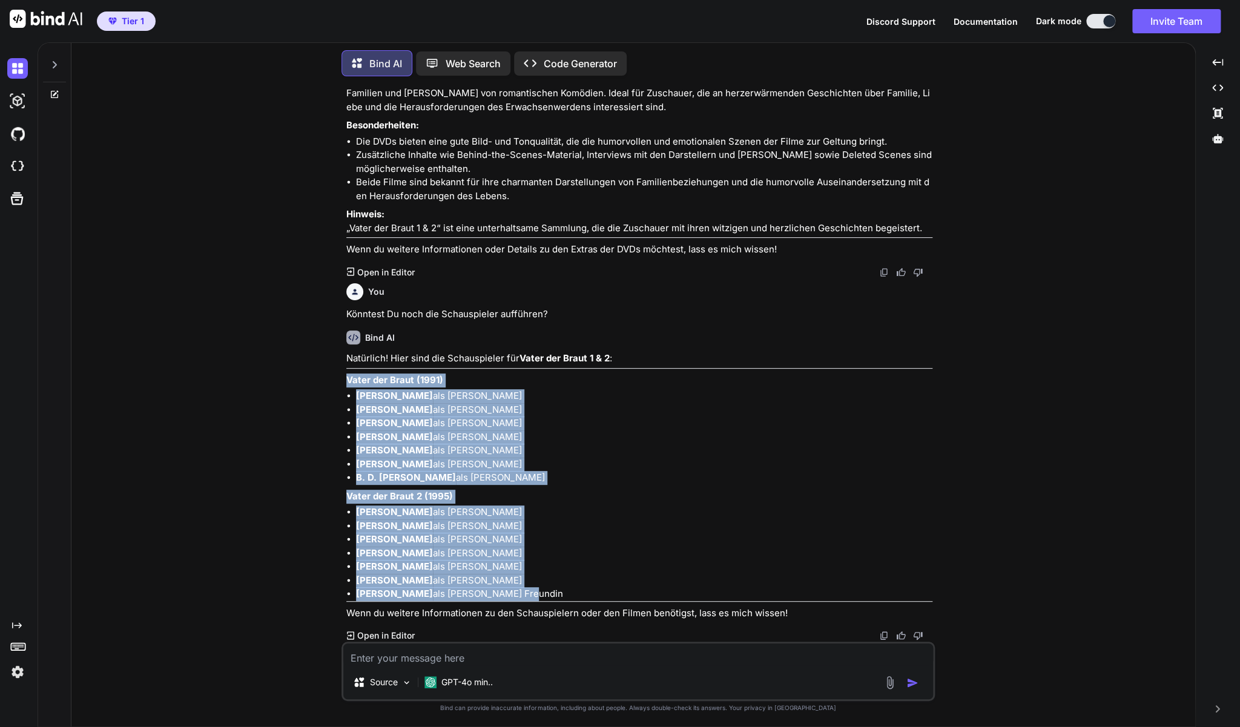
drag, startPoint x: 526, startPoint y: 589, endPoint x: 347, endPoint y: 381, distance: 273.9
click at [347, 381] on div "Natürlich! Hier sind die Schauspieler für Vater der Braut 1 & 2 : Vater der Bra…" at bounding box center [639, 486] width 586 height 268
copy div "Vater der [PERSON_NAME] (1991) [PERSON_NAME] als [PERSON_NAME] [PERSON_NAME] al…"
click at [290, 457] on div "You Zu Legend of the Seeker - Staffel 1+2 Bind AI Hier ist eine Beschreibung zu…" at bounding box center [638, 406] width 1114 height 641
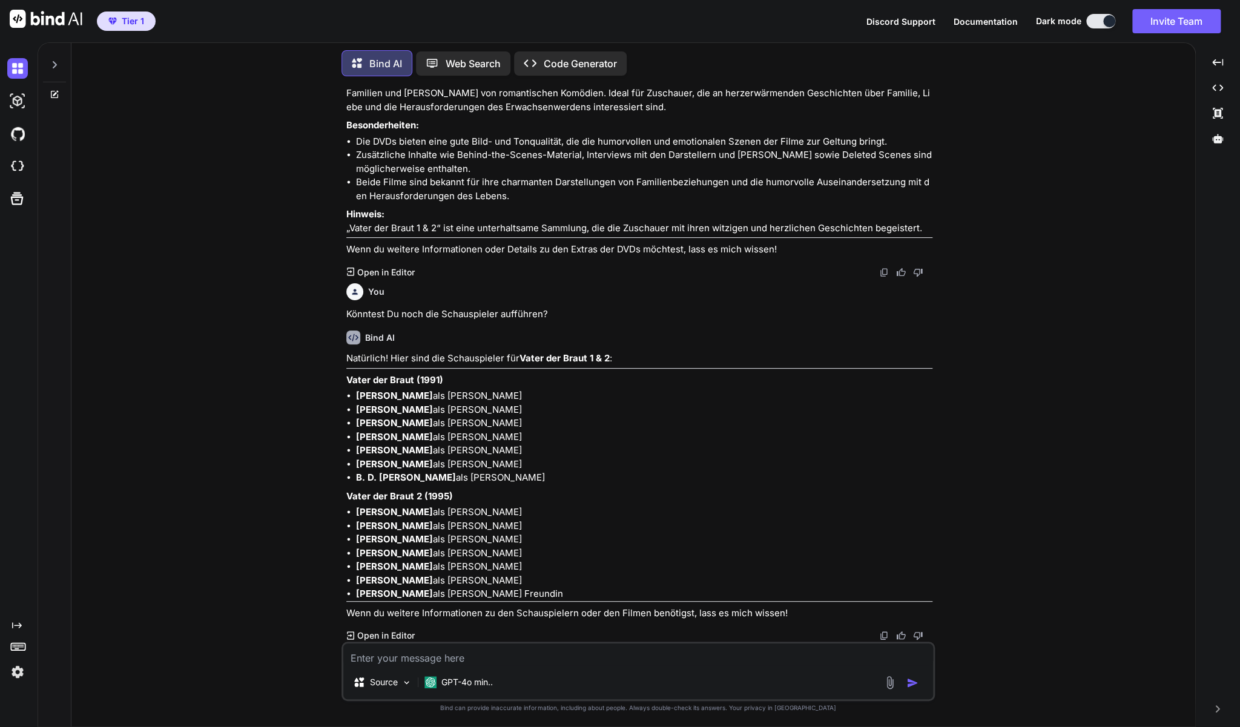
scroll to position [13160, 0]
drag, startPoint x: 451, startPoint y: 457, endPoint x: 347, endPoint y: 291, distance: 195.1
copy div "Loremi: Dolor sit Ametc (4882) adipisc eli seddoeiusmodte inc utlaboreet Dolore…"
click at [635, 657] on textarea at bounding box center [638, 655] width 590 height 22
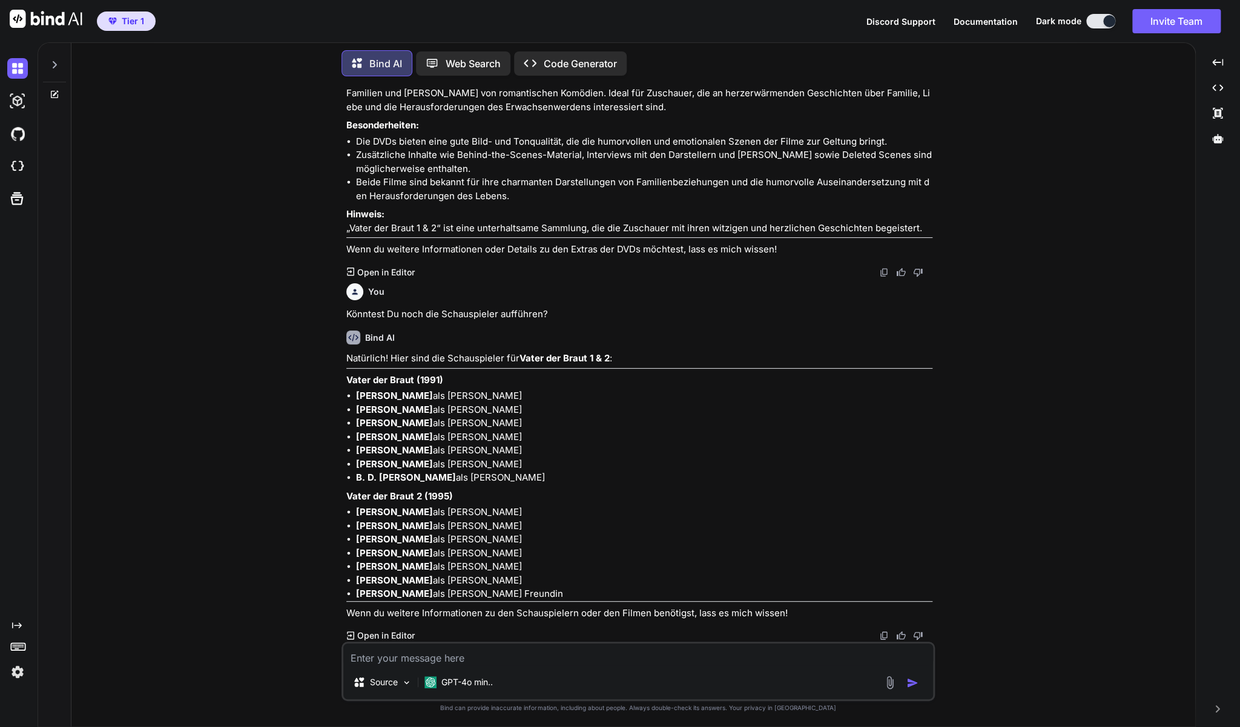
type textarea "Z"
type textarea "x"
type textarea "Zu"
type textarea "x"
type textarea "Zu"
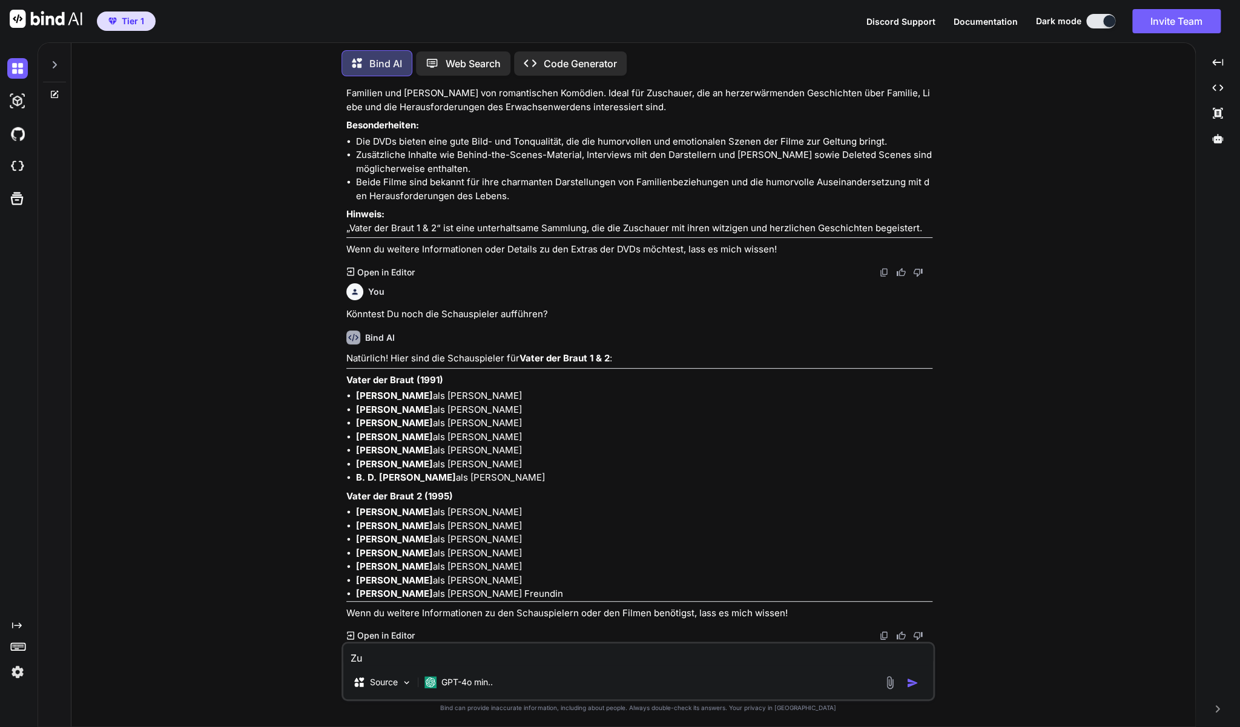
type textarea "x"
paste textarea "Ouija - Spiel nicht mit dem Teufel"
type textarea "Zu Ouija - Spiel nicht mit dem Teufel"
type textarea "x"
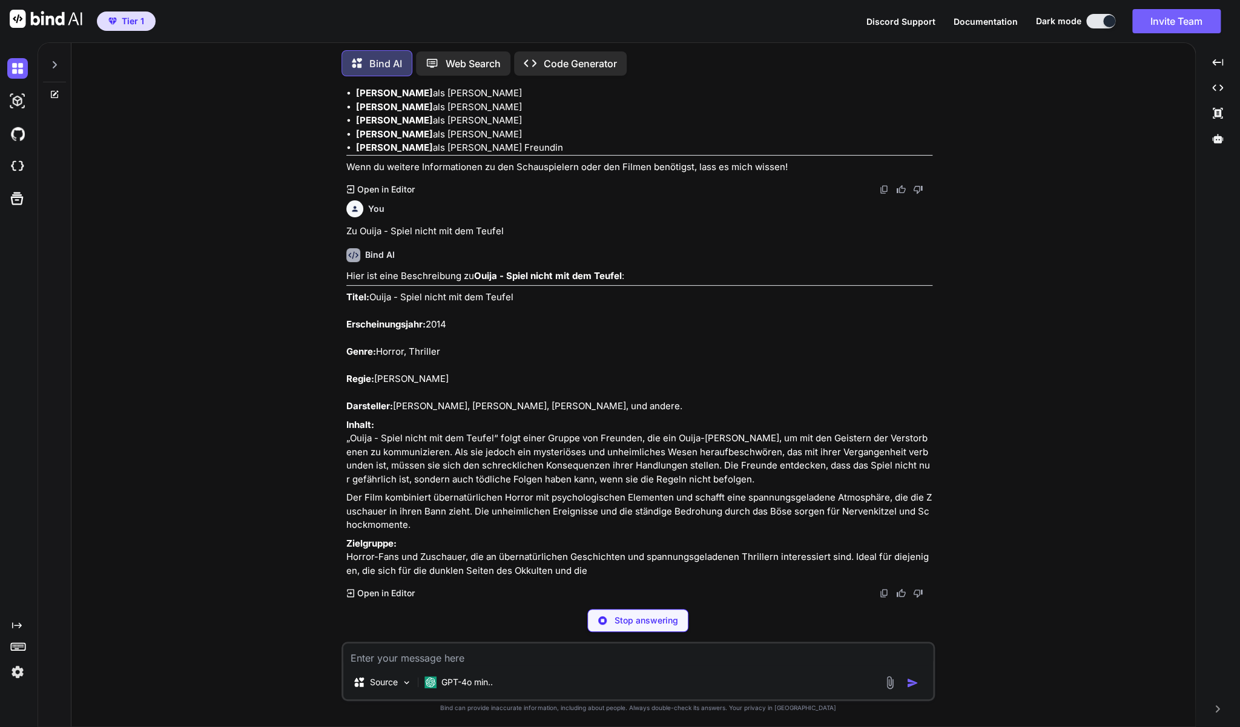
scroll to position [14057, 0]
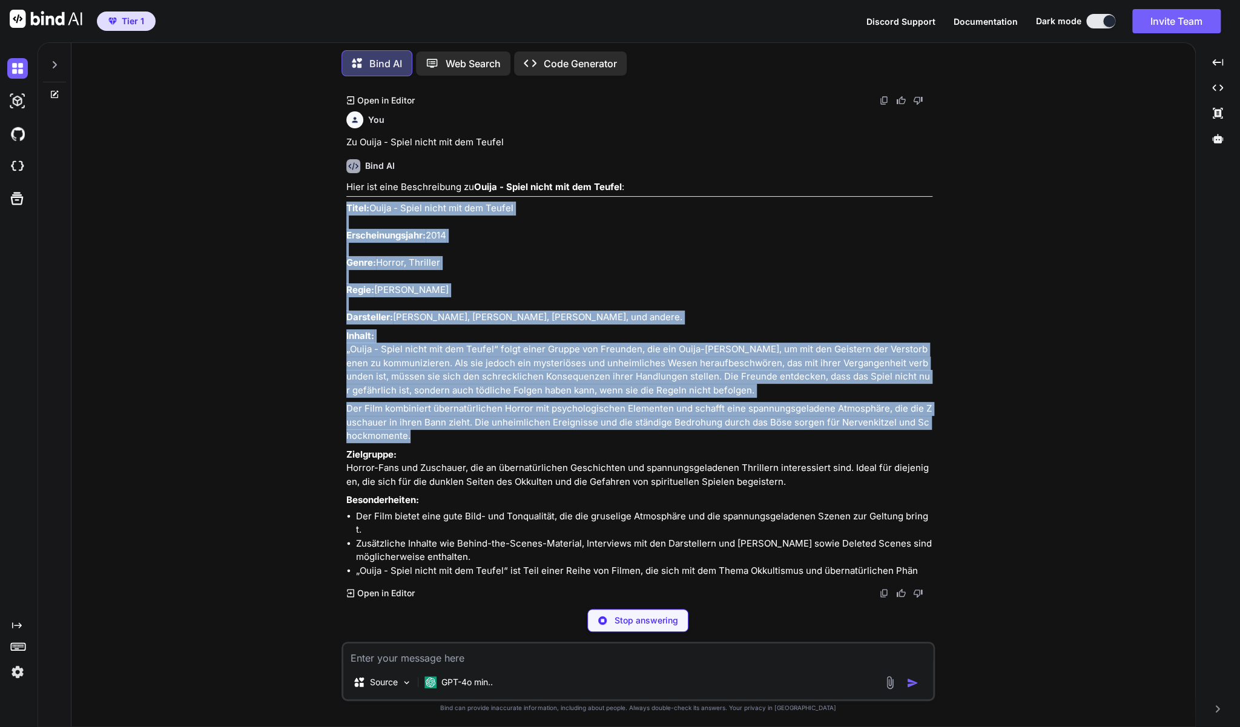
drag, startPoint x: 422, startPoint y: 515, endPoint x: 348, endPoint y: 272, distance: 253.8
click at [348, 272] on div "Hier ist eine Beschreibung zu Ouija - Spiel nicht mit dem Teufel : Titel: Ouija…" at bounding box center [639, 379] width 586 height 398
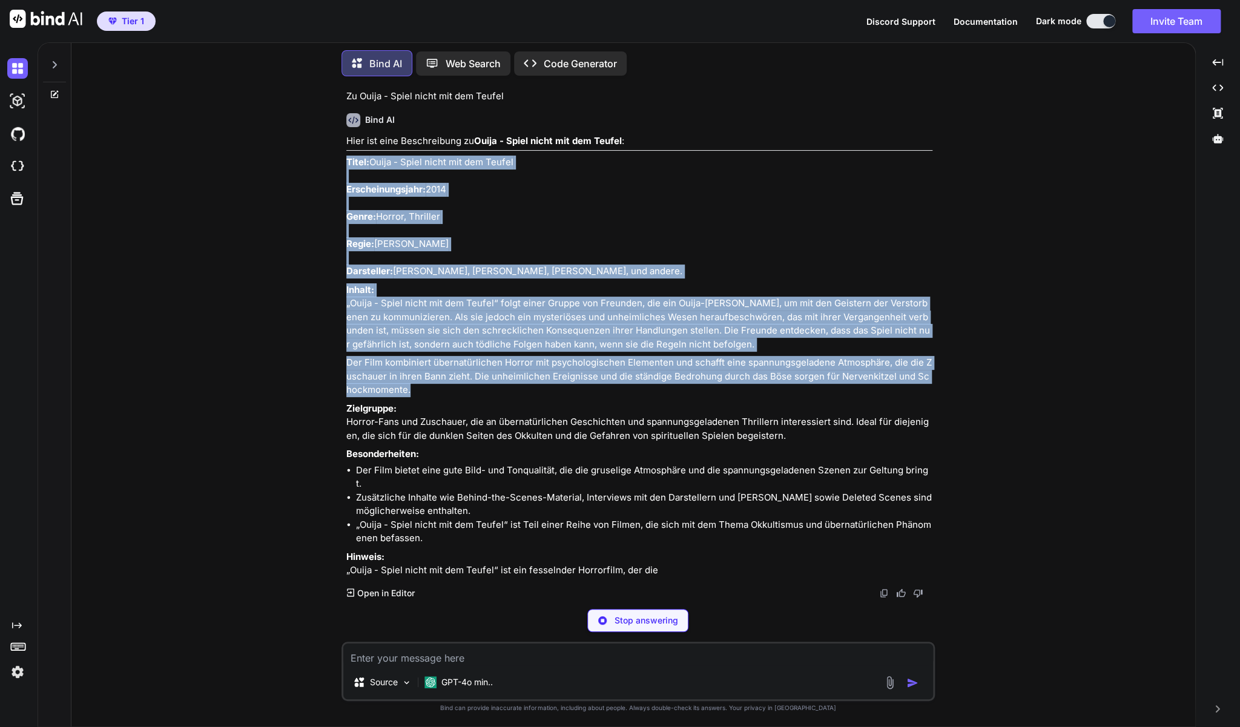
copy div "Titel: Ouija - Spiel nicht mit dem Teufel Erscheinungsjahr: 2014 Genre: Horror,…"
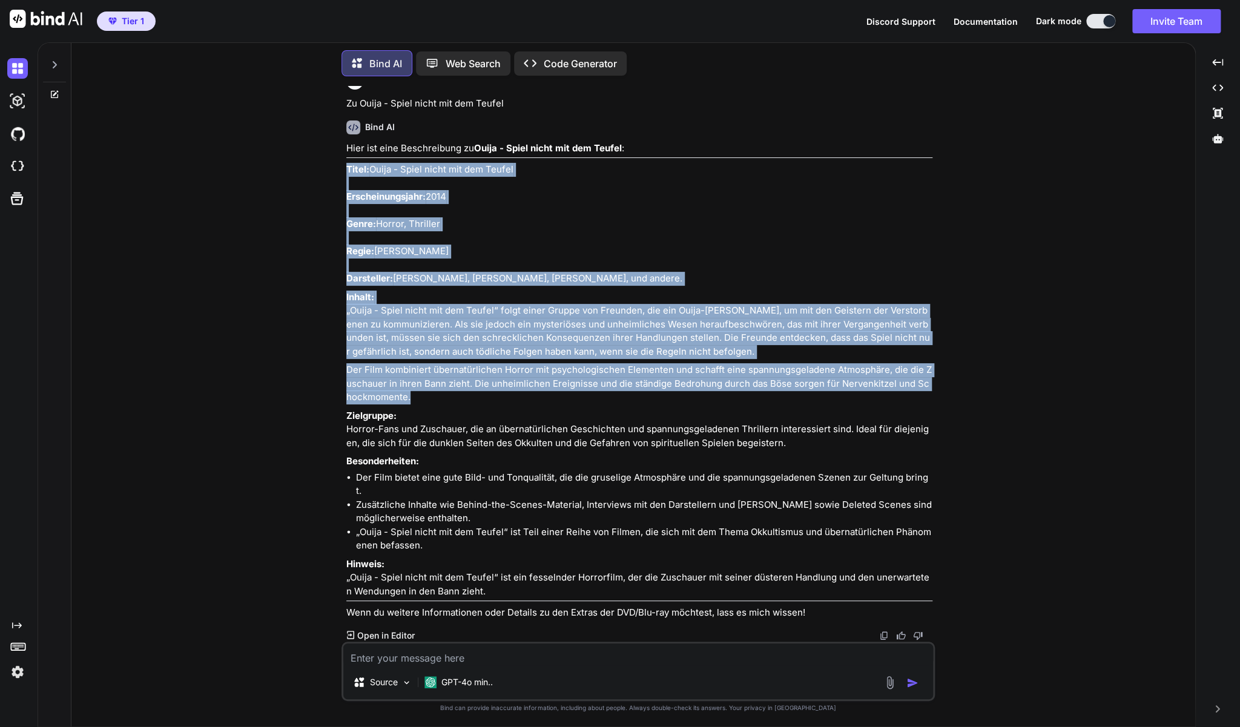
click at [607, 662] on textarea at bounding box center [638, 655] width 590 height 22
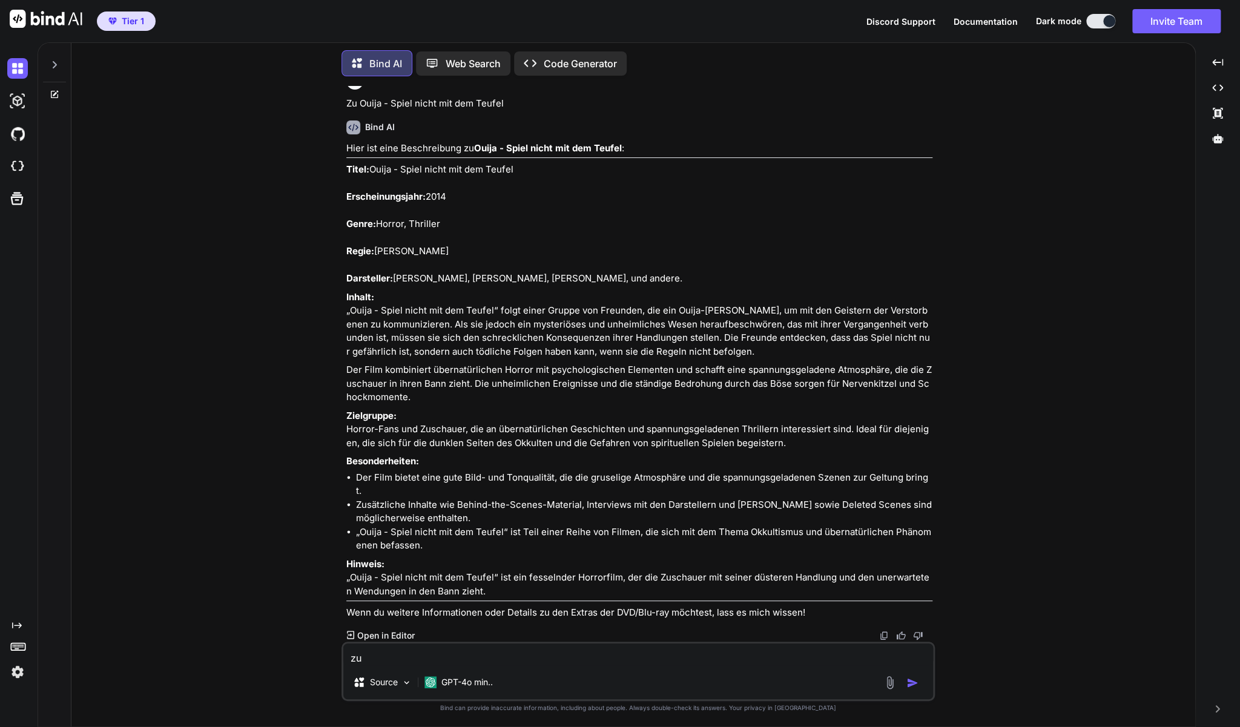
paste textarea "Orphan - Das Waisenkind (DVD)"
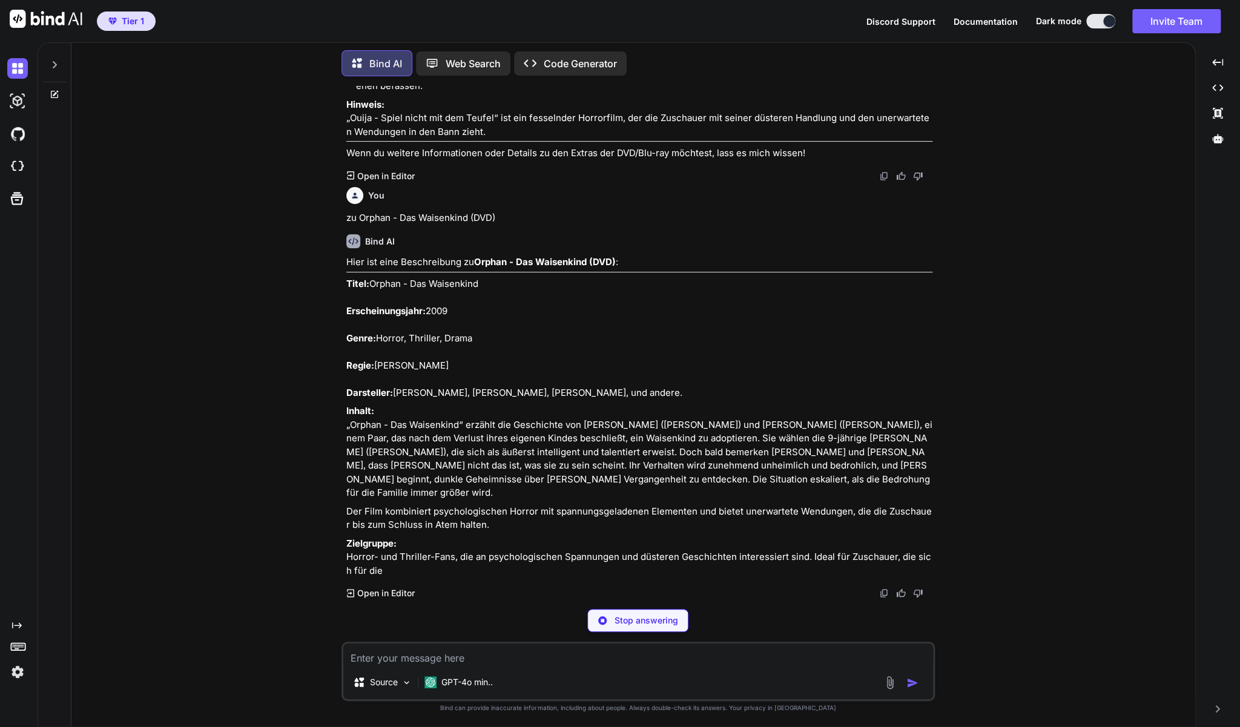
scroll to position [14644, 0]
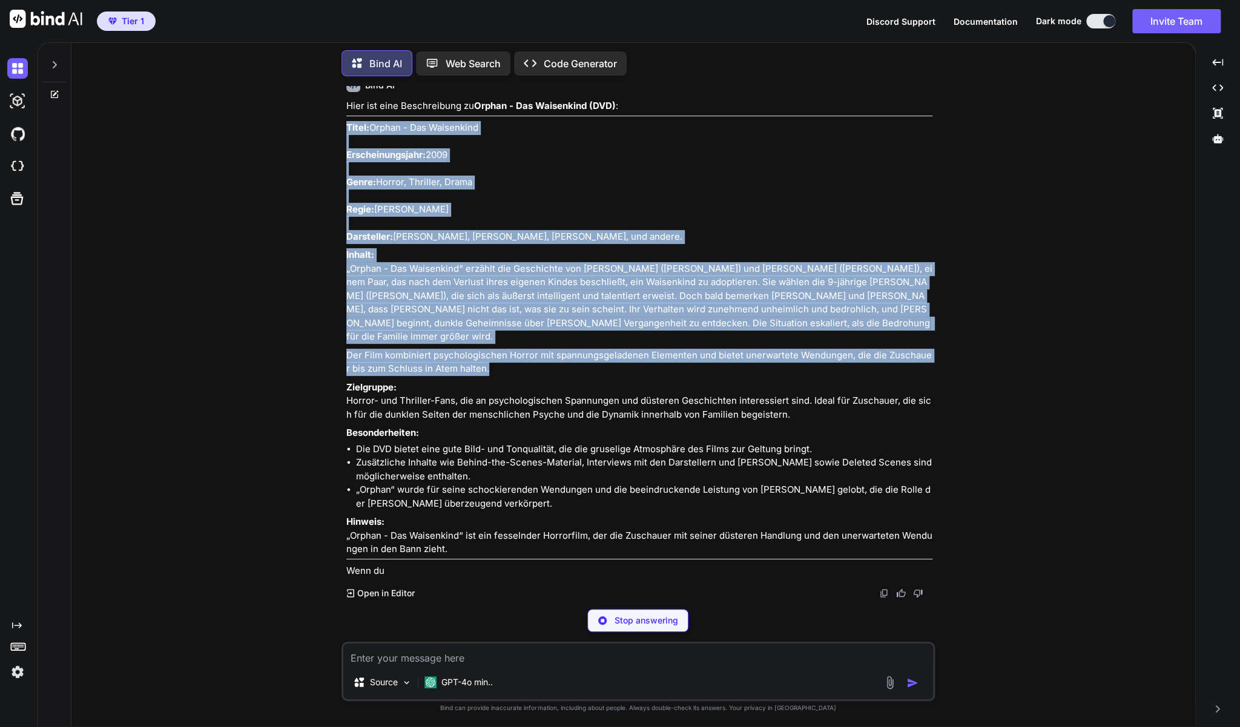
drag, startPoint x: 483, startPoint y: 530, endPoint x: 349, endPoint y: 287, distance: 277.5
click at [349, 287] on div "Hier ist eine Beschreibung zu Orphan - Das Waisenkind (DVD) : Titel: Orphan - D…" at bounding box center [639, 338] width 586 height 478
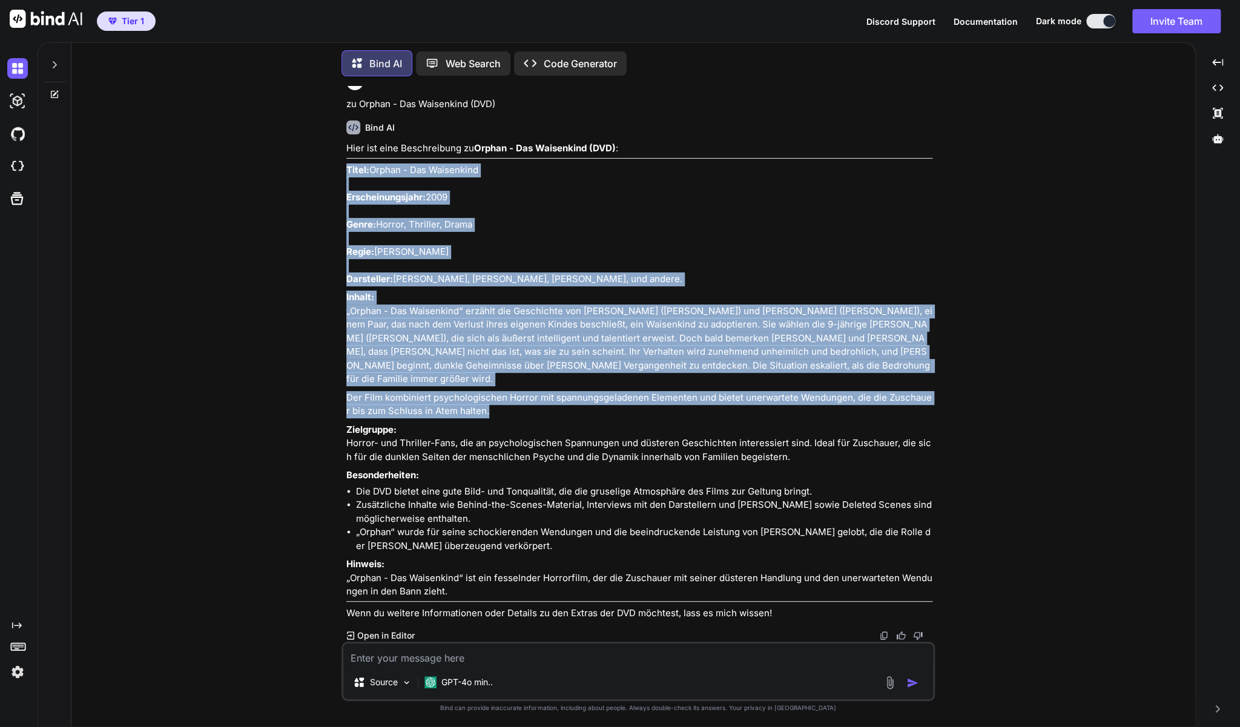
click at [398, 660] on textarea at bounding box center [638, 655] width 590 height 22
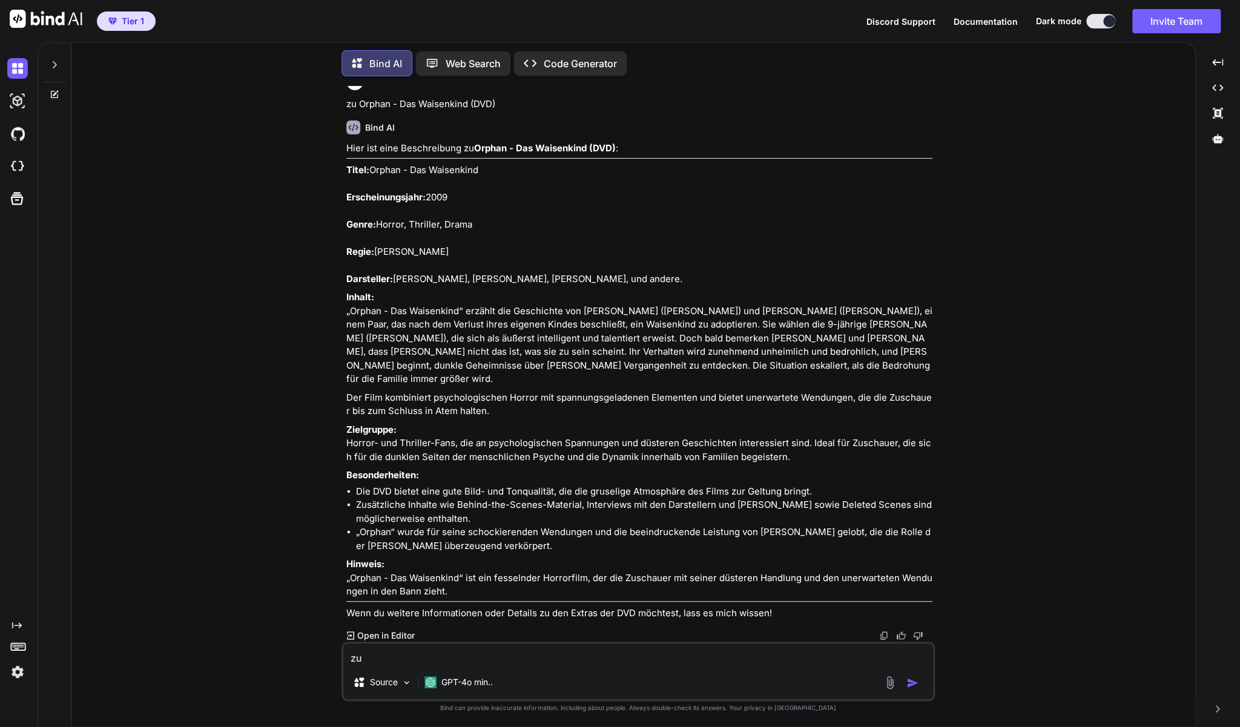
paste textarea "DJ [PERSON_NAME] - Pirates of Dance - Tour 2005"
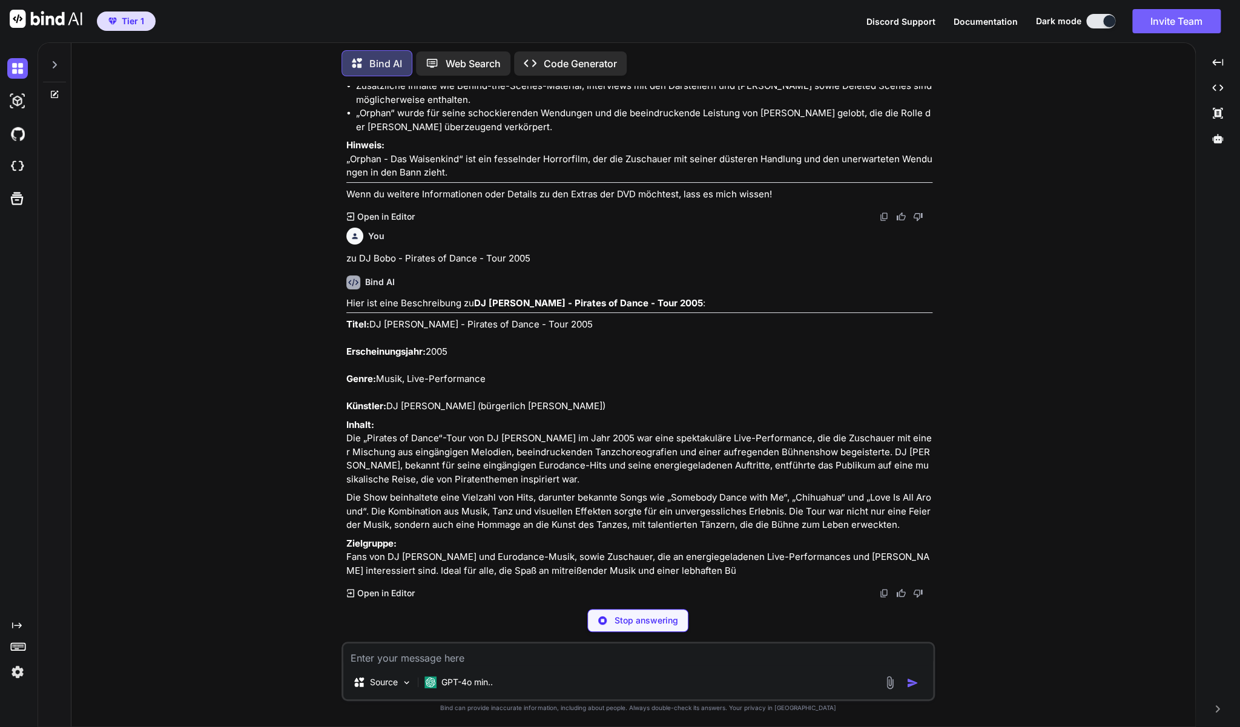
scroll to position [15232, 0]
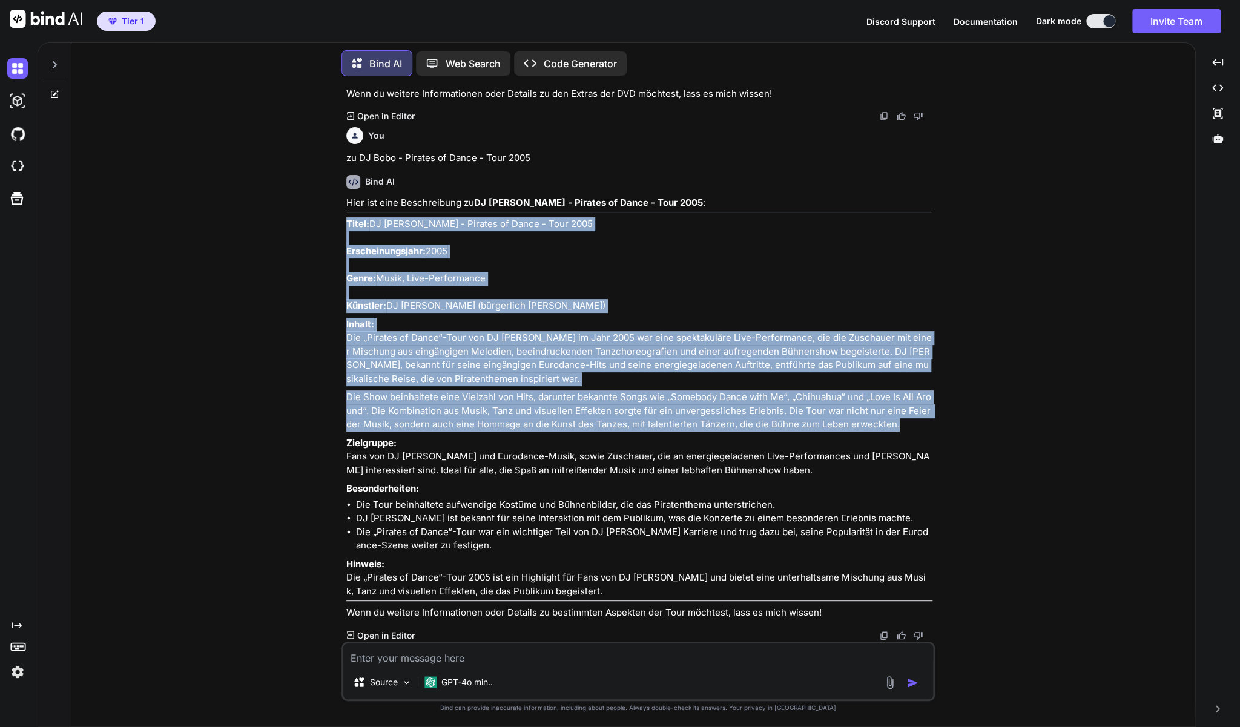
drag, startPoint x: 893, startPoint y: 512, endPoint x: 348, endPoint y: 297, distance: 585.8
click at [348, 297] on div "Hier ist eine Beschreibung zu DJ Bobo - Pirates of Dance - Tour 2005 : Titel: D…" at bounding box center [639, 408] width 586 height 424
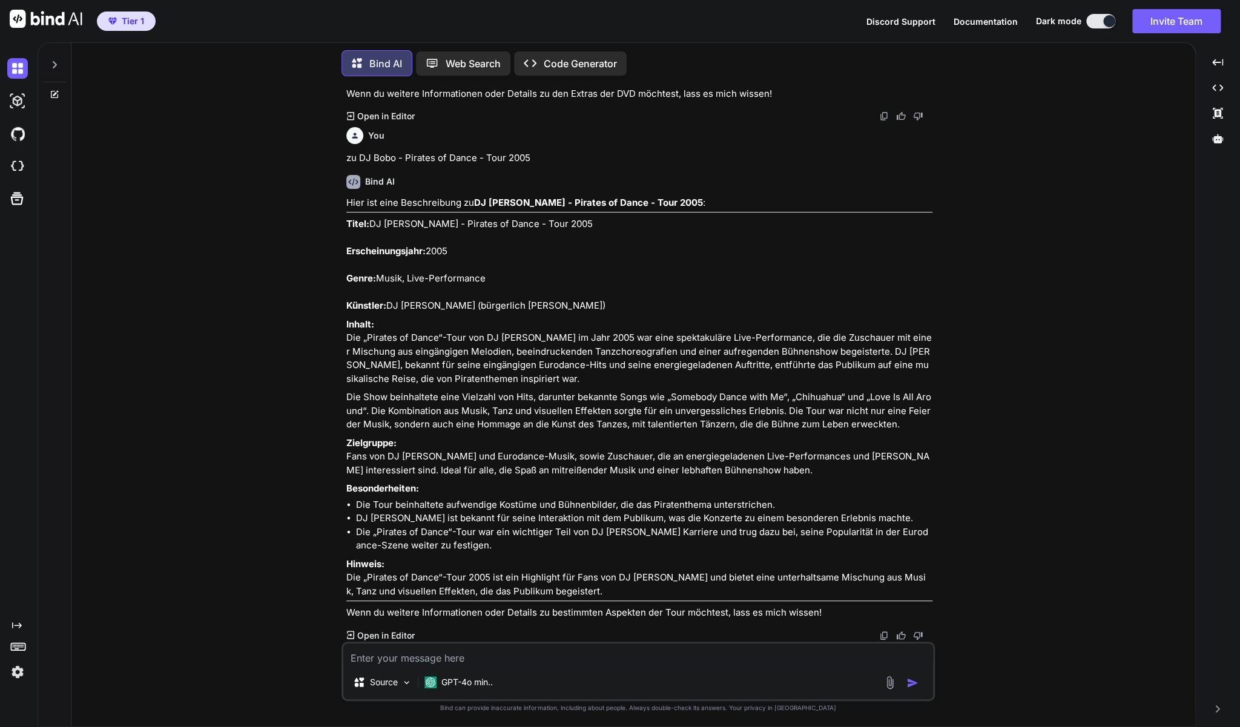
click at [415, 659] on textarea at bounding box center [638, 655] width 590 height 22
paste textarea "24 - Season 1 - mit [PERSON_NAME] (DVD)"
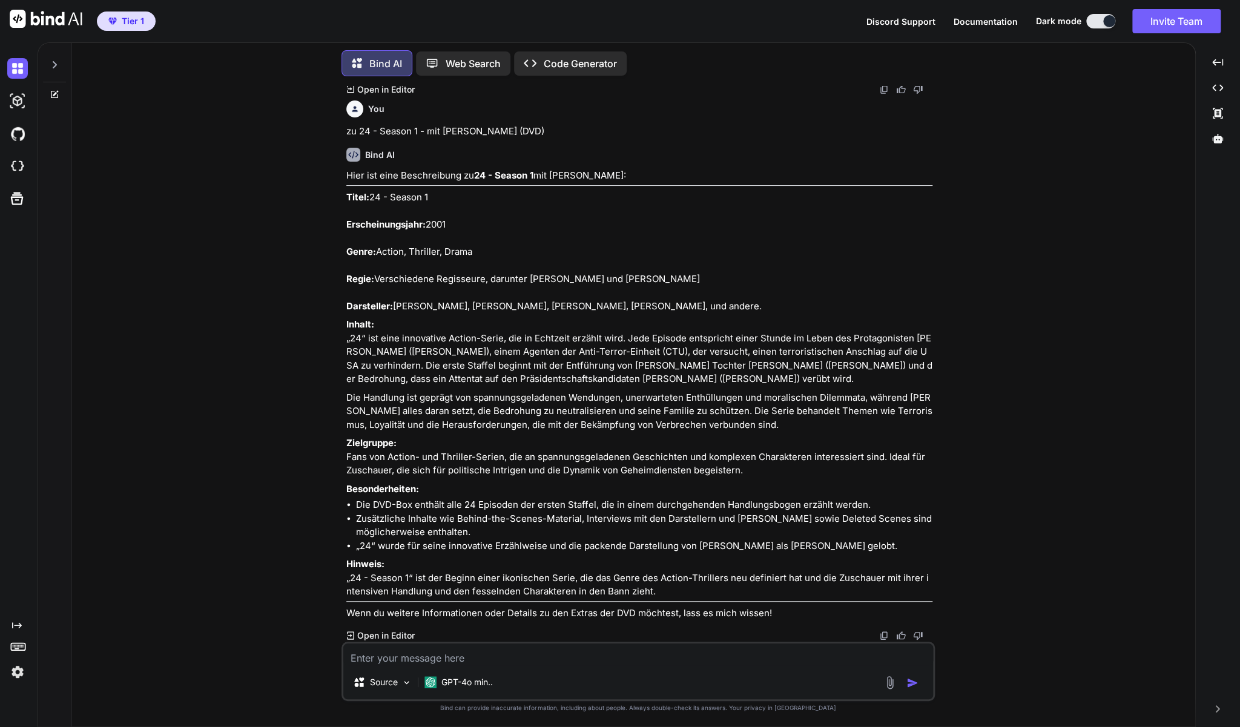
scroll to position [15814, 0]
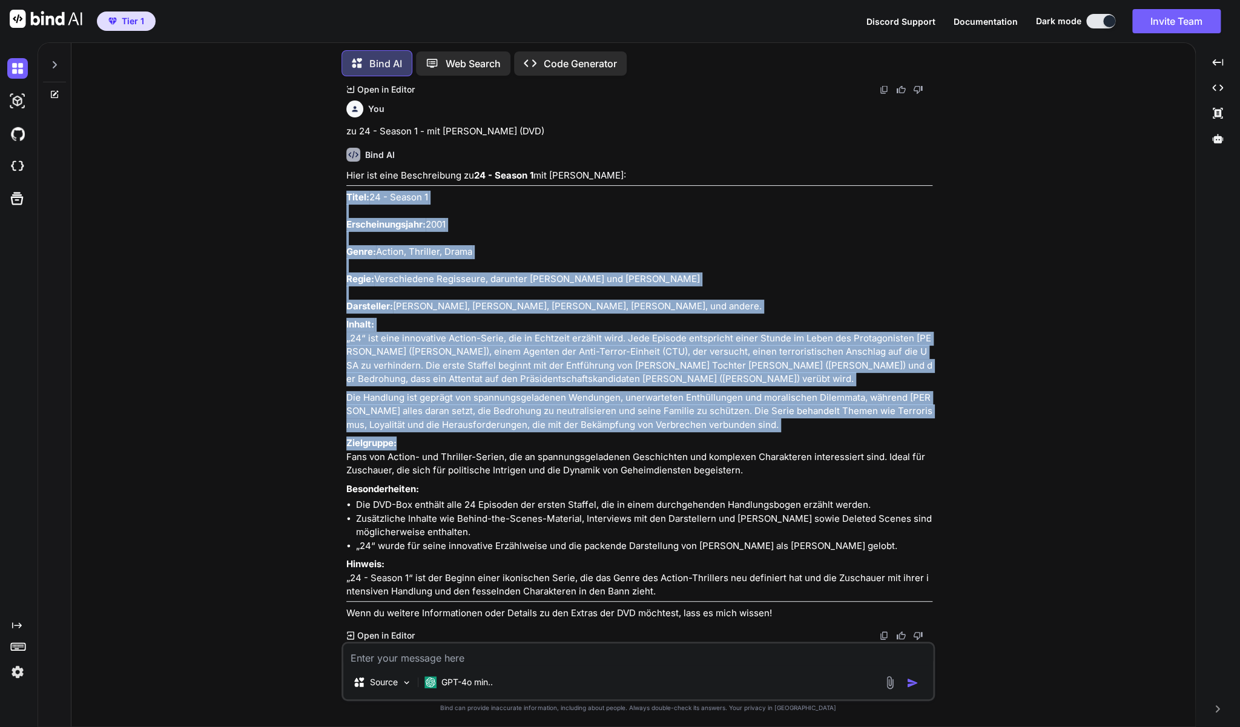
drag, startPoint x: 348, startPoint y: 275, endPoint x: 756, endPoint y: 526, distance: 479.0
click at [756, 526] on div "Hier ist eine Beschreibung zu 24 - Season 1 mit [PERSON_NAME]: Titel: 24 - Seas…" at bounding box center [639, 394] width 586 height 451
click at [764, 432] on p "Die Handlung ist geprägt von spannungsgeladenen Wendungen, unerwarteten Enthüll…" at bounding box center [639, 411] width 586 height 41
drag, startPoint x: 762, startPoint y: 517, endPoint x: 346, endPoint y: 276, distance: 480.8
click at [346, 276] on div "Hier ist eine Beschreibung zu 24 - Season 1 mit [PERSON_NAME]: Titel: 24 - Seas…" at bounding box center [639, 394] width 586 height 451
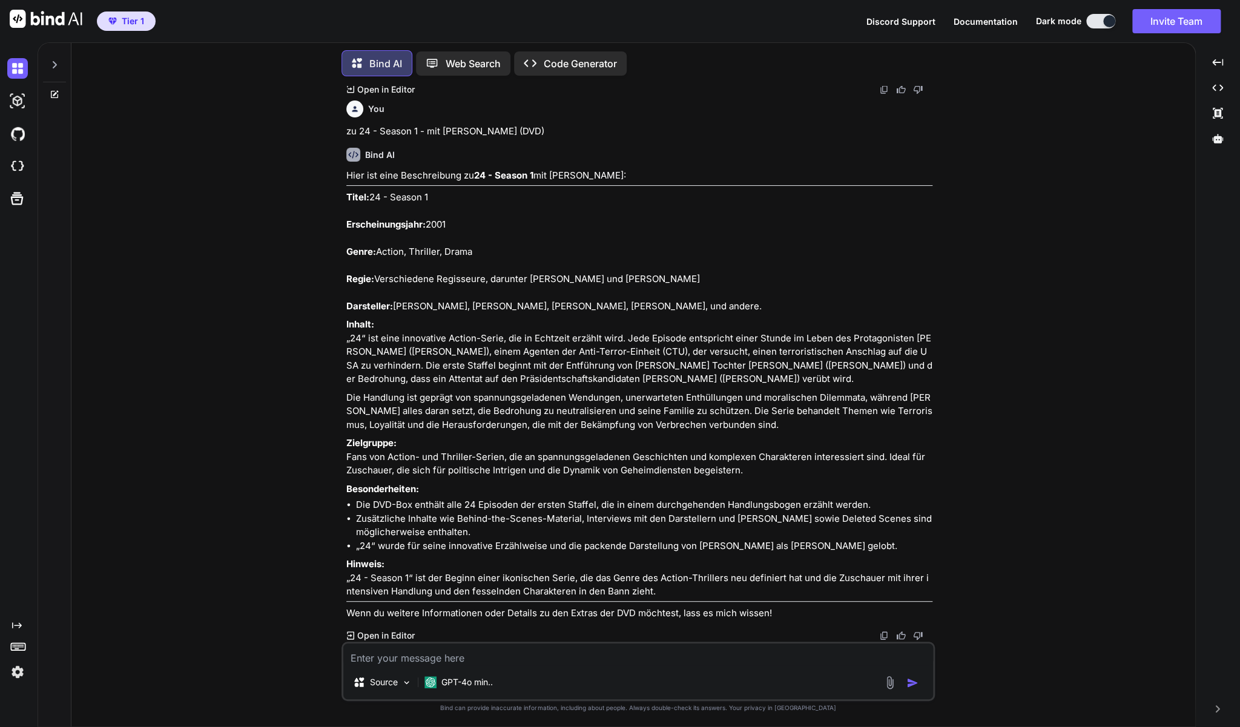
click at [466, 661] on textarea at bounding box center [638, 655] width 590 height 22
paste textarea "24 - Twenty Four - Staffel 3 (DVD)"
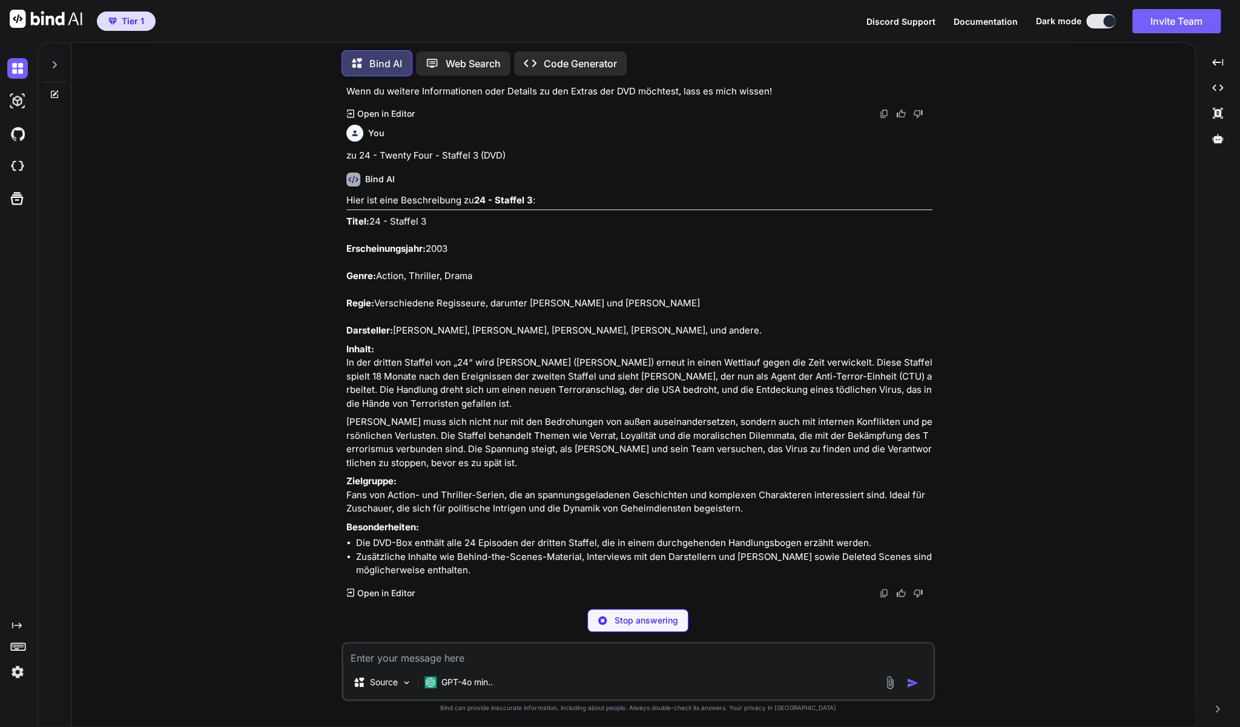
scroll to position [16402, 0]
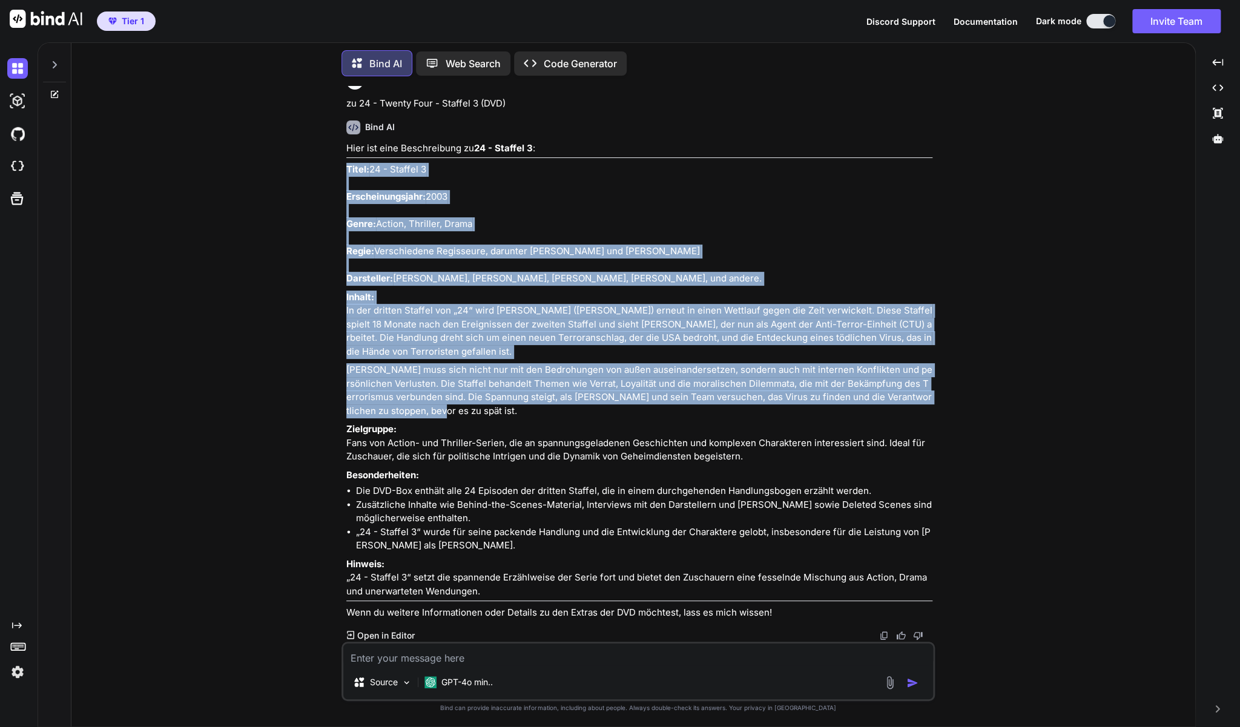
drag, startPoint x: 346, startPoint y: 274, endPoint x: 702, endPoint y: 529, distance: 438.0
click at [702, 529] on div "You Zu Legend of the Seeker - Staffel 1+2 Bind AI Hier ist eine Beschreibung zu…" at bounding box center [639, 364] width 591 height 556
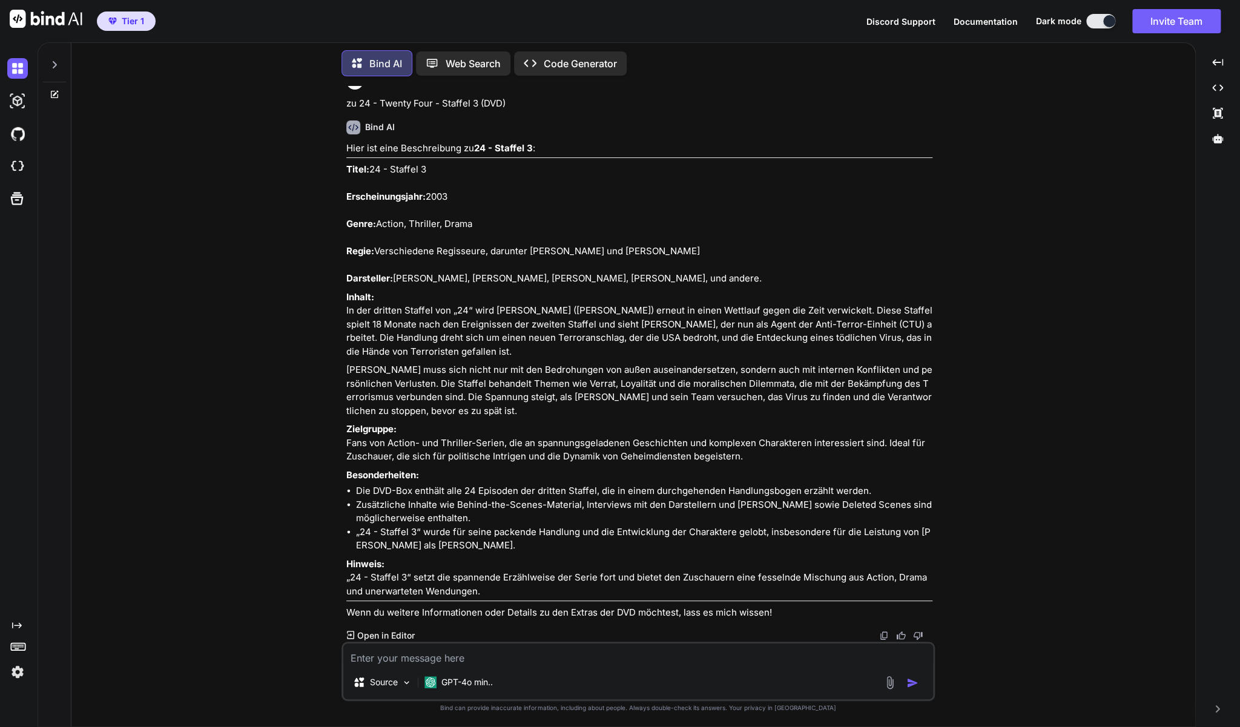
click at [502, 658] on textarea at bounding box center [638, 655] width 590 height 22
paste textarea "24 - Twenty Four - Staffel 2 - [PERSON_NAME] (DVD)"
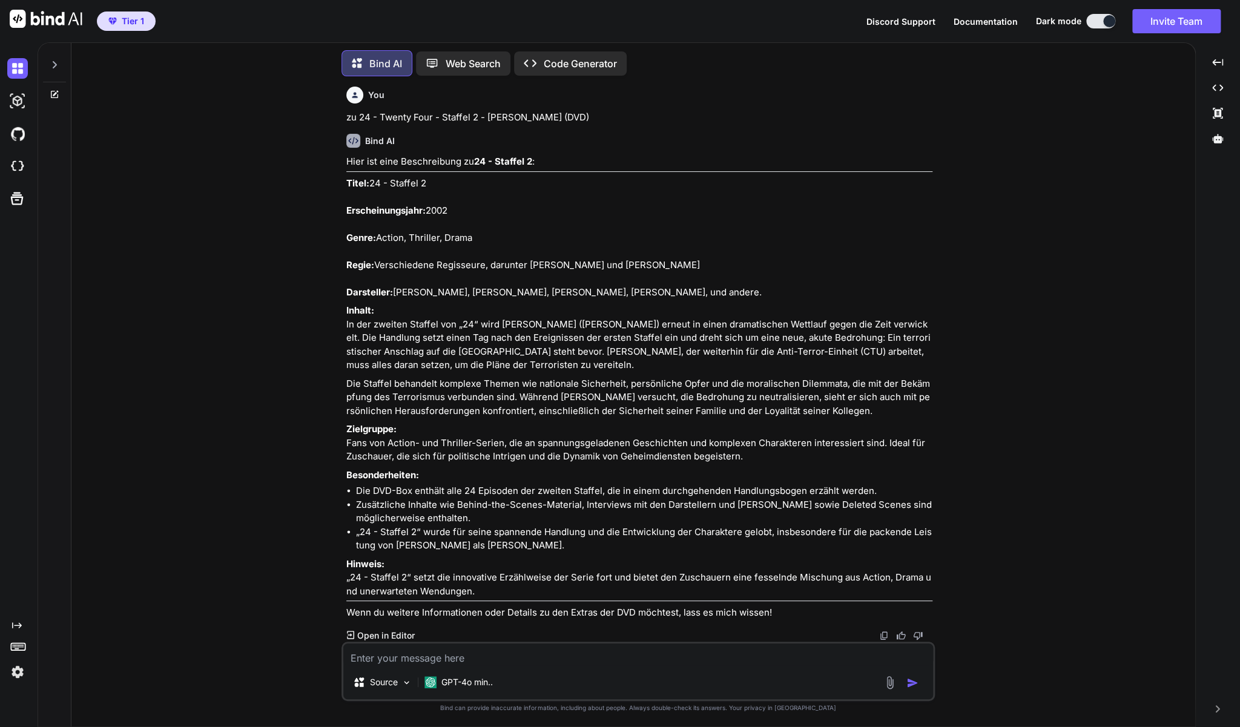
scroll to position [17077, 0]
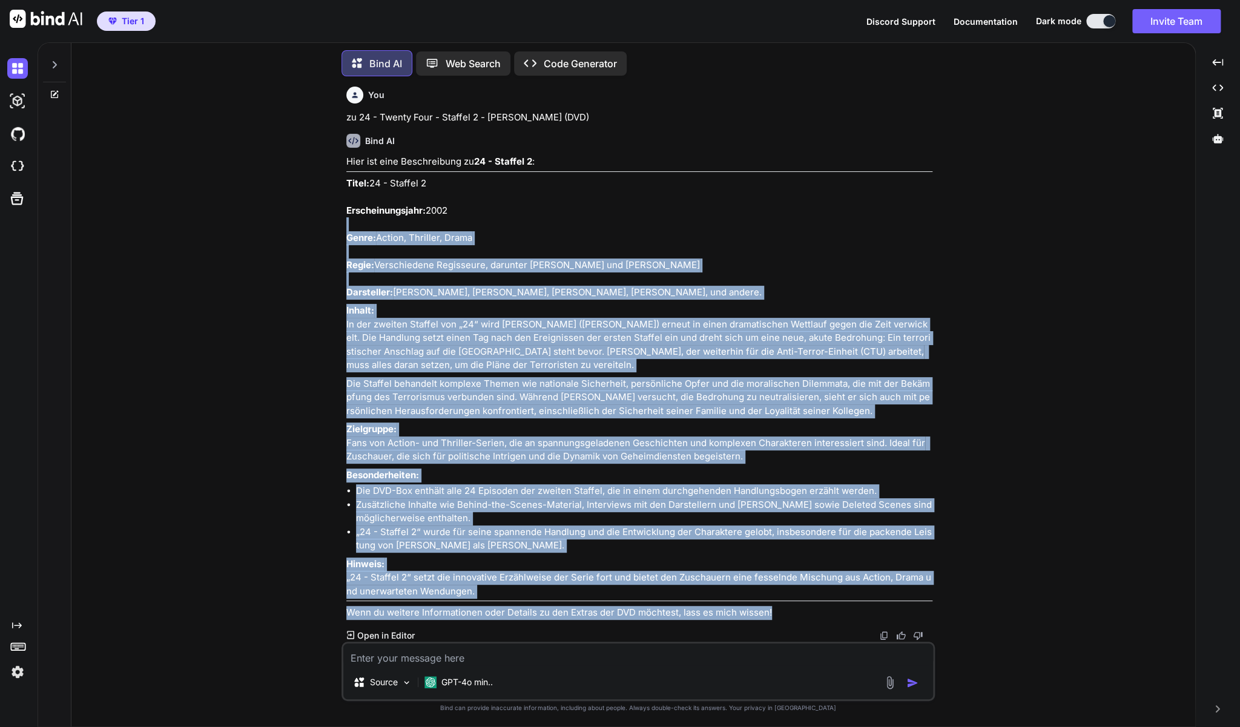
drag, startPoint x: 343, startPoint y: 216, endPoint x: 467, endPoint y: 257, distance: 131.0
click at [467, 257] on div "You Zu Legend of the Seeker - Staffel 1+2 Bind AI Hier ist eine Beschreibung zu…" at bounding box center [638, 406] width 593 height 641
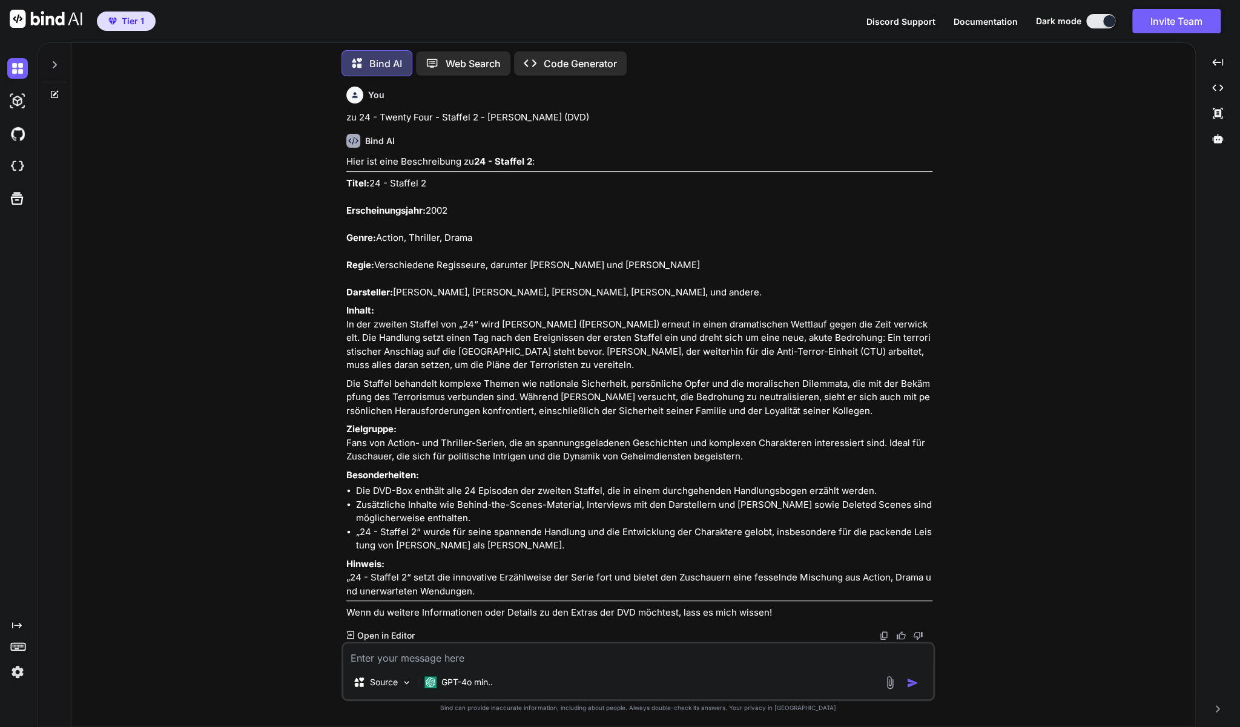
click at [467, 255] on p "Titel: 24 - Staffel 2 Erscheinungsjahr: 2002 Genre: Action, Thriller, Drama Reg…" at bounding box center [639, 238] width 586 height 123
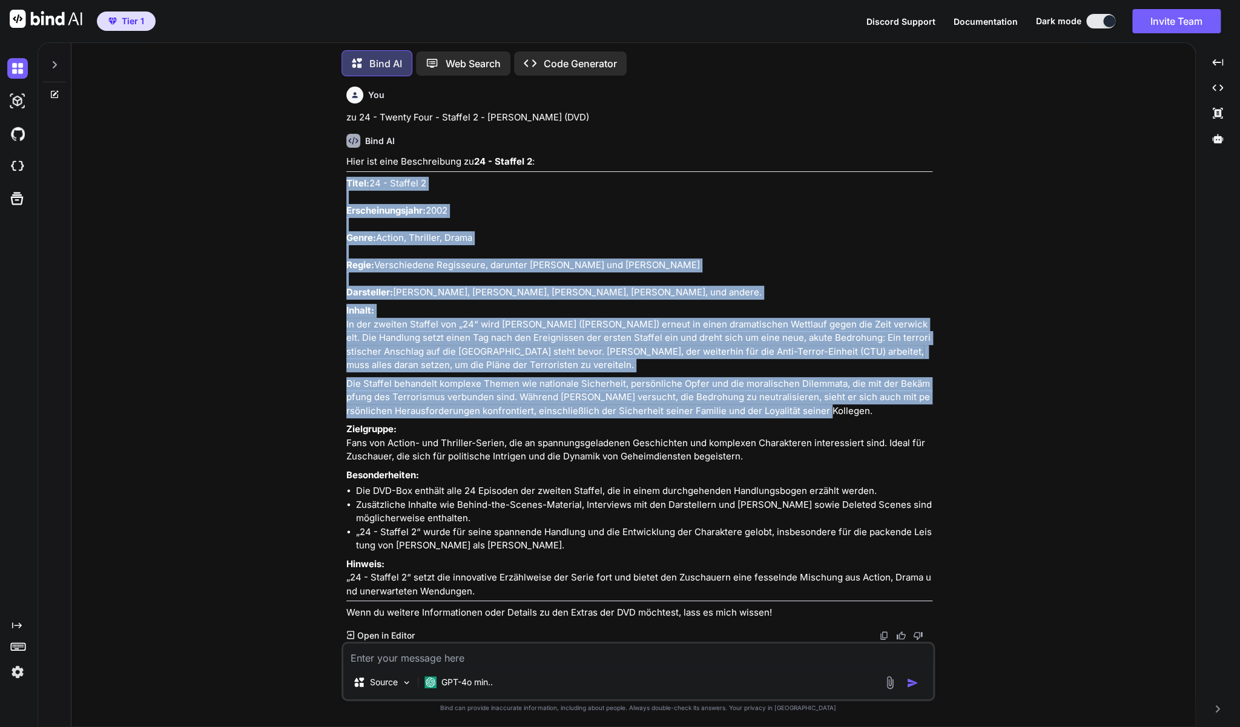
drag, startPoint x: 814, startPoint y: 455, endPoint x: 346, endPoint y: 213, distance: 527.0
click at [346, 213] on div "You Zu Legend of the Seeker - Staffel 1+2 Bind AI Hier ist eine Beschreibung zu…" at bounding box center [639, 364] width 591 height 556
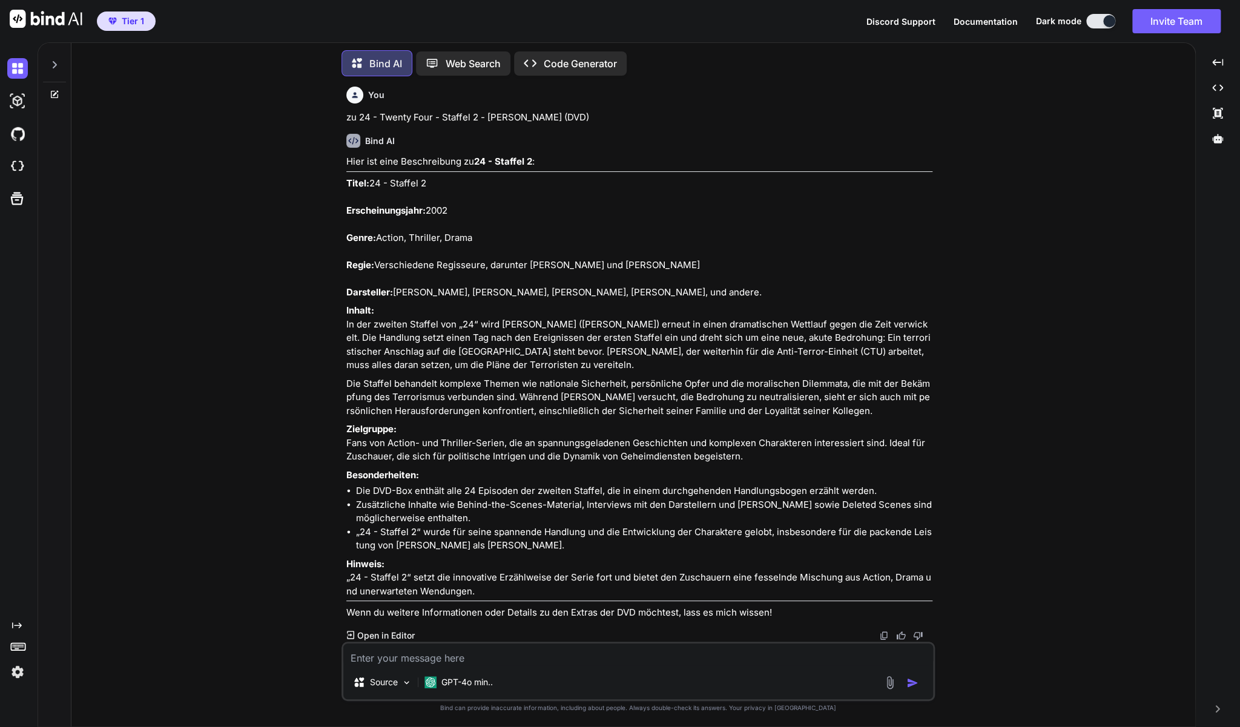
click at [370, 655] on textarea at bounding box center [638, 655] width 590 height 22
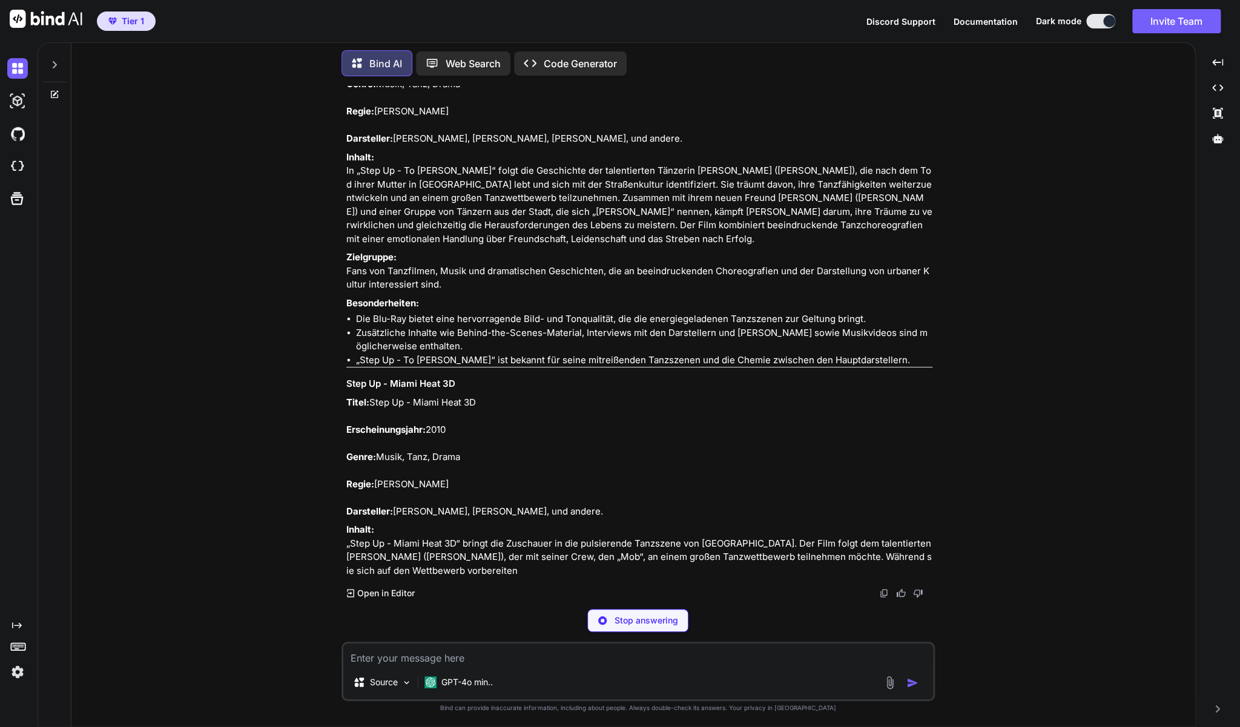
scroll to position [17687, 0]
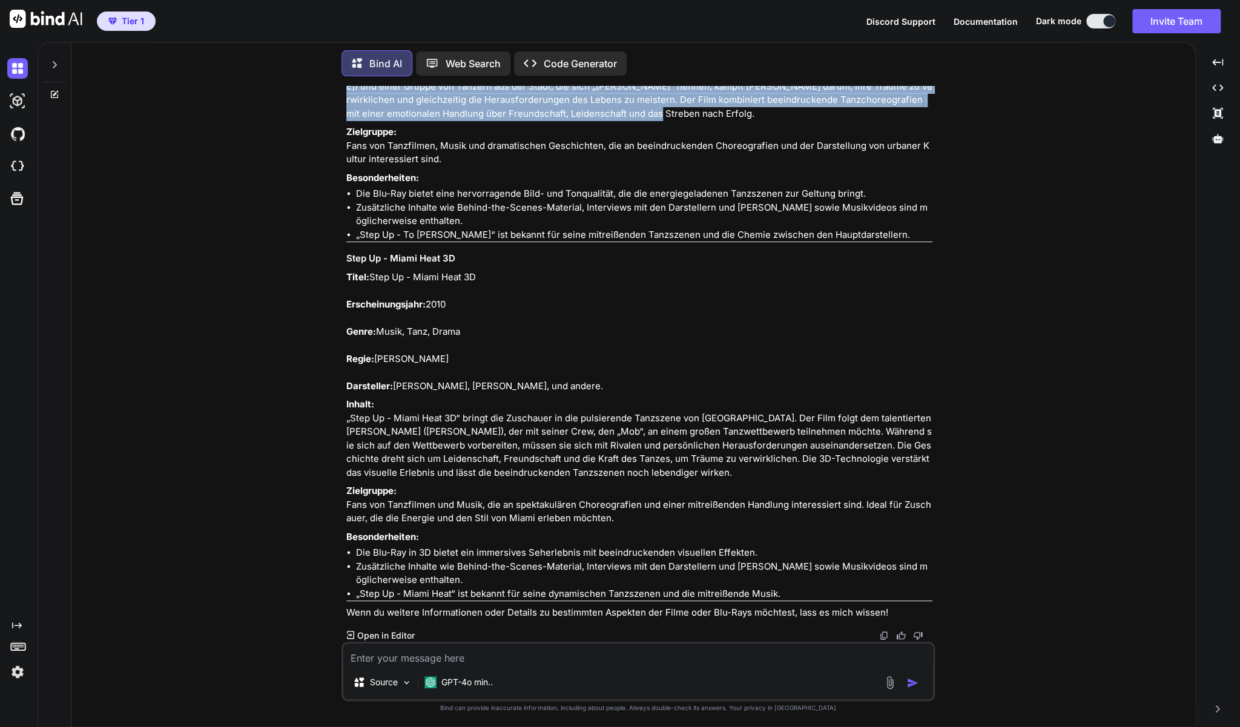
drag, startPoint x: 348, startPoint y: 206, endPoint x: 655, endPoint y: 447, distance: 390.3
click at [655, 447] on div "Hier sind die Beschreibungen zu "Step Up - To [PERSON_NAME]" und "Step Up - Mia…" at bounding box center [639, 236] width 586 height 767
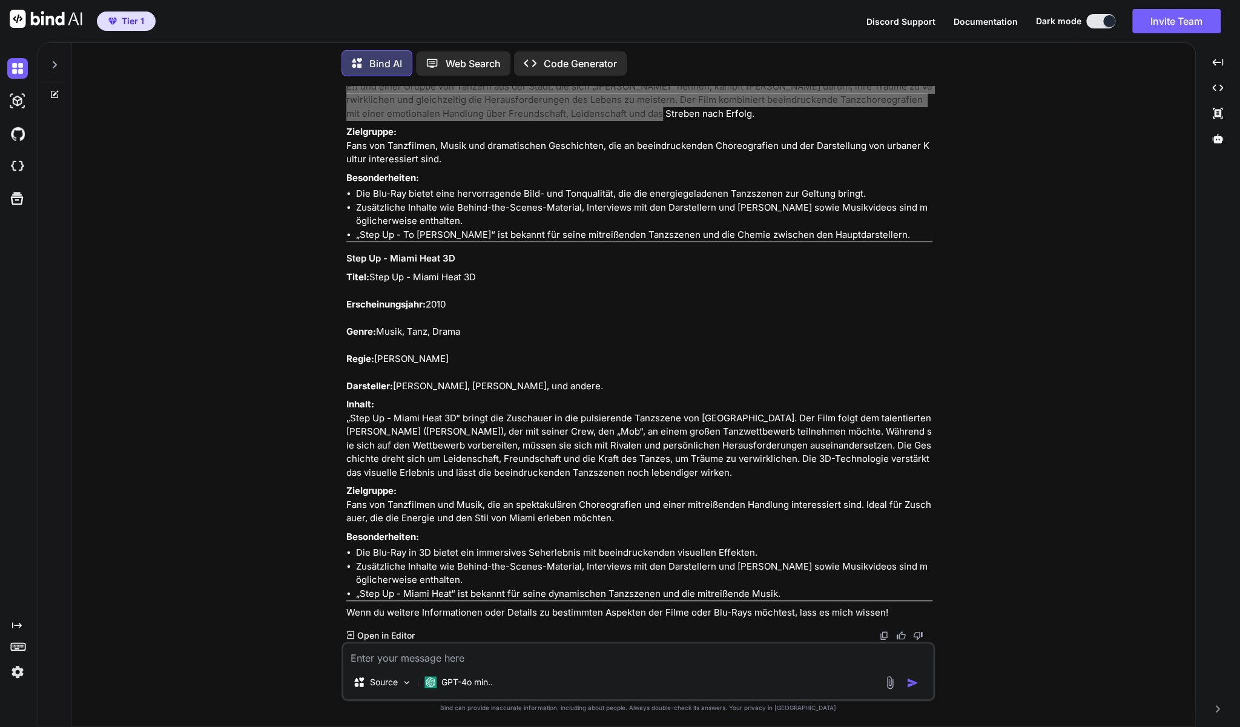
scroll to position [18040, 0]
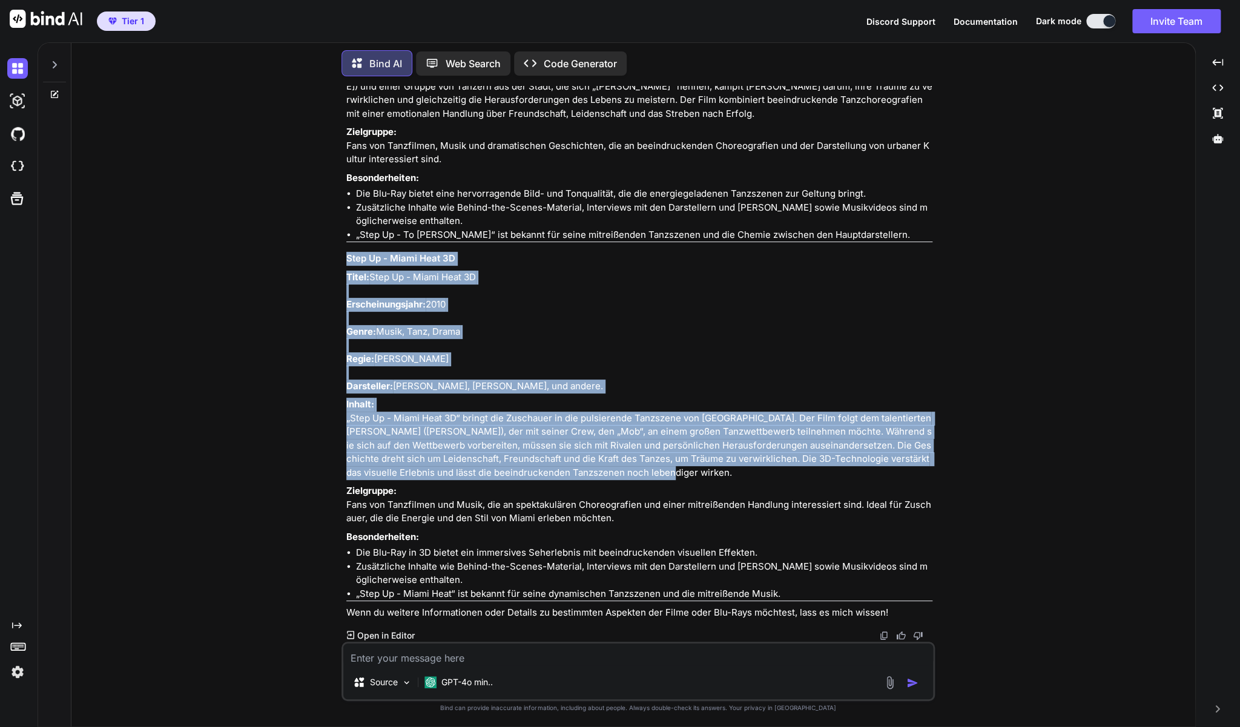
drag, startPoint x: 346, startPoint y: 257, endPoint x: 667, endPoint y: 480, distance: 390.4
click at [667, 480] on div "Hier sind die Beschreibungen zu "Step Up - To [PERSON_NAME]" und "Step Up - Mia…" at bounding box center [639, 236] width 586 height 767
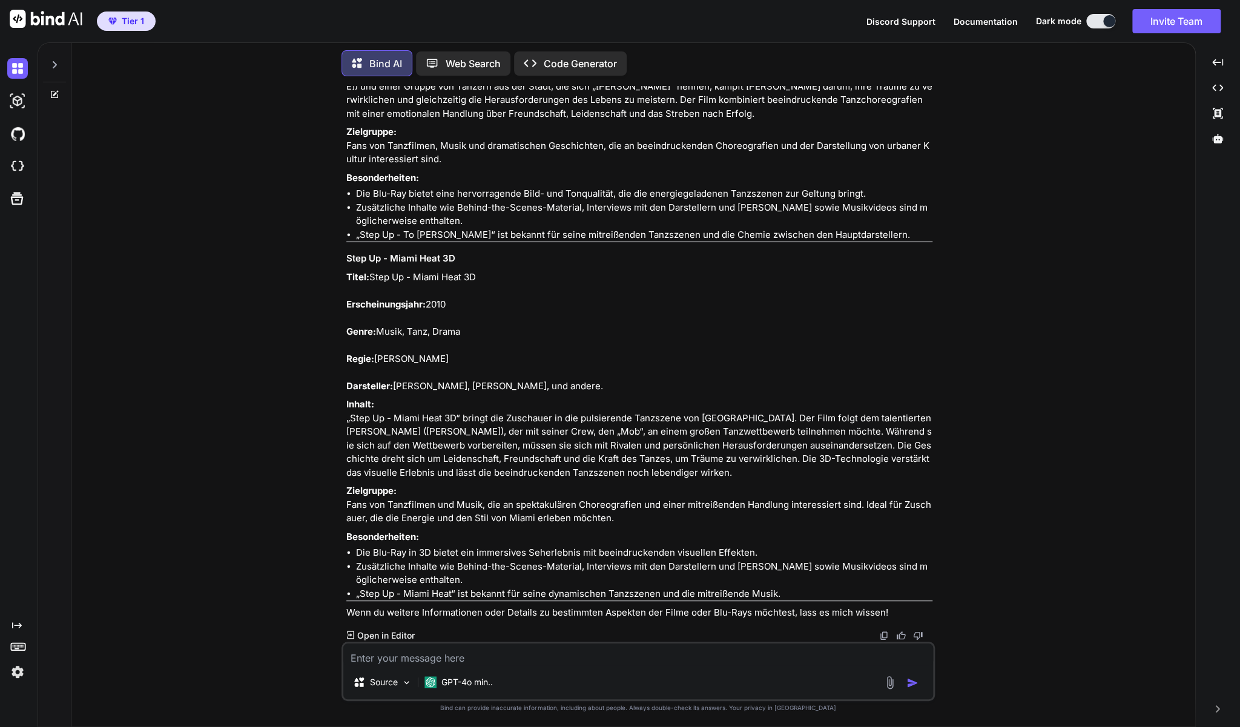
click at [512, 659] on textarea at bounding box center [638, 655] width 590 height 22
paste textarea "Belle de Jour - [PERSON_NAME] (Arthaus Collection)"
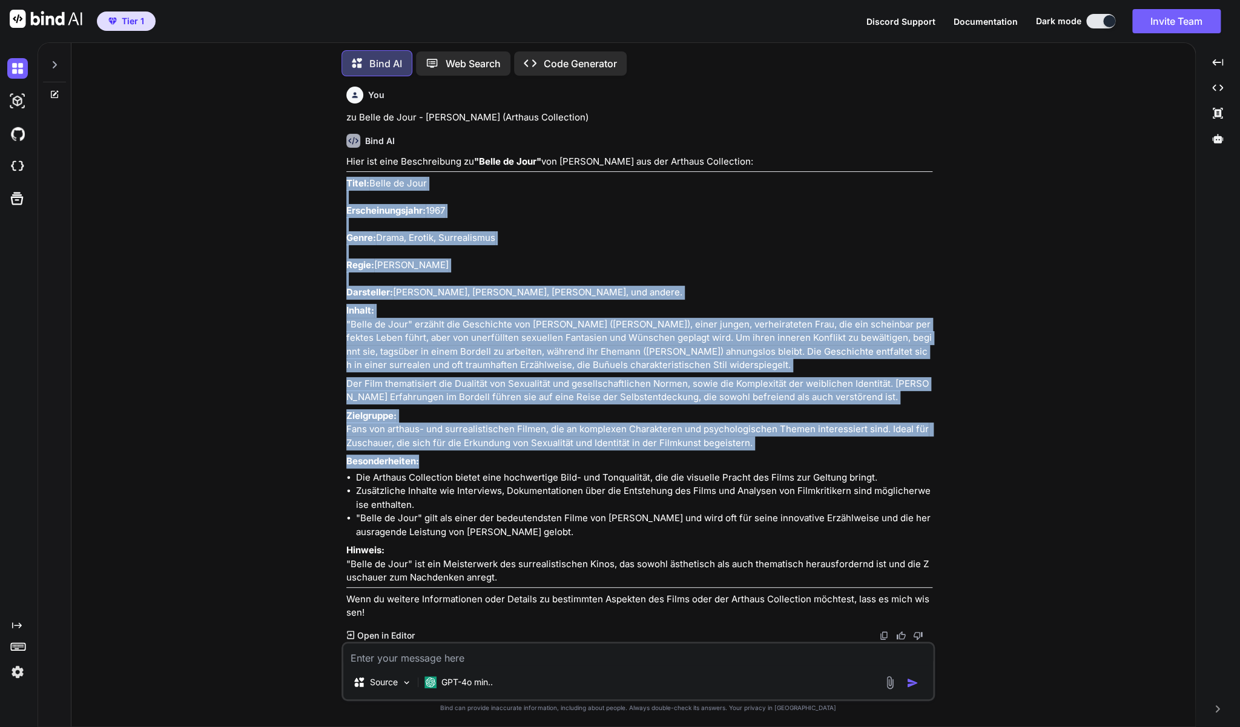
scroll to position [18534, 0]
drag, startPoint x: 348, startPoint y: 414, endPoint x: 891, endPoint y: 559, distance: 561.8
click at [891, 559] on div "Hier ist eine Beschreibung zu "Belle de Jour" von [PERSON_NAME] aus der Arthaus…" at bounding box center [639, 387] width 586 height 465
